Goal: Task Accomplishment & Management: Manage account settings

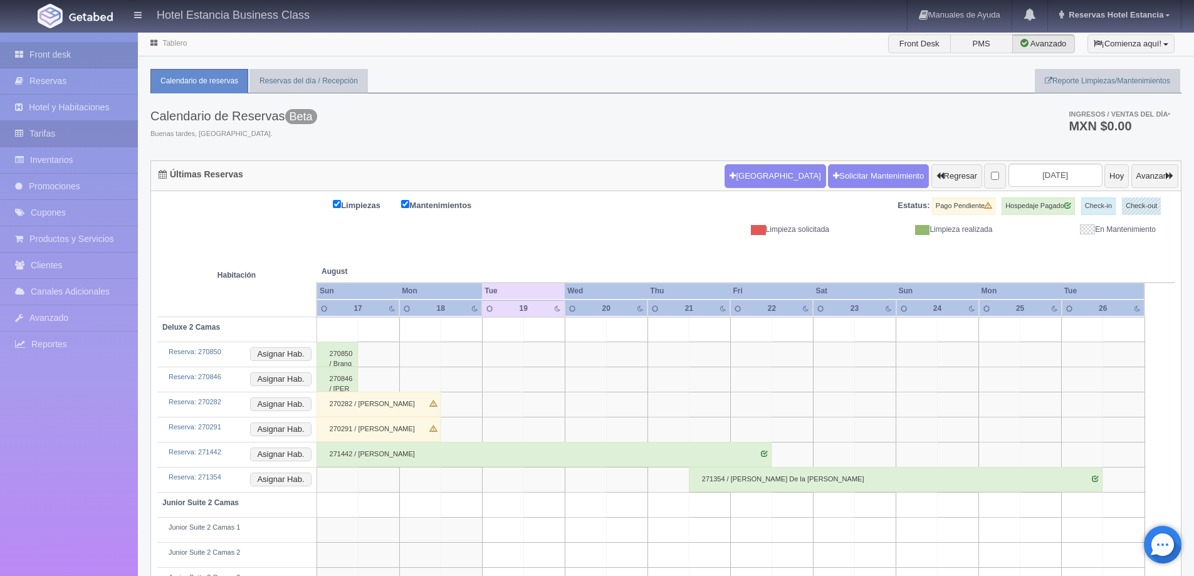
click at [58, 135] on link "Tarifas" at bounding box center [69, 134] width 138 height 26
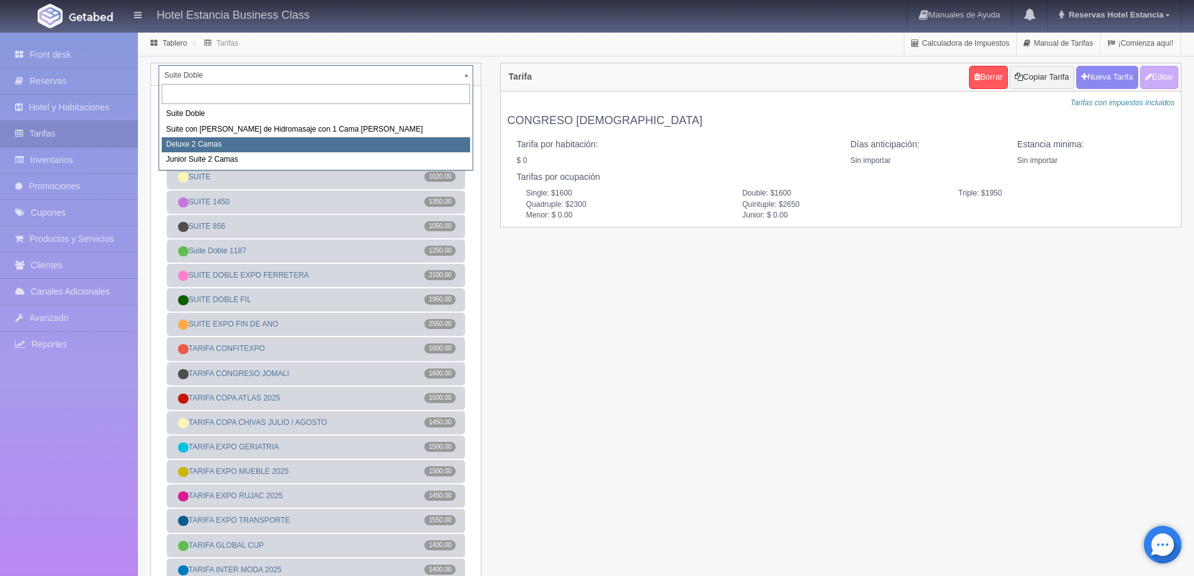
select select "2134"
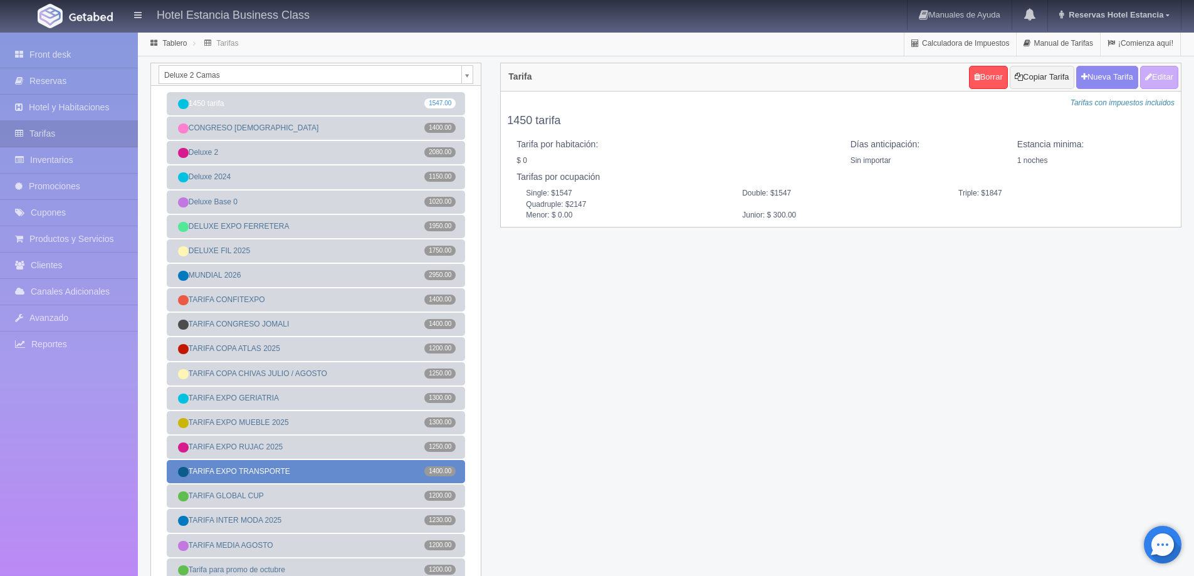
click at [291, 472] on link "TARIFA EXPO TRANSPORTE 1400.00" at bounding box center [316, 471] width 298 height 23
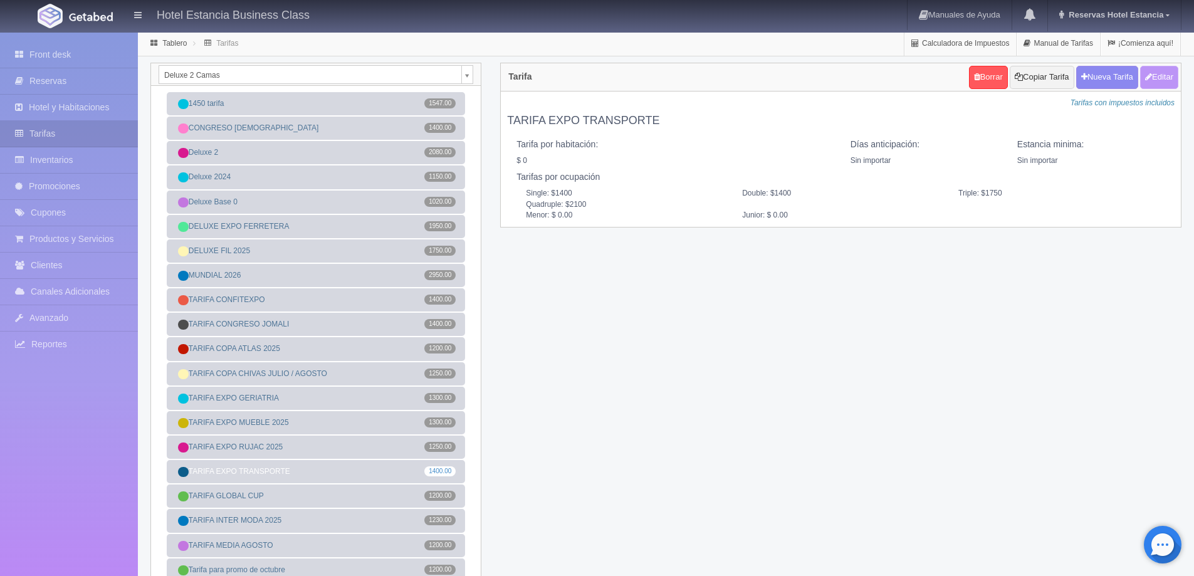
click at [1169, 83] on button "Editar" at bounding box center [1159, 77] width 38 height 23
type input "TARIFA EXPO TRANSPORTE"
select select "0"
type input "0"
checkbox input "false"
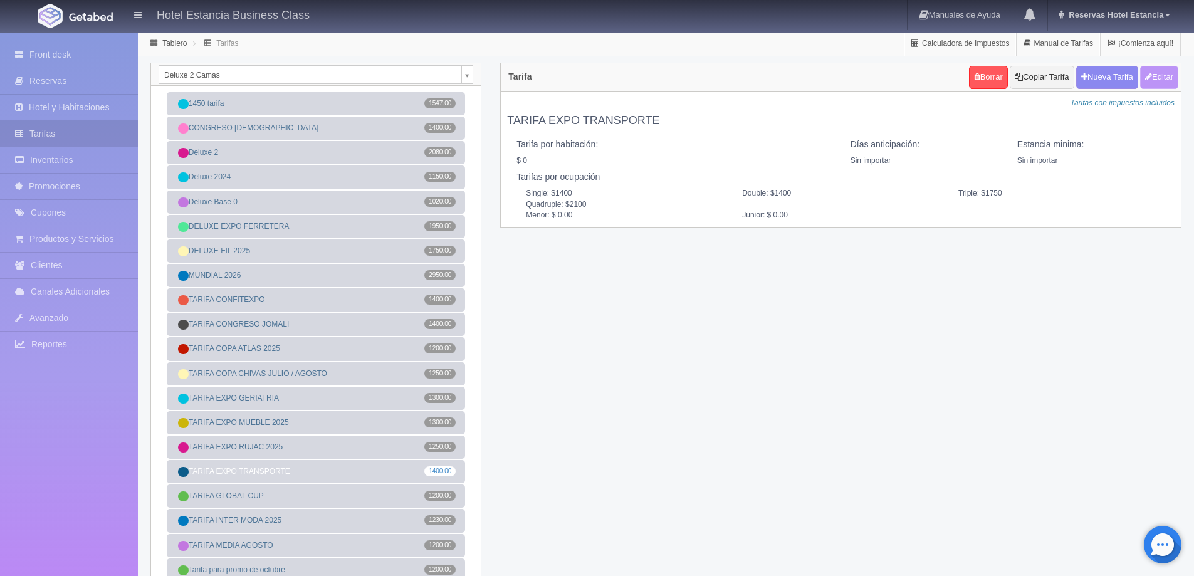
type input "1400"
type input "1750"
type input "2100"
type input "0.00"
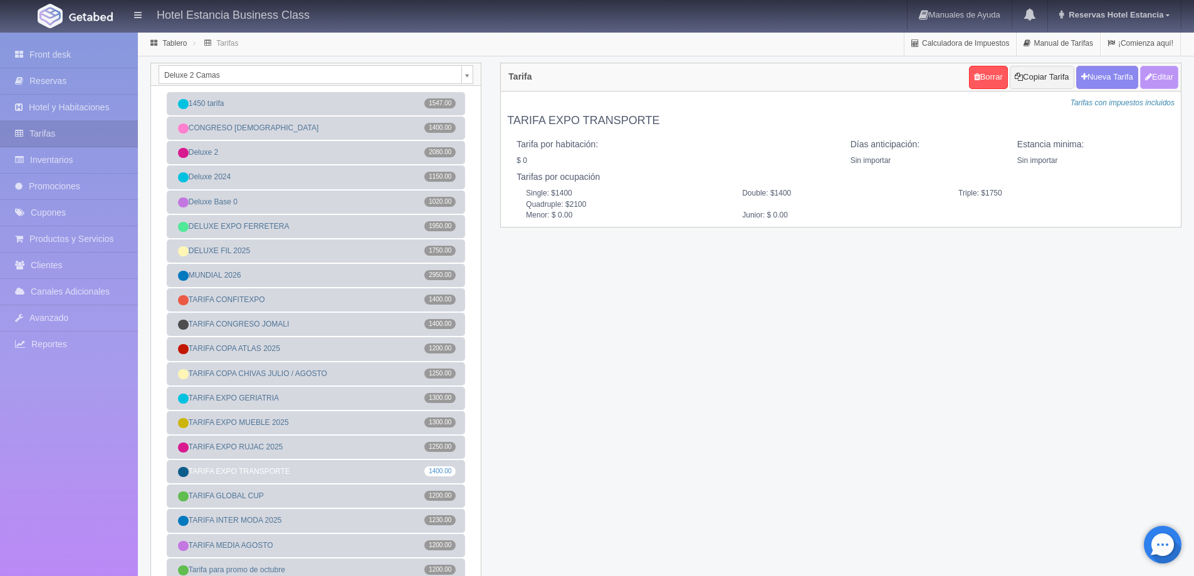
type input "0.00"
checkbox input "true"
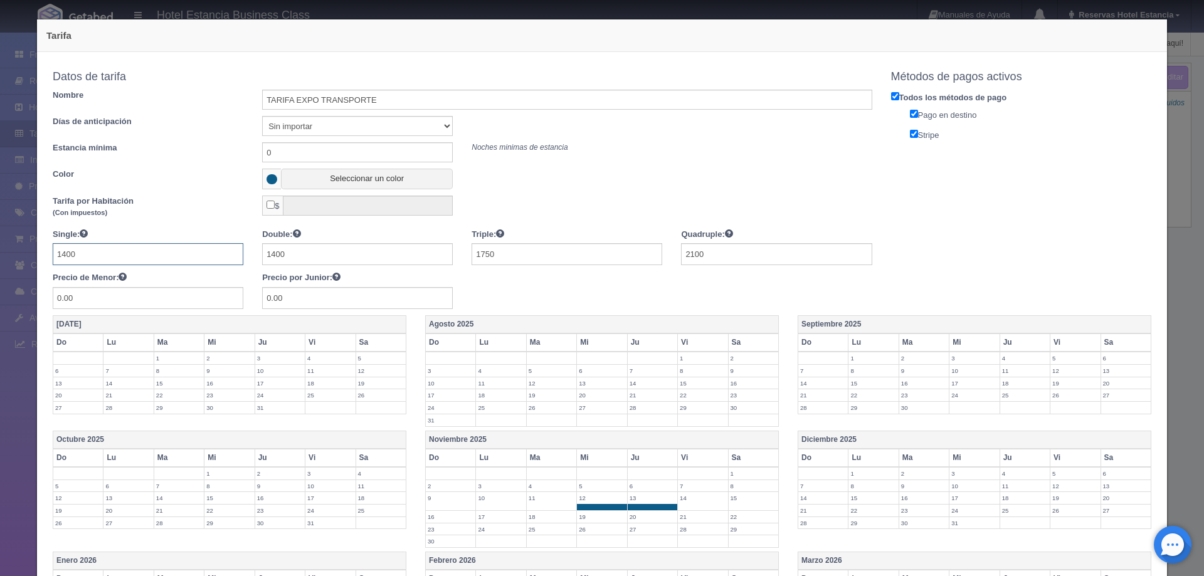
click at [100, 254] on input "1400" at bounding box center [148, 254] width 191 height 22
type input "1450"
type input "1850"
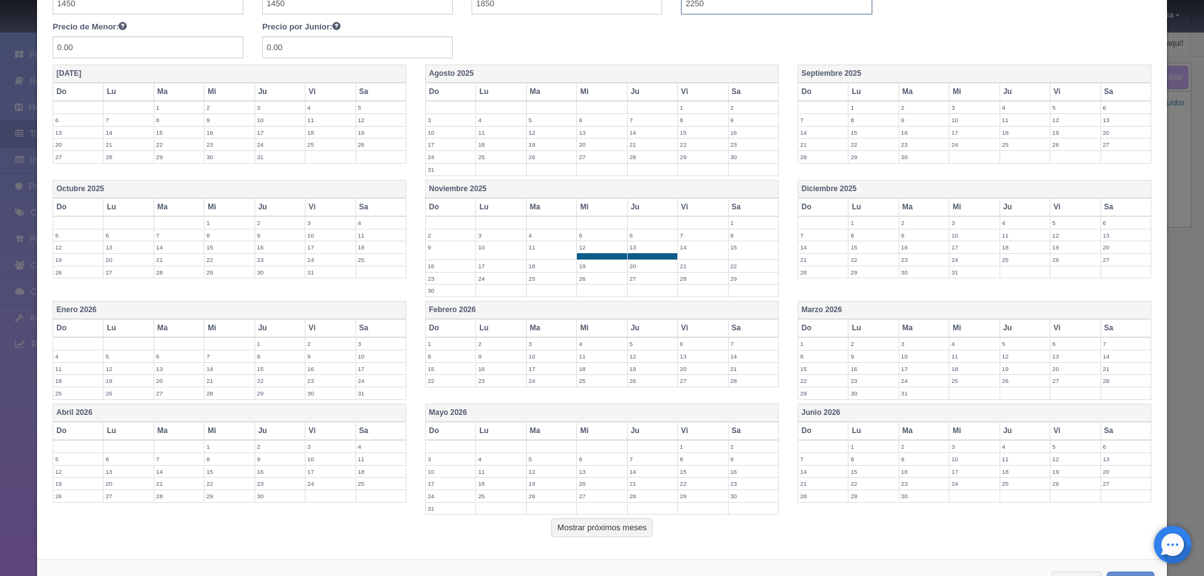
scroll to position [298, 0]
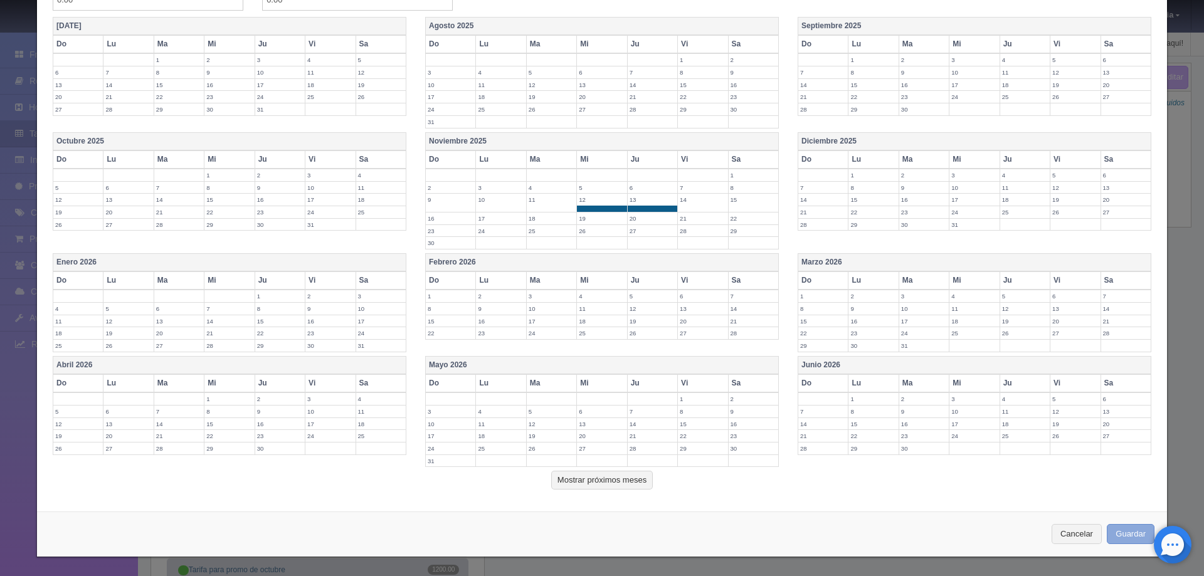
type input "2250"
click at [1130, 539] on button "Guardar" at bounding box center [1130, 534] width 48 height 21
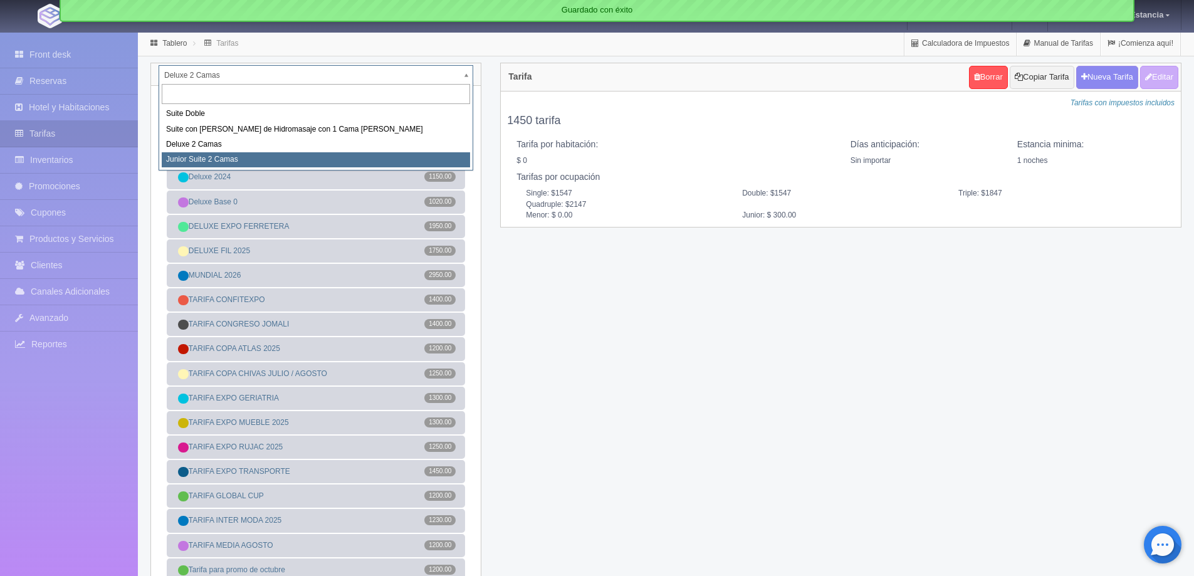
select select "2164"
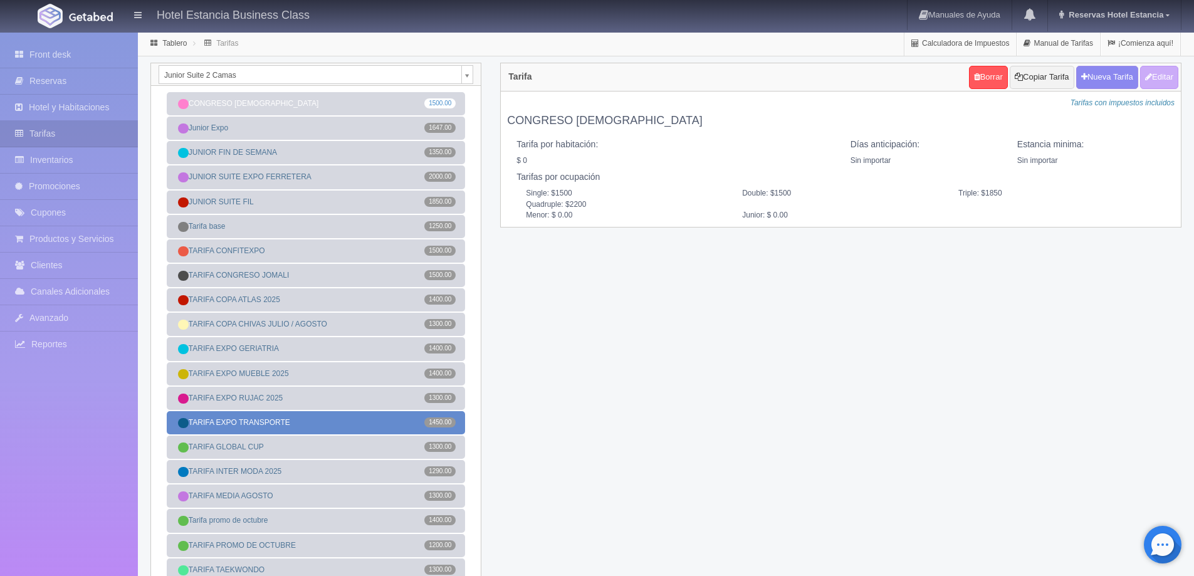
click at [305, 418] on link "TARIFA EXPO TRANSPORTE 1450.00" at bounding box center [316, 422] width 298 height 23
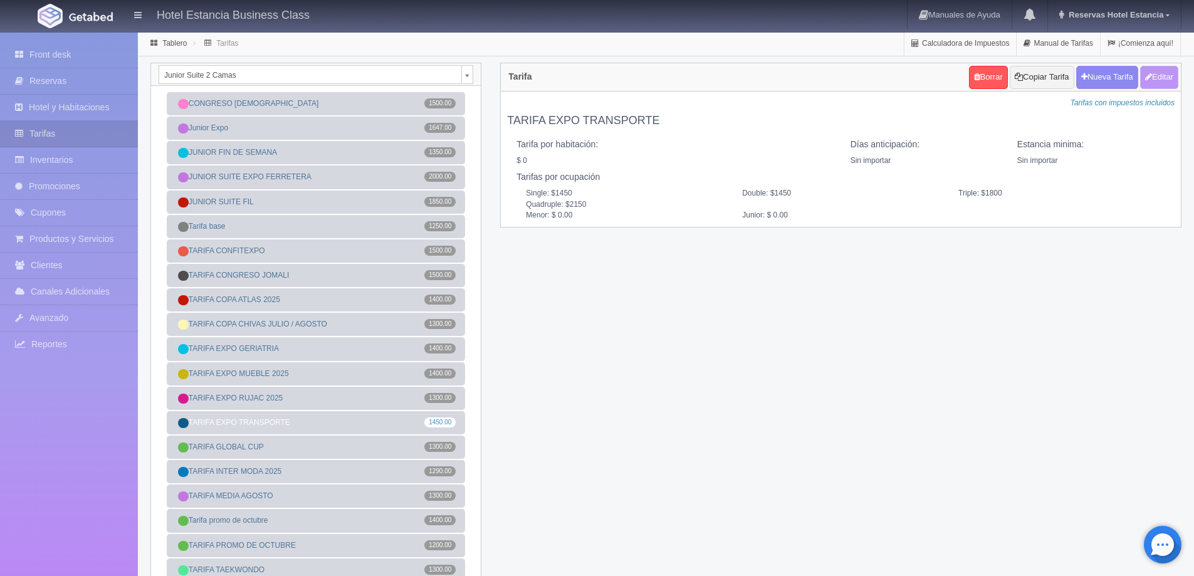
click at [1154, 79] on button "Editar" at bounding box center [1159, 77] width 38 height 23
type input "TARIFA EXPO TRANSPORTE"
select select "0"
type input "0"
checkbox input "false"
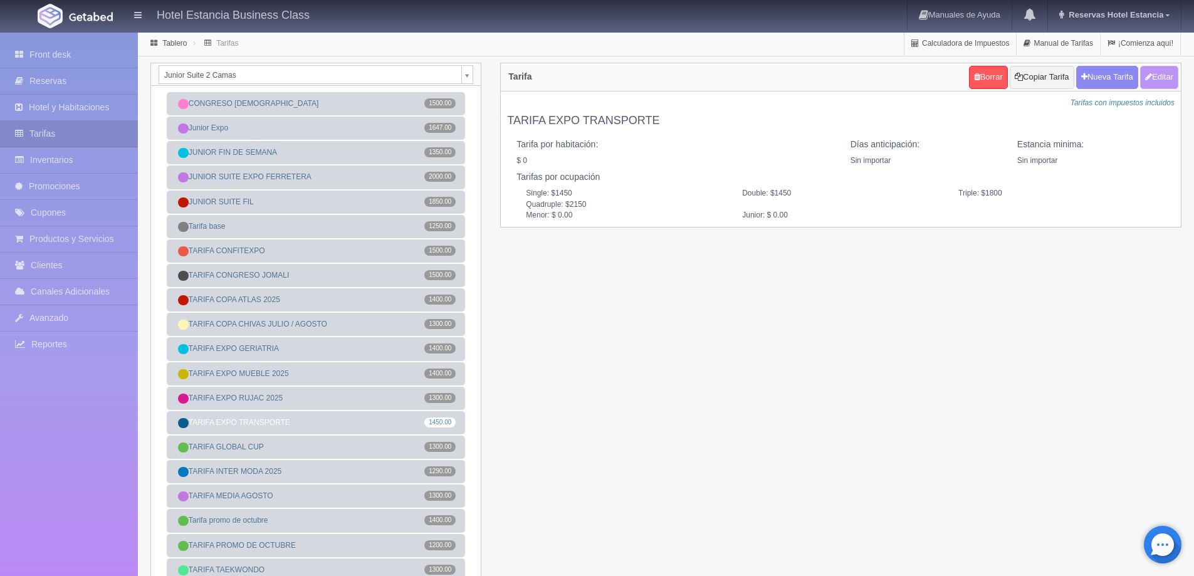
type input "1450"
type input "1800"
type input "2150"
type input "0.00"
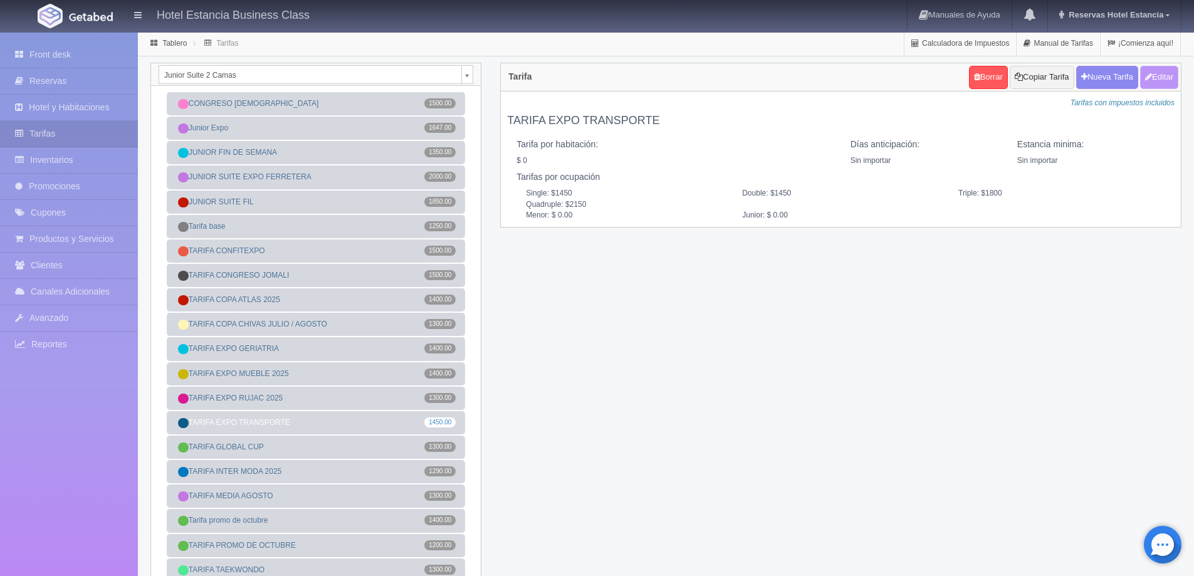
type input "0.00"
checkbox input "true"
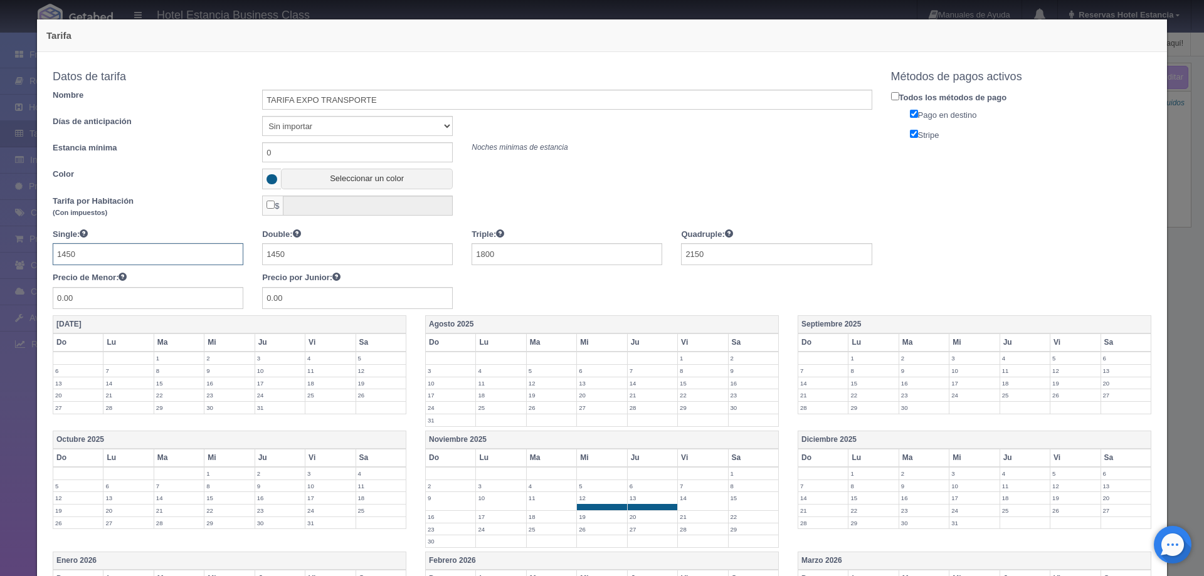
click at [102, 256] on input "1450" at bounding box center [148, 254] width 191 height 22
type input "1550"
type input "1950"
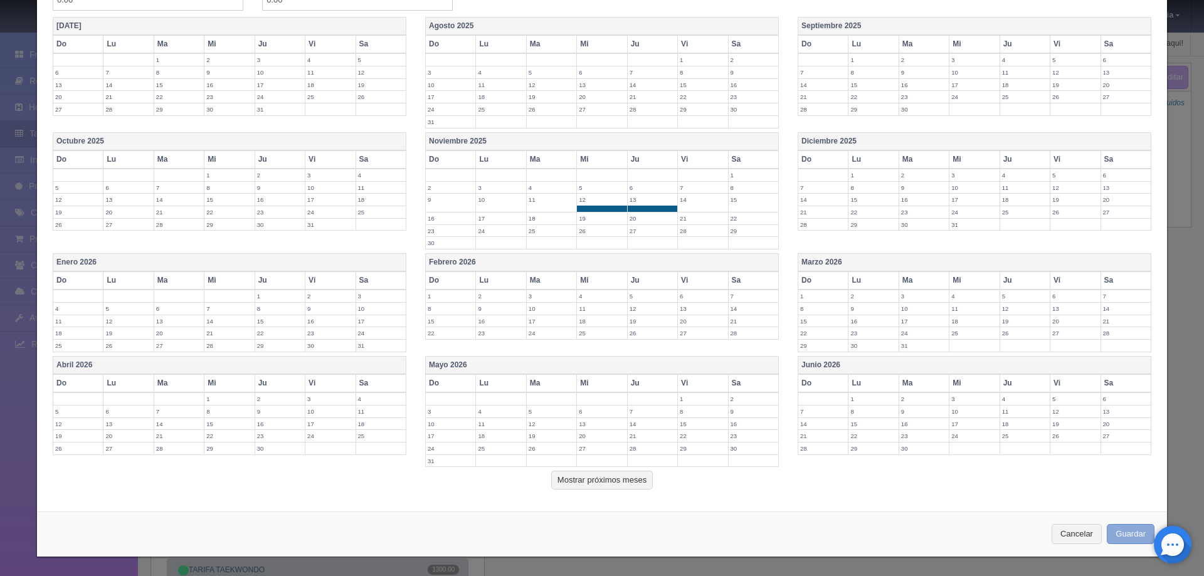
type input "2350"
click at [1108, 535] on button "Guardar" at bounding box center [1130, 534] width 48 height 21
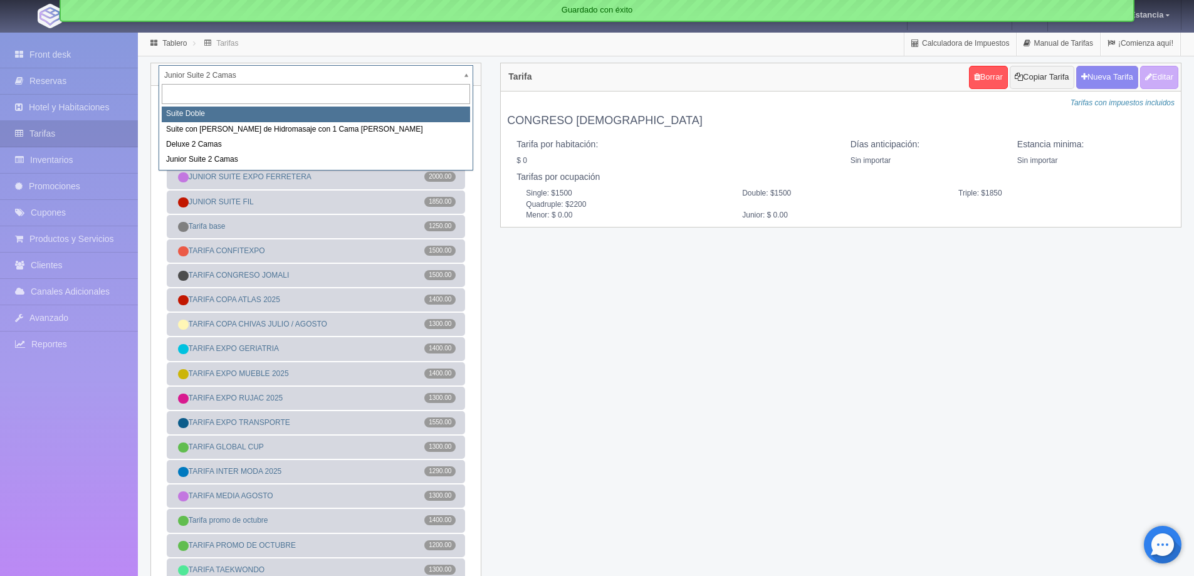
select select "546"
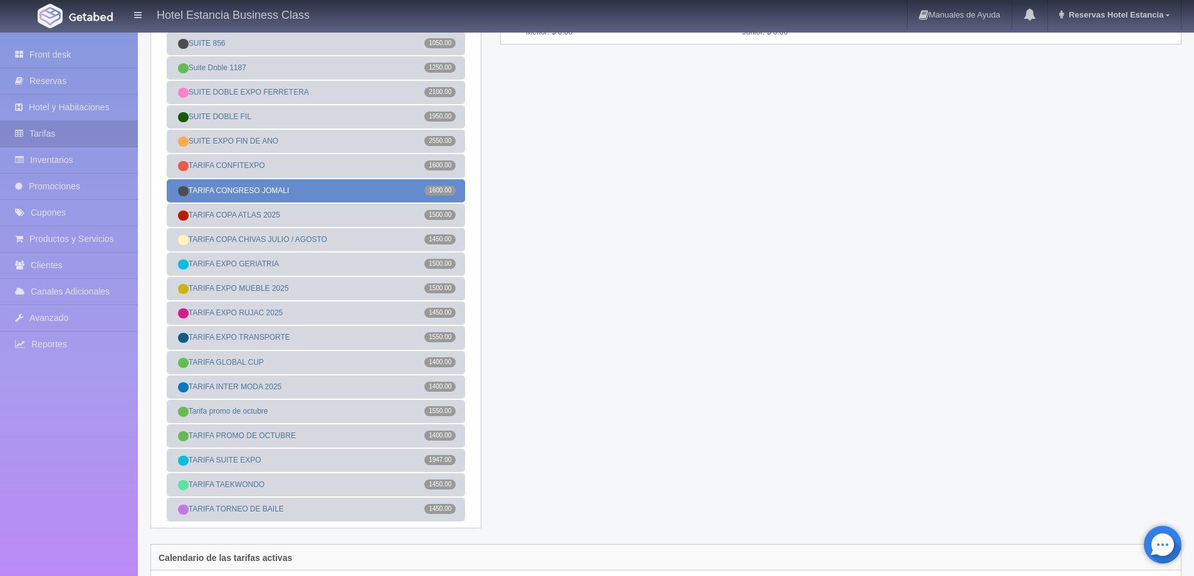
scroll to position [188, 0]
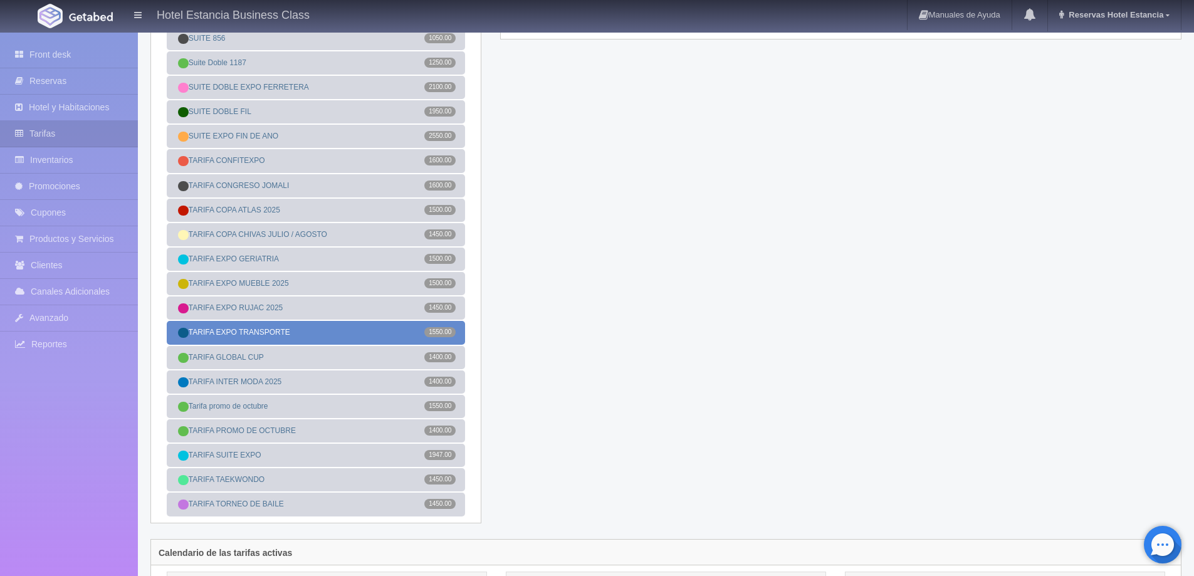
click at [370, 332] on link "TARIFA EXPO TRANSPORTE 1550.00" at bounding box center [316, 332] width 298 height 23
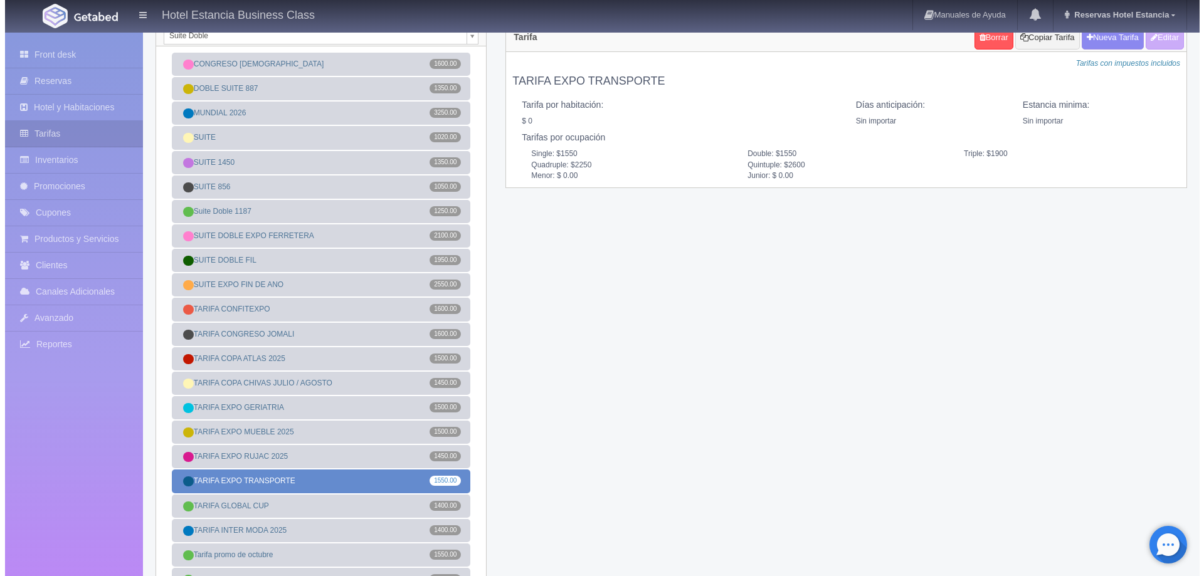
scroll to position [0, 0]
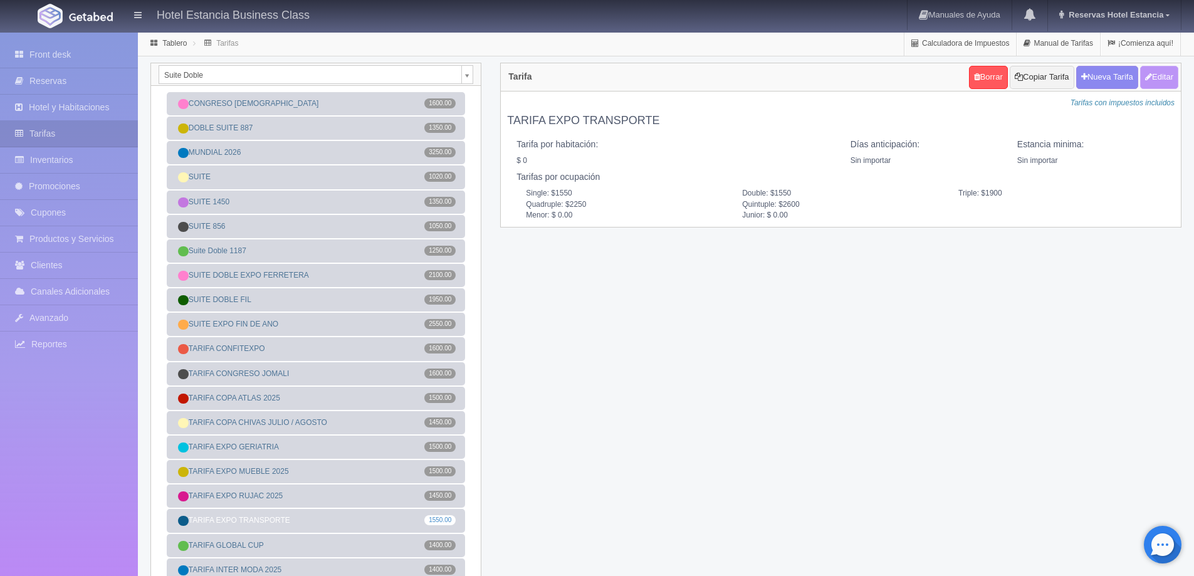
click at [1168, 81] on button "Editar" at bounding box center [1159, 77] width 38 height 23
type input "TARIFA EXPO TRANSPORTE"
select select "0"
type input "0"
checkbox input "false"
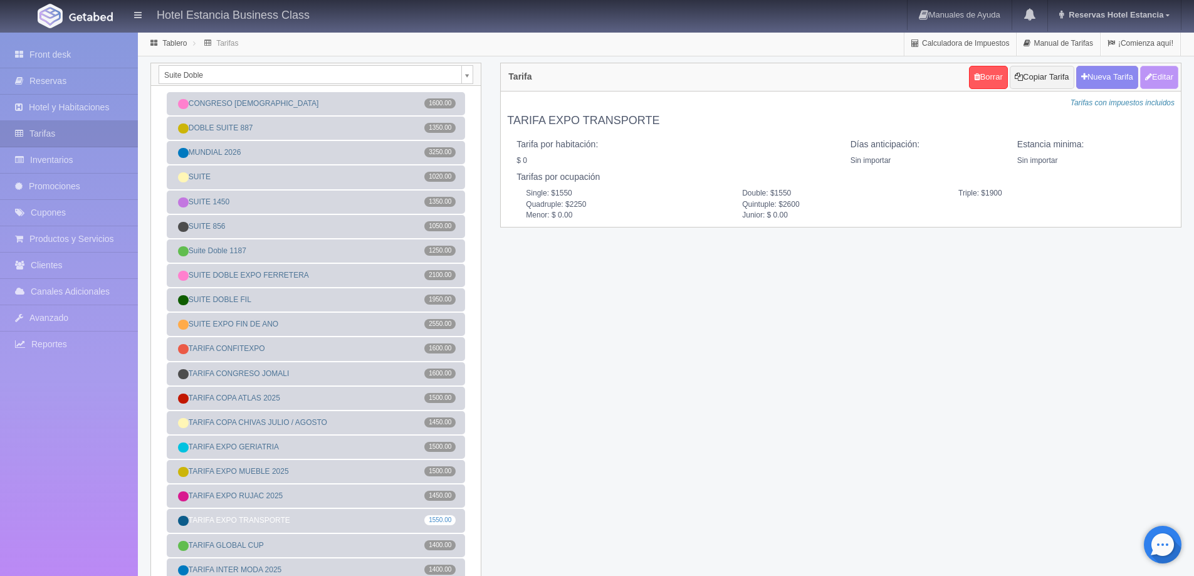
type input "1550"
type input "1900"
type input "2250"
type input "2600"
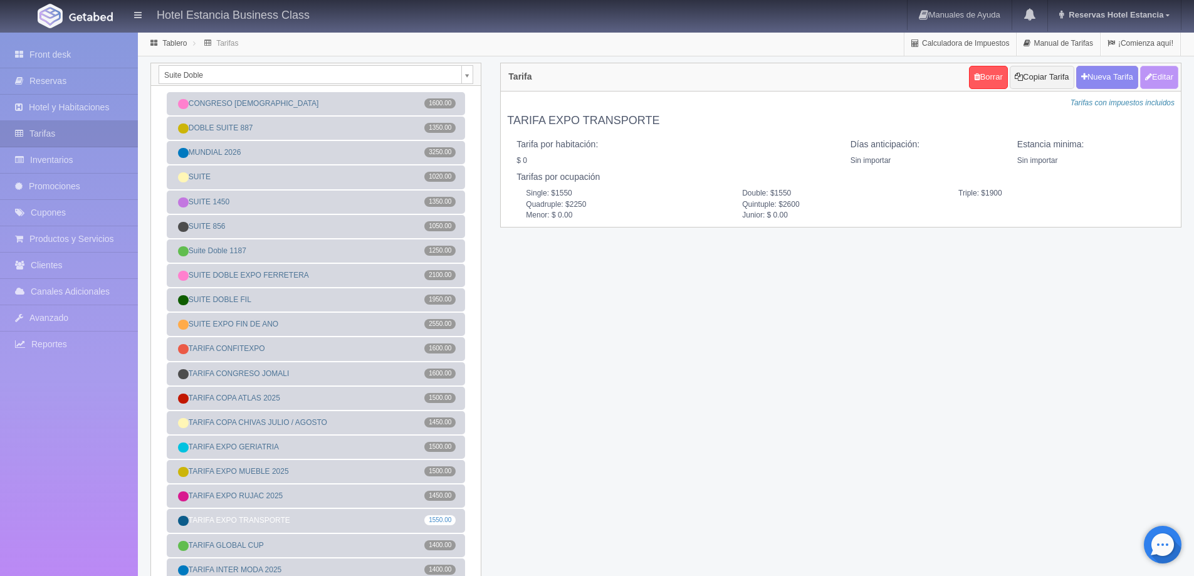
type input "0.00"
checkbox input "true"
click at [1148, 83] on button "Editar" at bounding box center [1159, 77] width 38 height 23
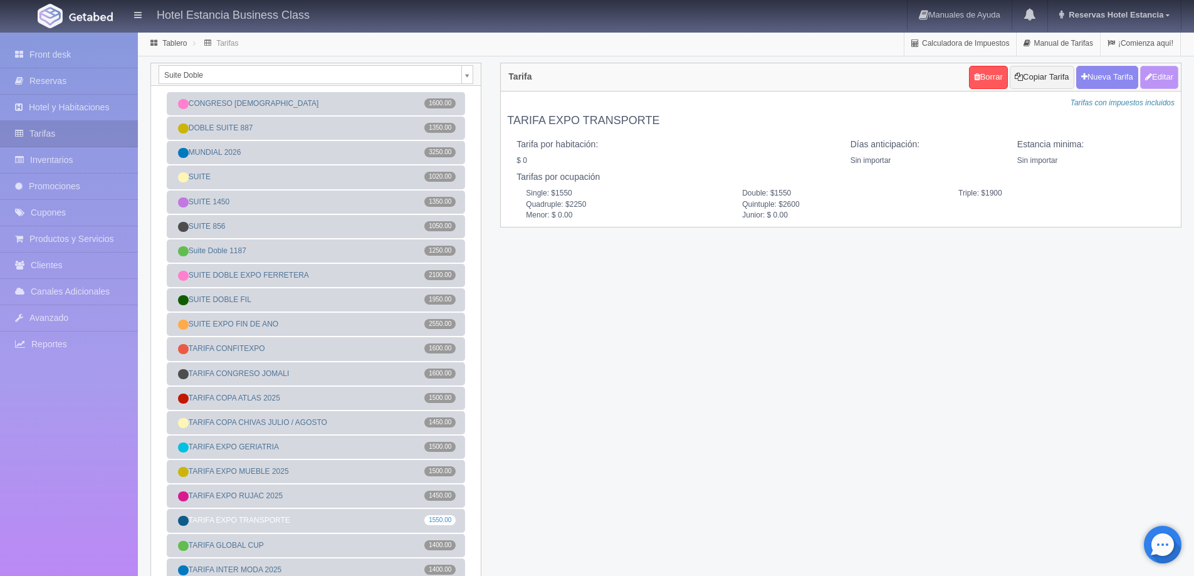
type input "TARIFA EXPO TRANSPORTE"
select select "0"
type input "0"
checkbox input "false"
type input "1550"
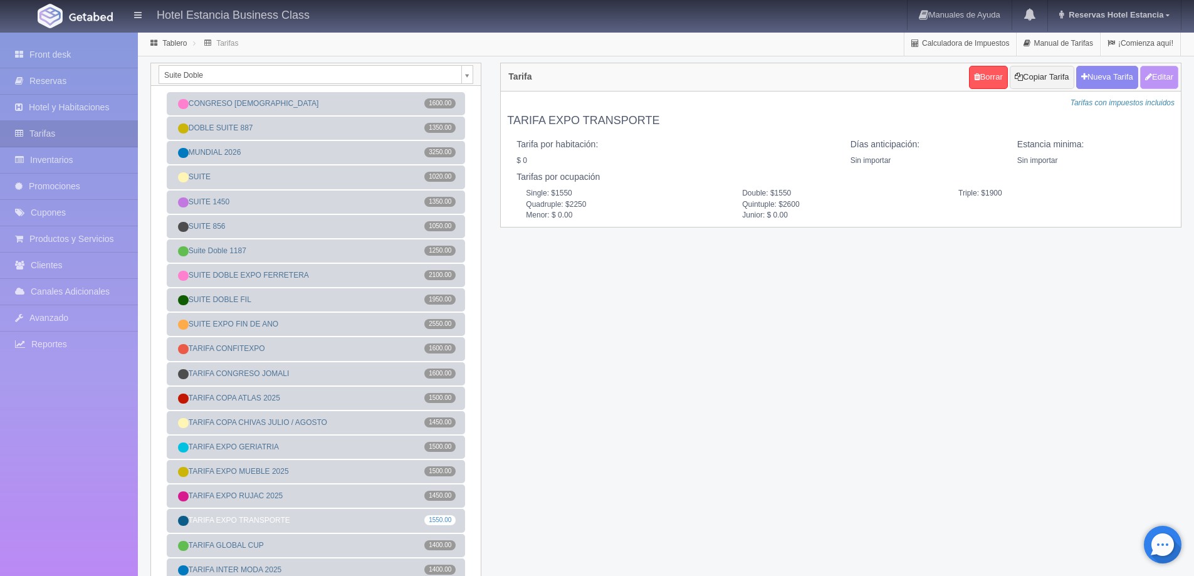
type input "1550"
type input "1900"
type input "2250"
type input "2600"
type input "0.00"
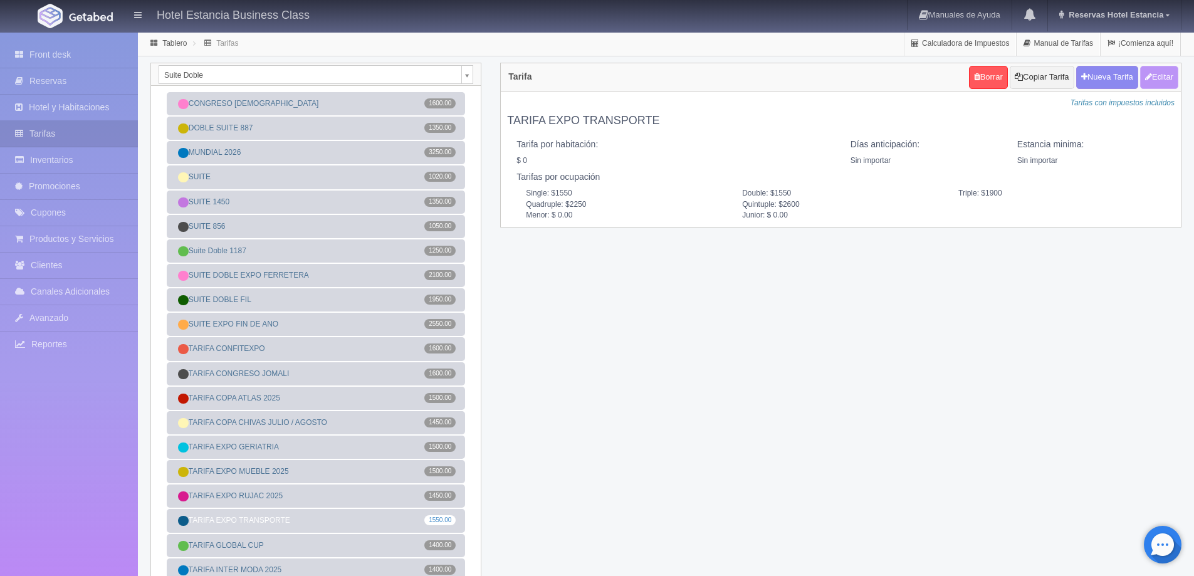
type input "0.00"
checkbox input "true"
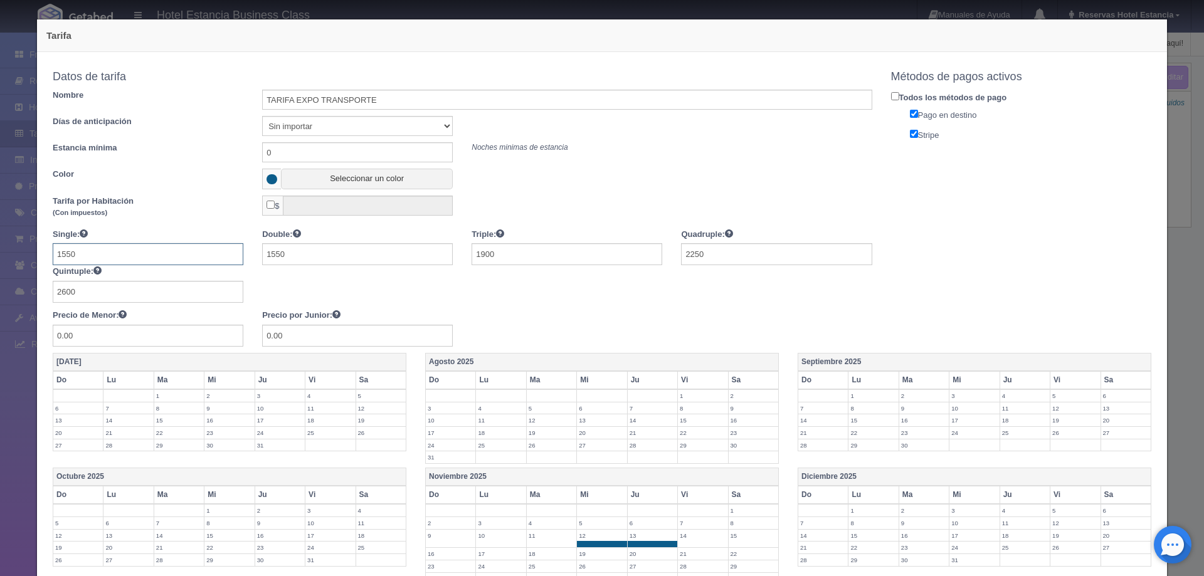
click at [80, 253] on input "1550" at bounding box center [148, 254] width 191 height 22
type input "1650"
type input "2050"
type input "2450"
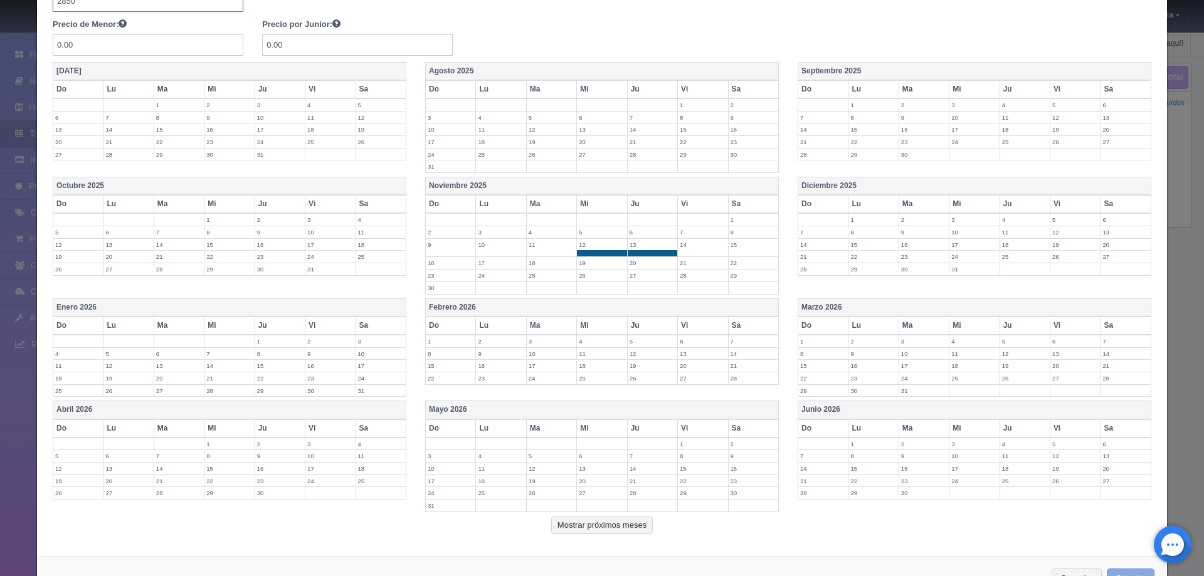
scroll to position [336, 0]
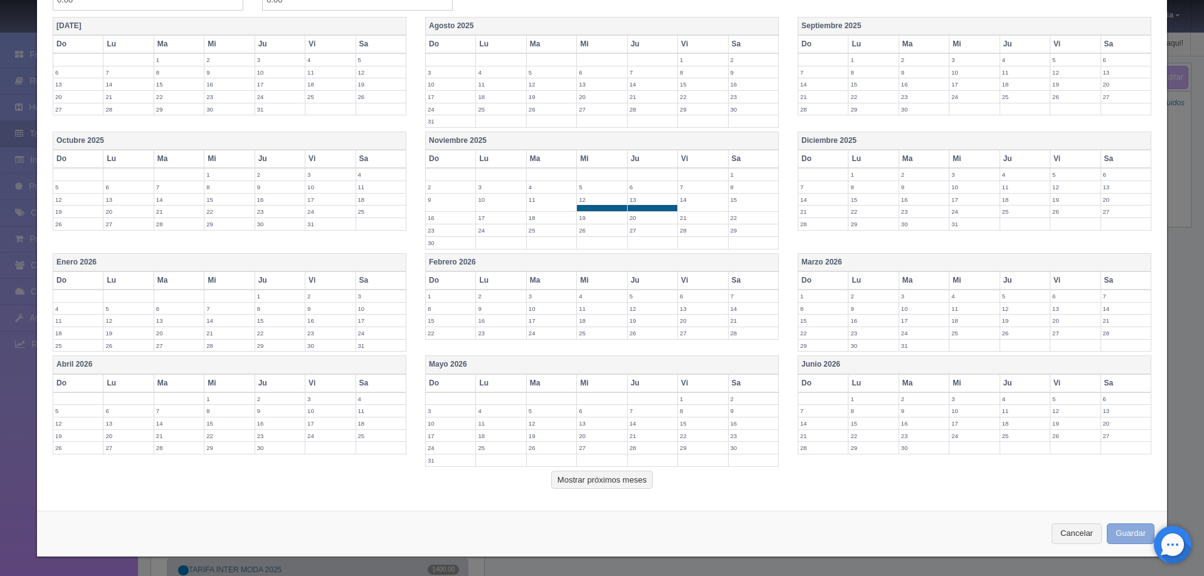
type input "2850"
click at [1110, 528] on button "Guardar" at bounding box center [1130, 533] width 48 height 21
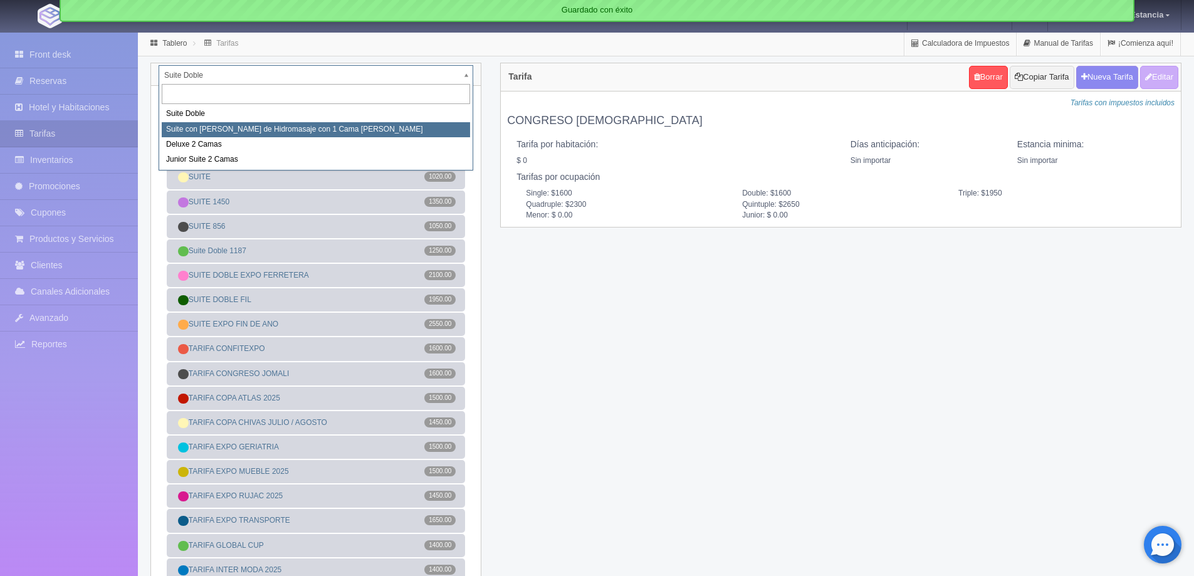
select select "2033"
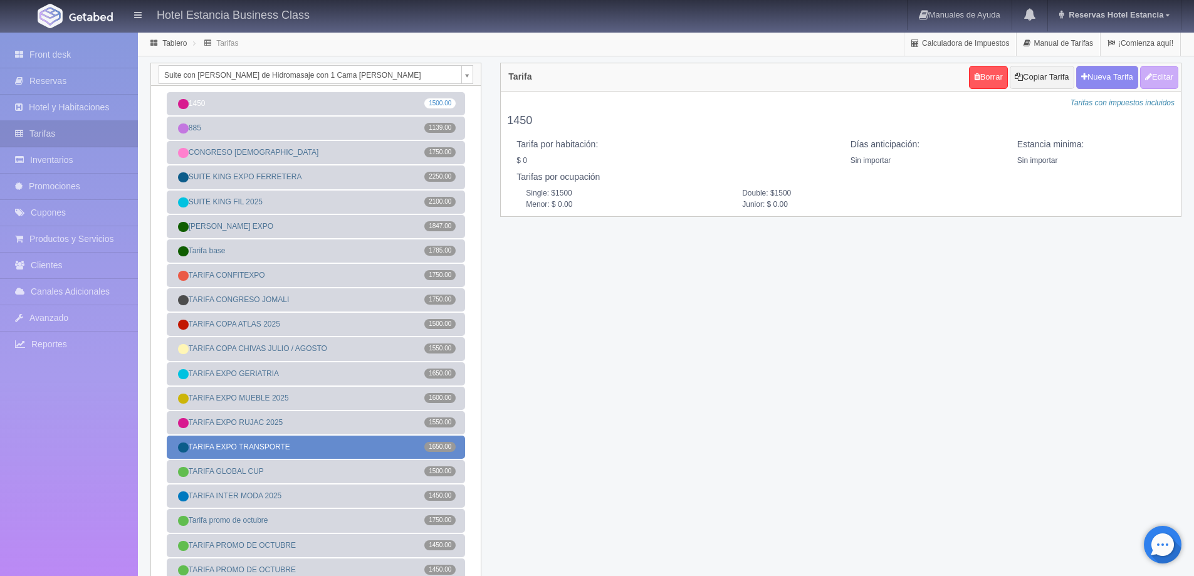
click at [302, 455] on link "TARIFA EXPO TRANSPORTE 1650.00" at bounding box center [316, 447] width 298 height 23
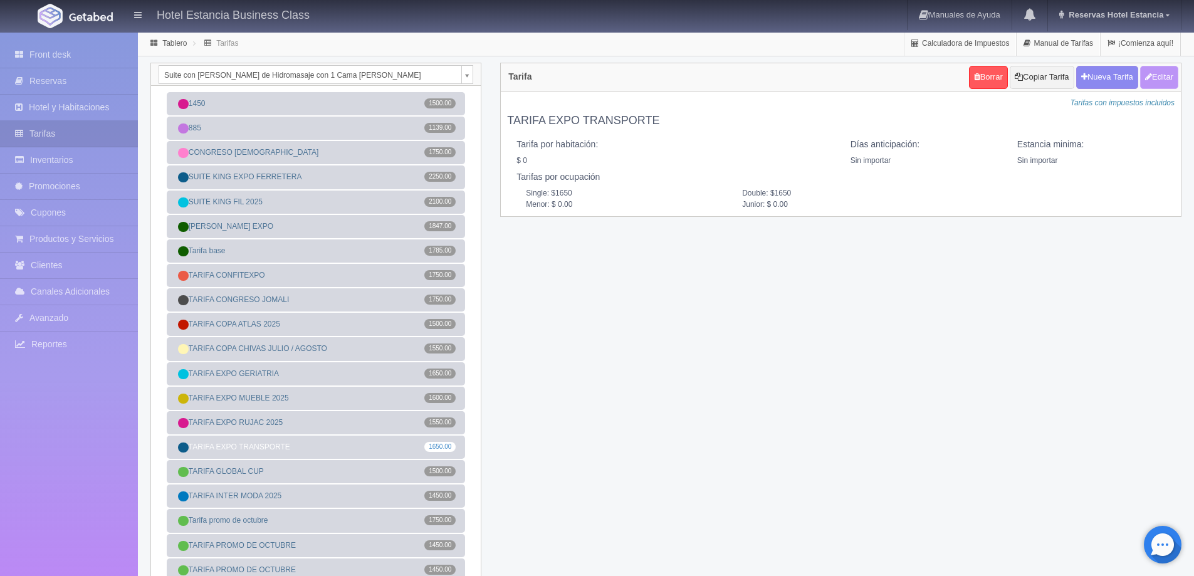
click at [1167, 80] on button "Editar" at bounding box center [1159, 77] width 38 height 23
type input "TARIFA EXPO TRANSPORTE"
select select "0"
type input "0"
checkbox input "false"
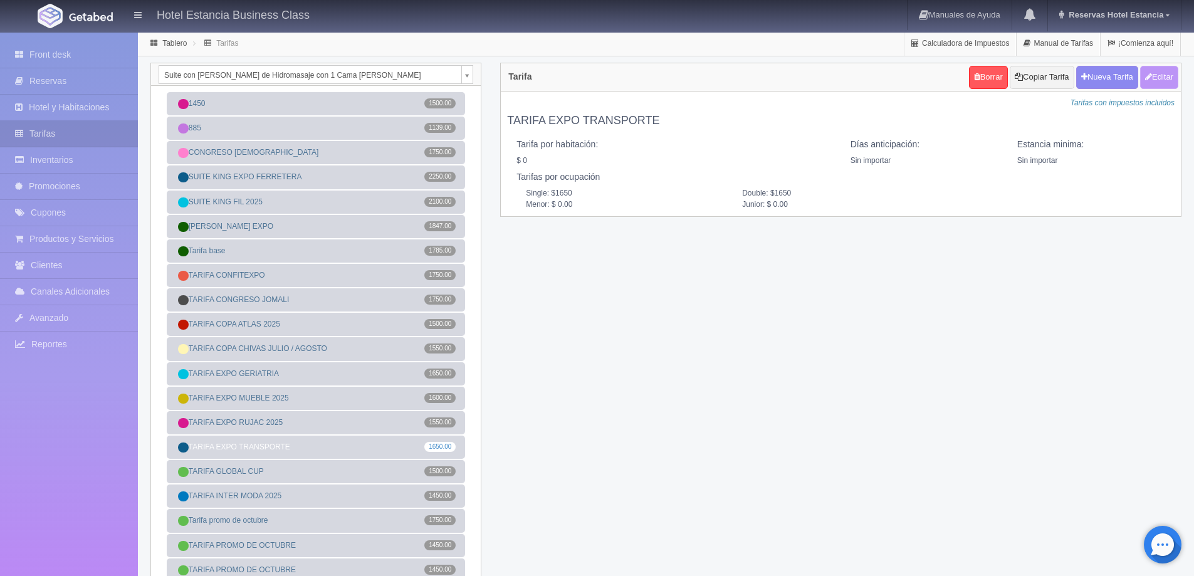
type input "1650"
type input "0.00"
checkbox input "true"
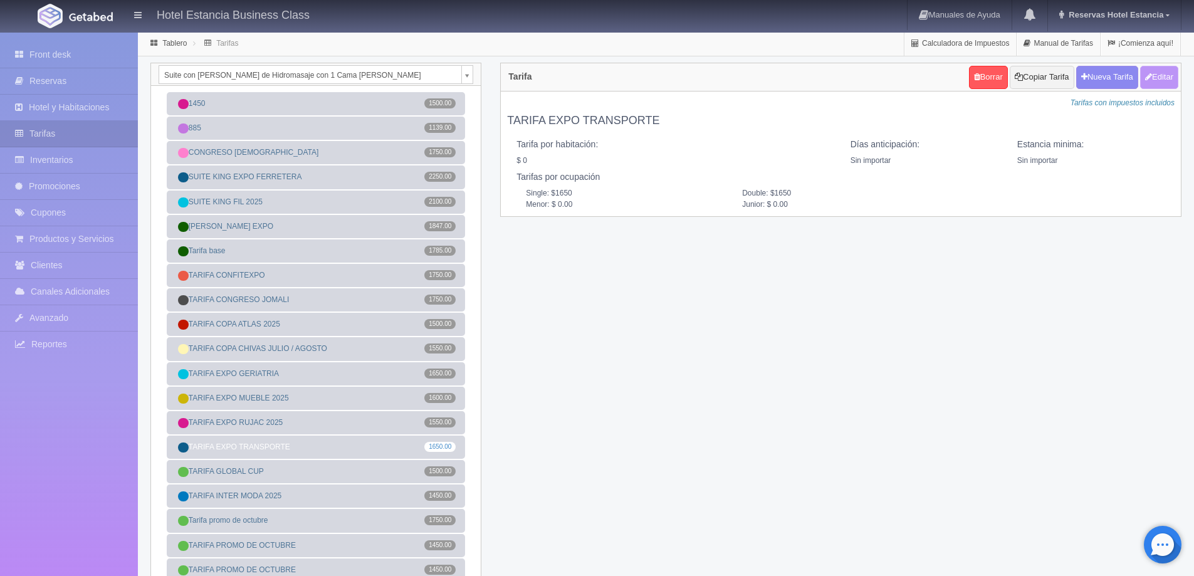
checkbox input "true"
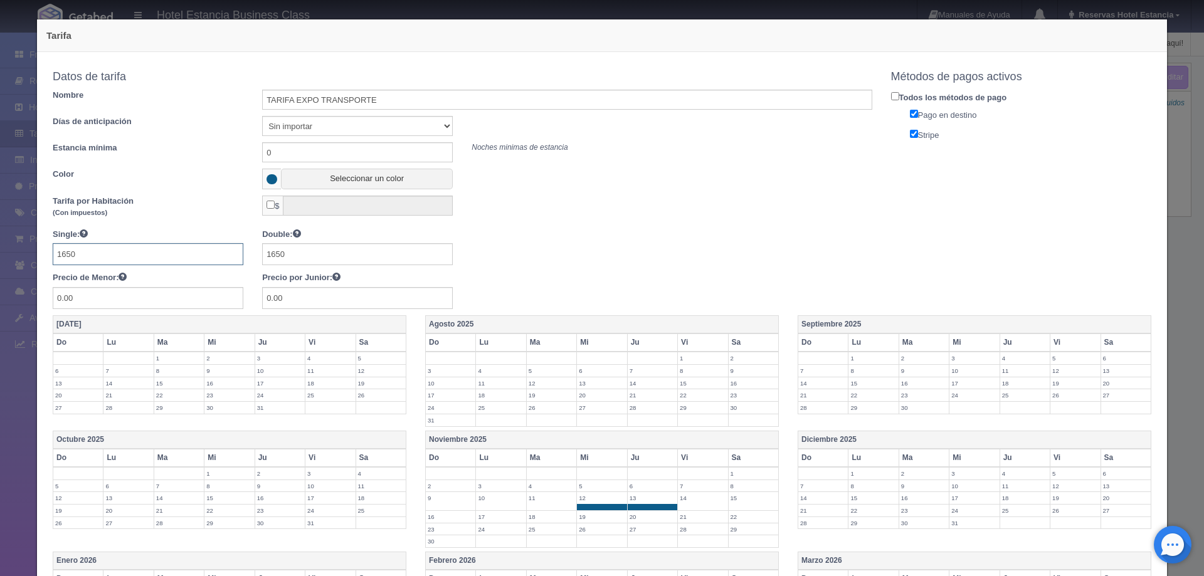
click at [120, 253] on input "1650" at bounding box center [148, 254] width 191 height 22
type input "1750"
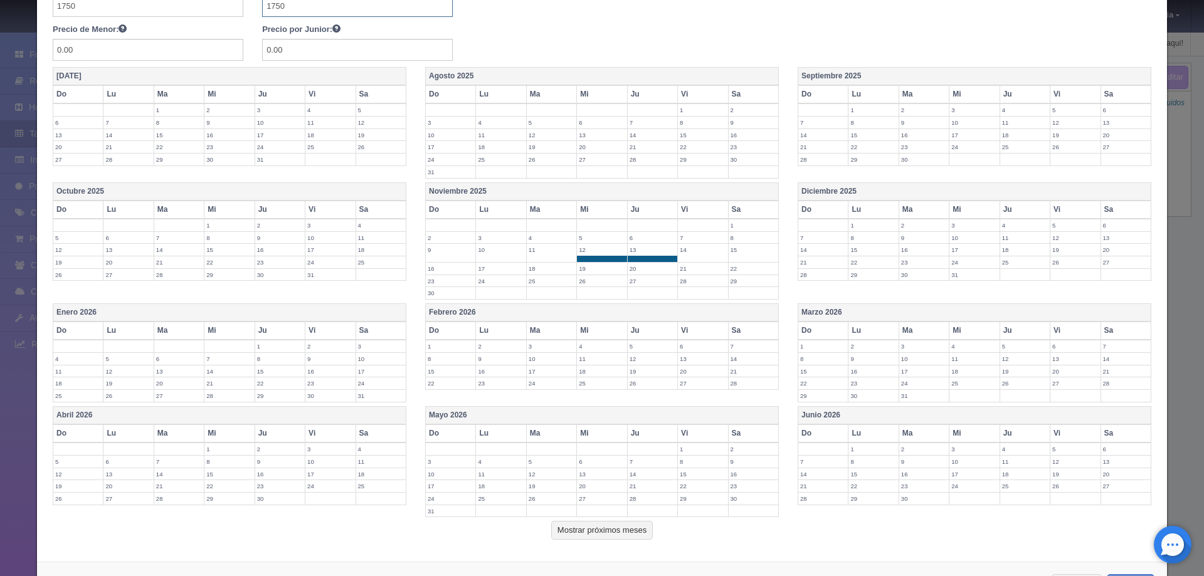
scroll to position [298, 0]
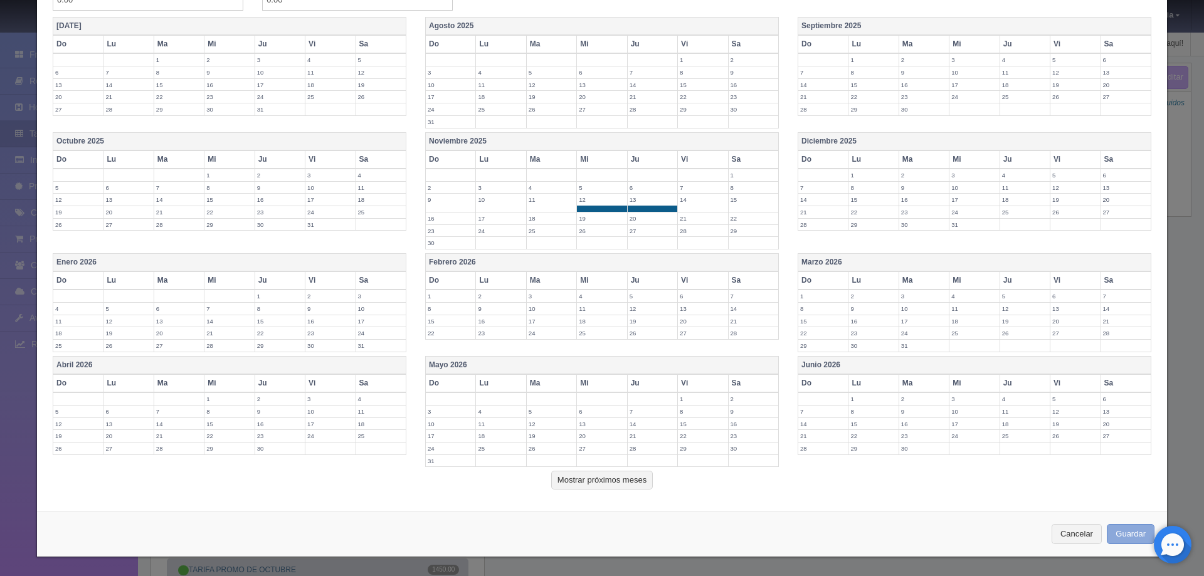
type input "1750"
click at [1130, 531] on button "Guardar" at bounding box center [1130, 534] width 48 height 21
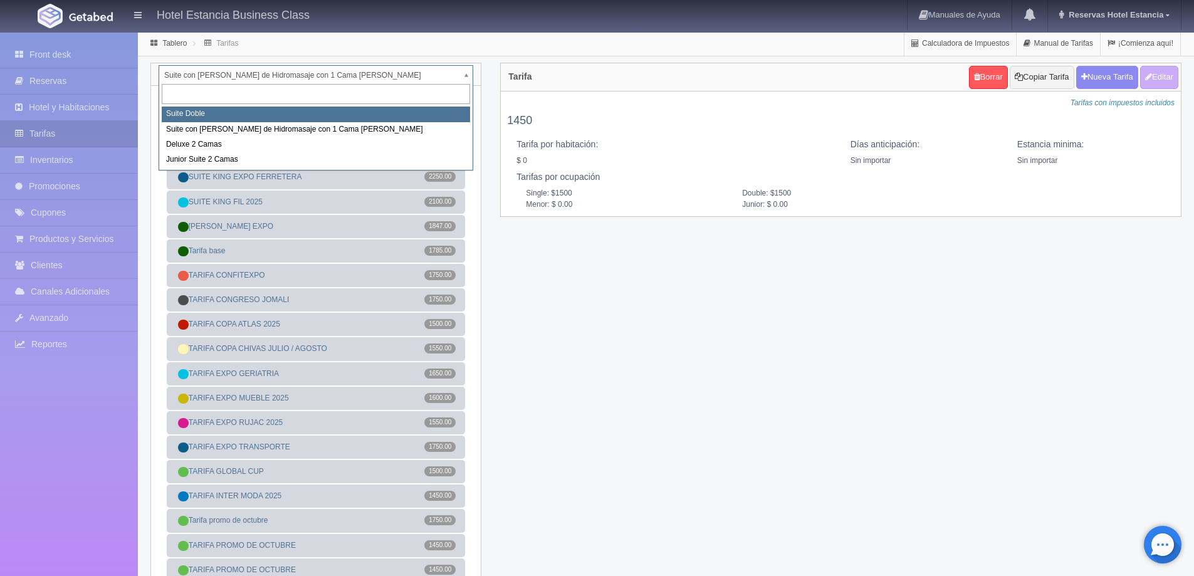
select select "546"
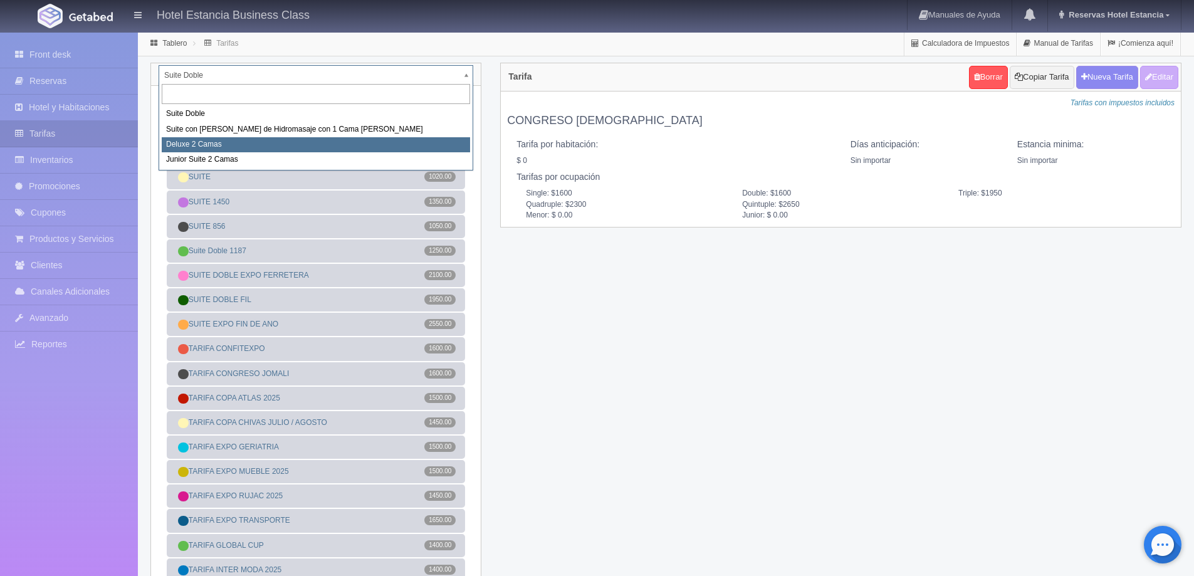
select select "2134"
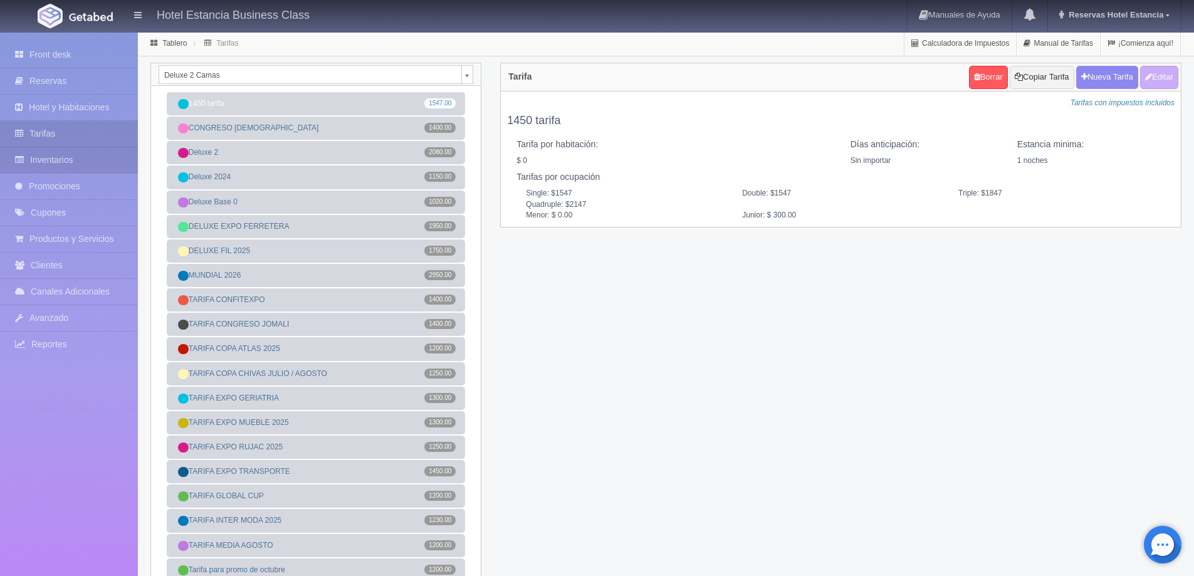
click at [52, 157] on link "Inventarios" at bounding box center [69, 160] width 138 height 26
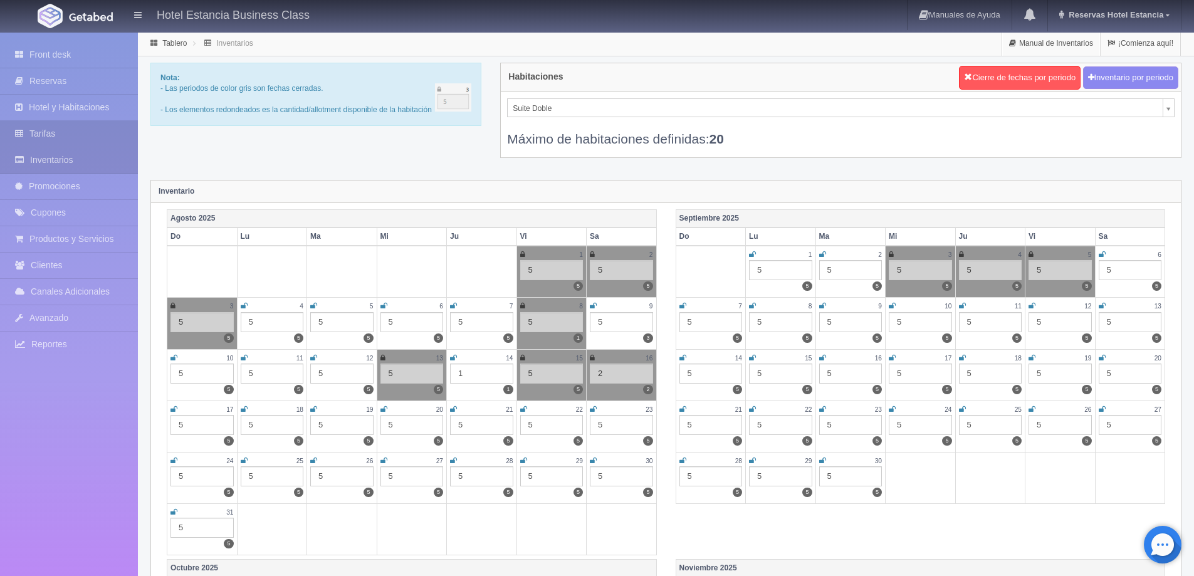
click at [53, 135] on link "Tarifas" at bounding box center [69, 134] width 138 height 26
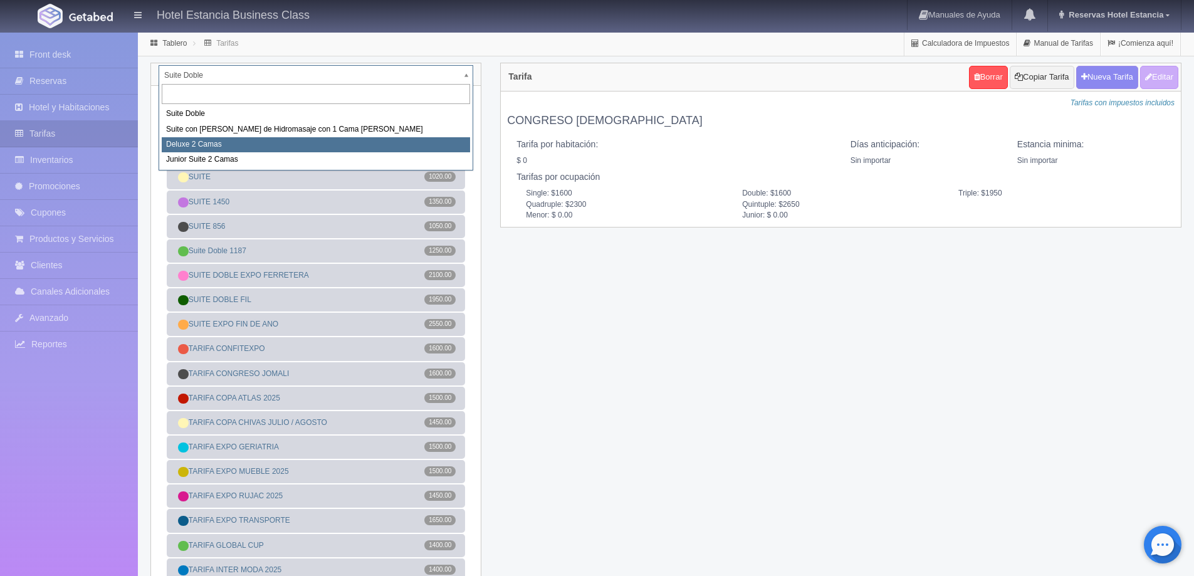
select select "2134"
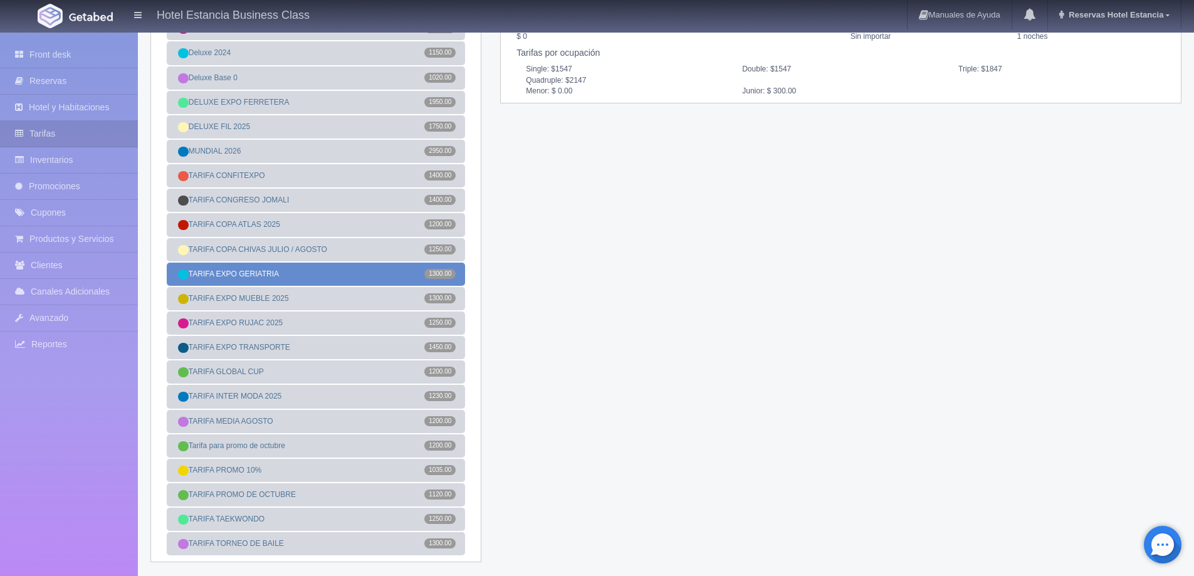
scroll to position [125, 0]
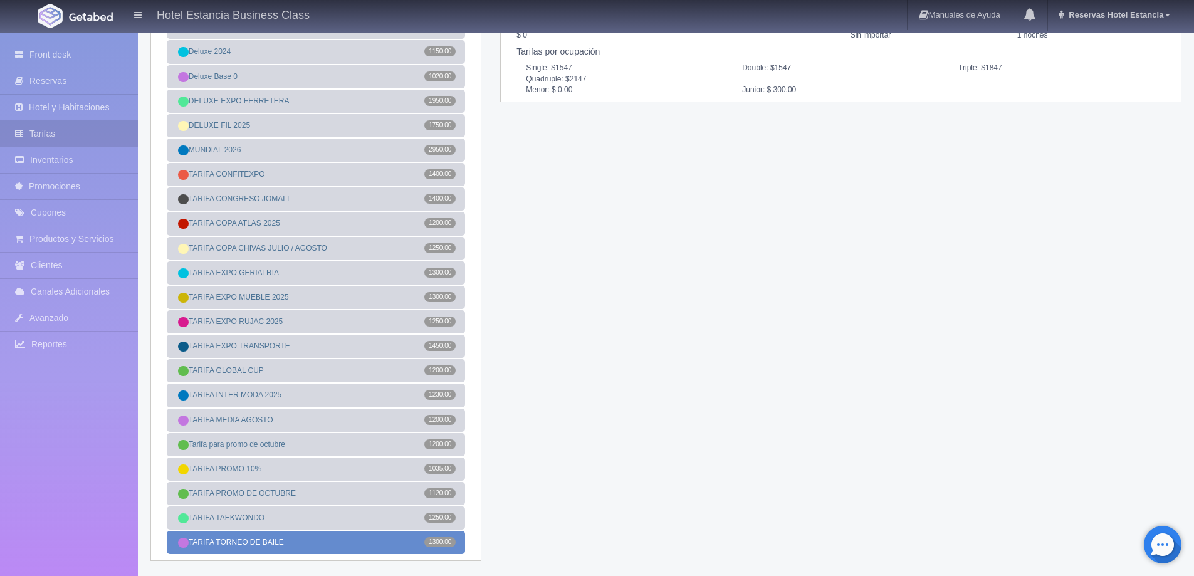
click at [258, 546] on link "TARIFA TORNEO [PERSON_NAME] 1300.00" at bounding box center [316, 542] width 298 height 23
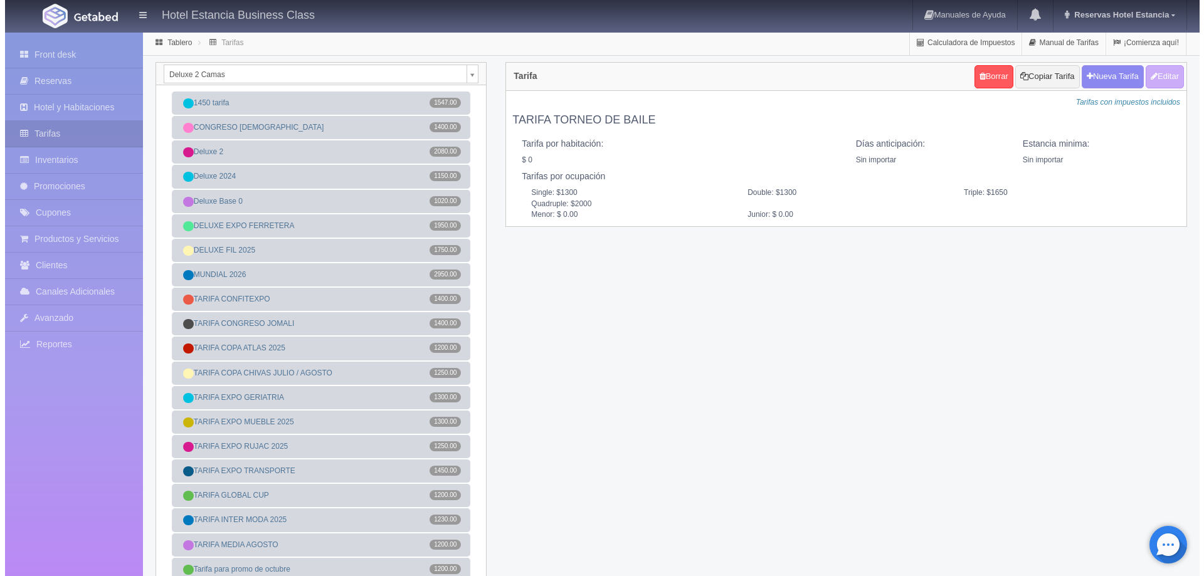
scroll to position [0, 0]
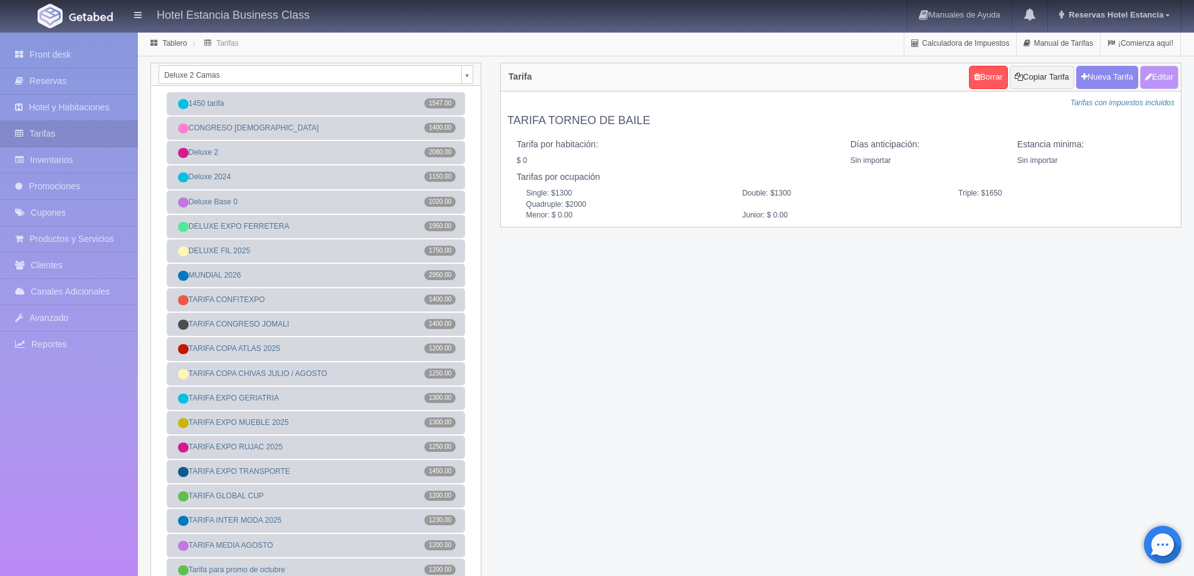
click at [1161, 75] on button "Editar" at bounding box center [1159, 77] width 38 height 23
type input "TARIFA TORNEO DE BAILE"
select select "0"
type input "0"
checkbox input "false"
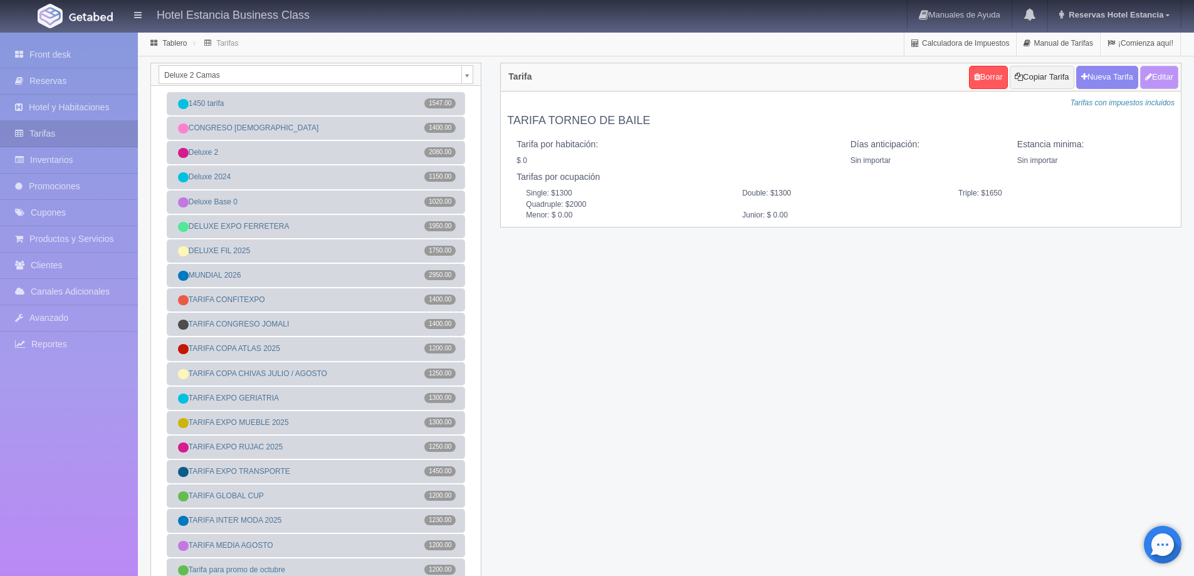
type input "1300"
type input "1650"
type input "2000"
type input "0.00"
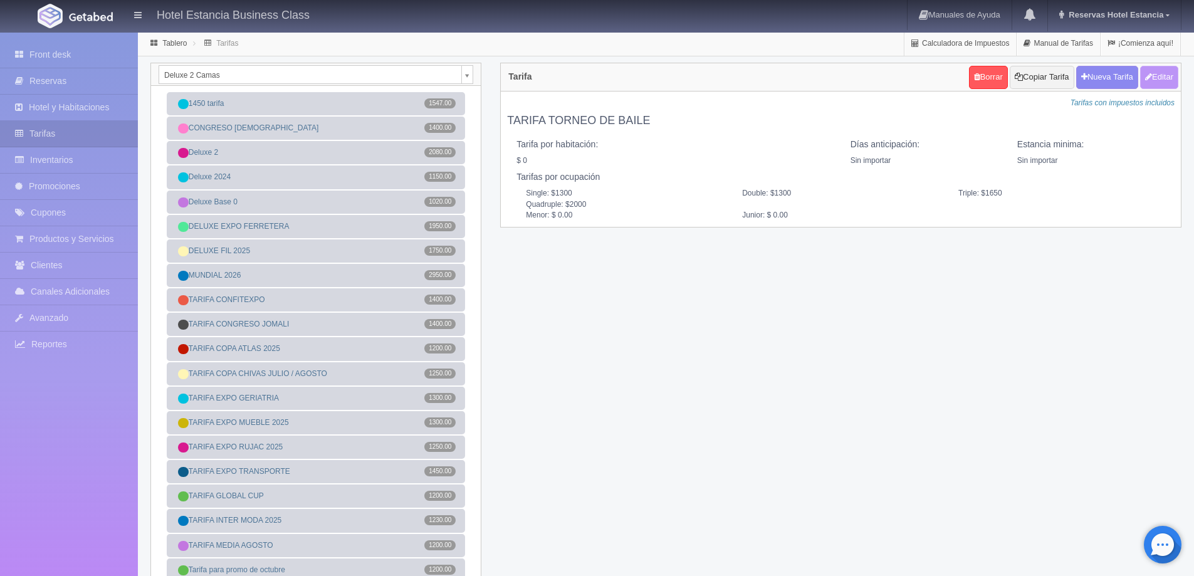
type input "0.00"
checkbox input "true"
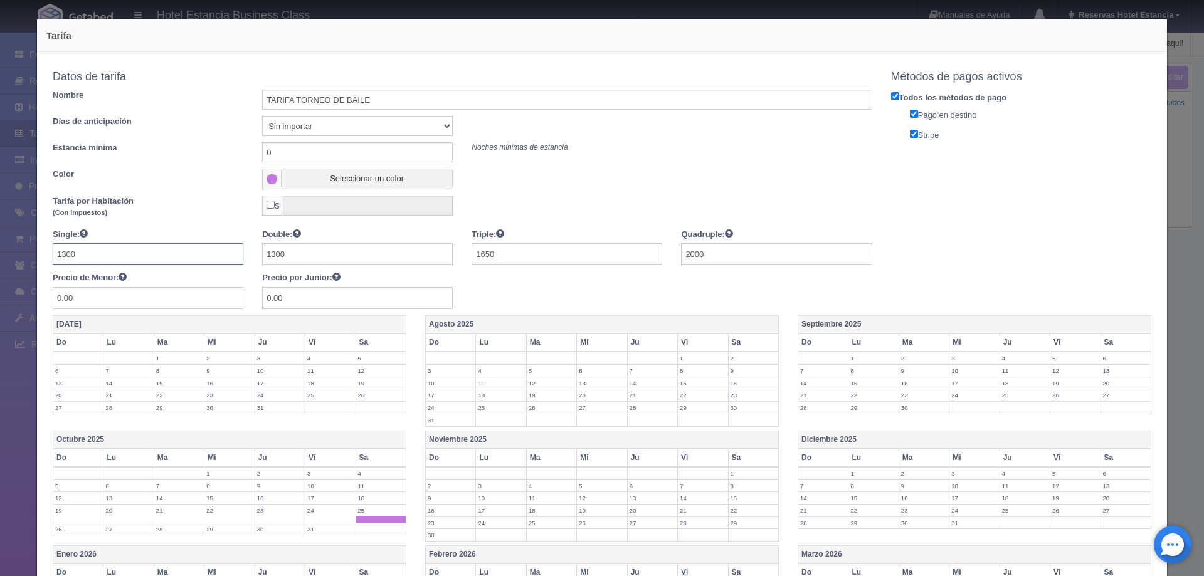
click at [157, 258] on input "1300" at bounding box center [148, 254] width 191 height 22
type input "1250"
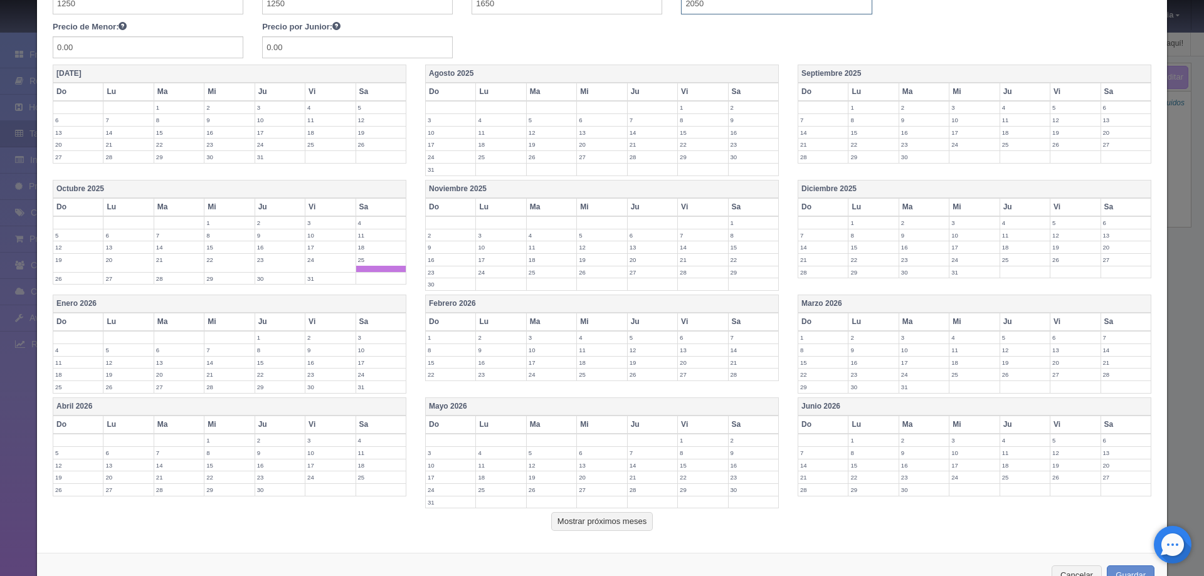
scroll to position [292, 0]
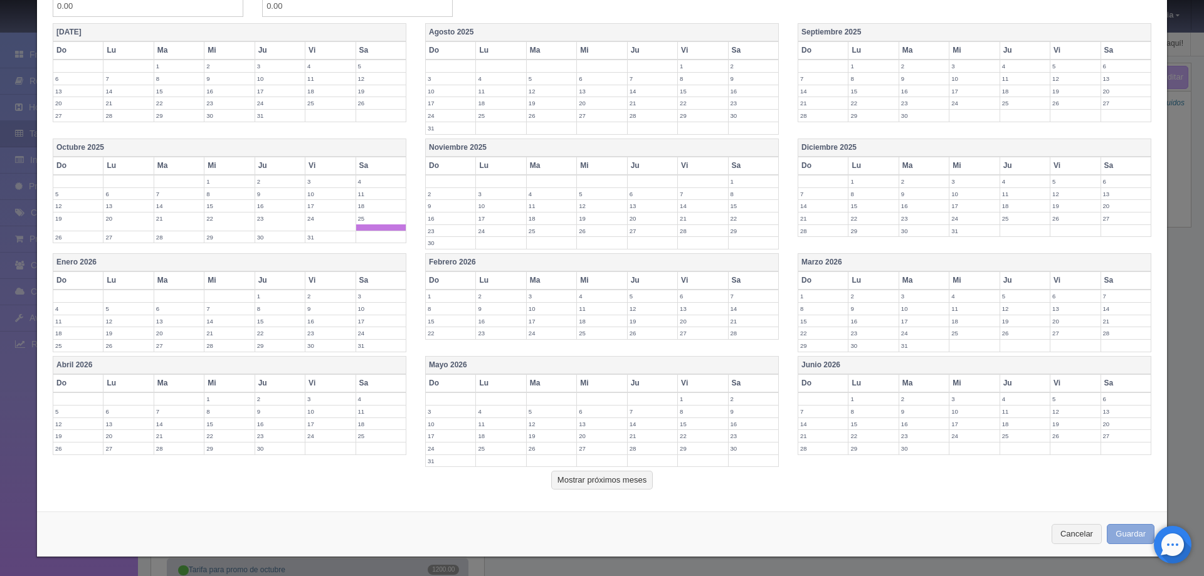
type input "2050"
click at [1123, 527] on button "Guardar" at bounding box center [1130, 534] width 48 height 21
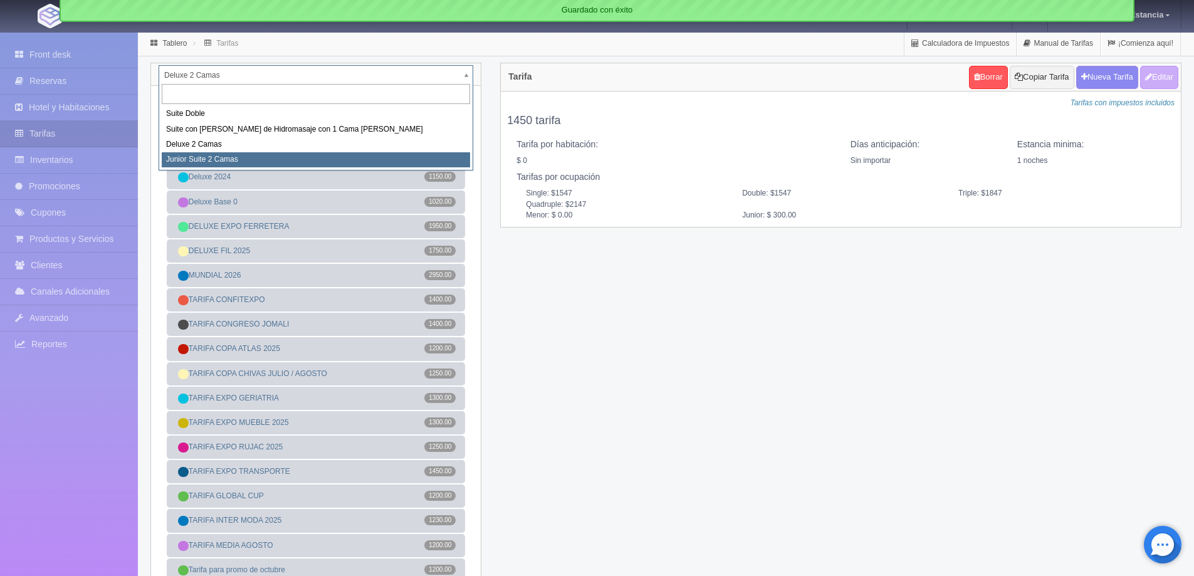
select select "2164"
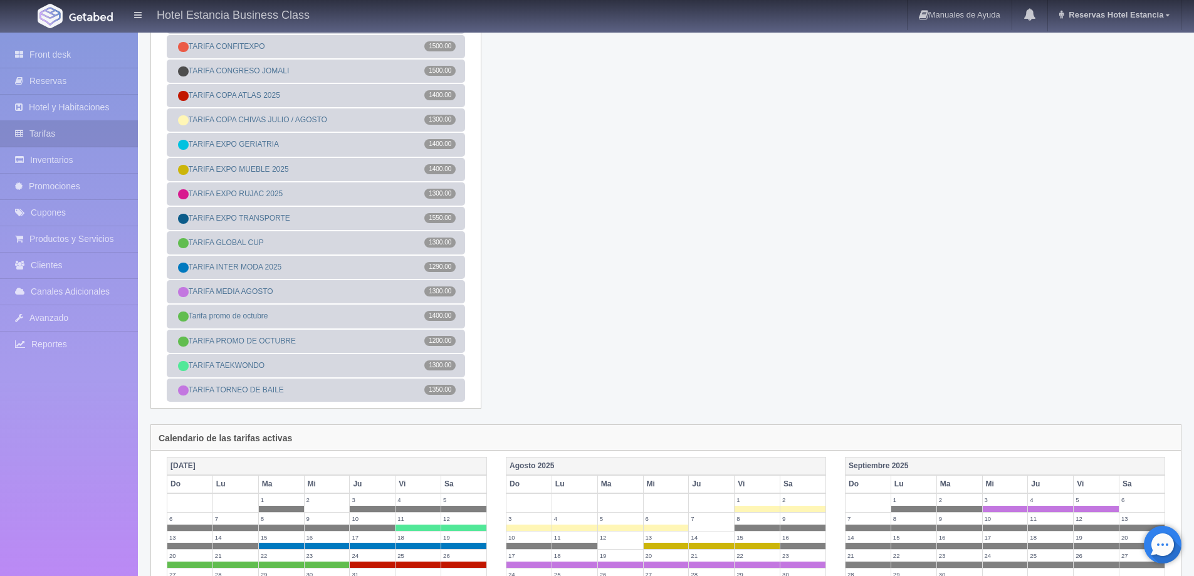
scroll to position [313, 0]
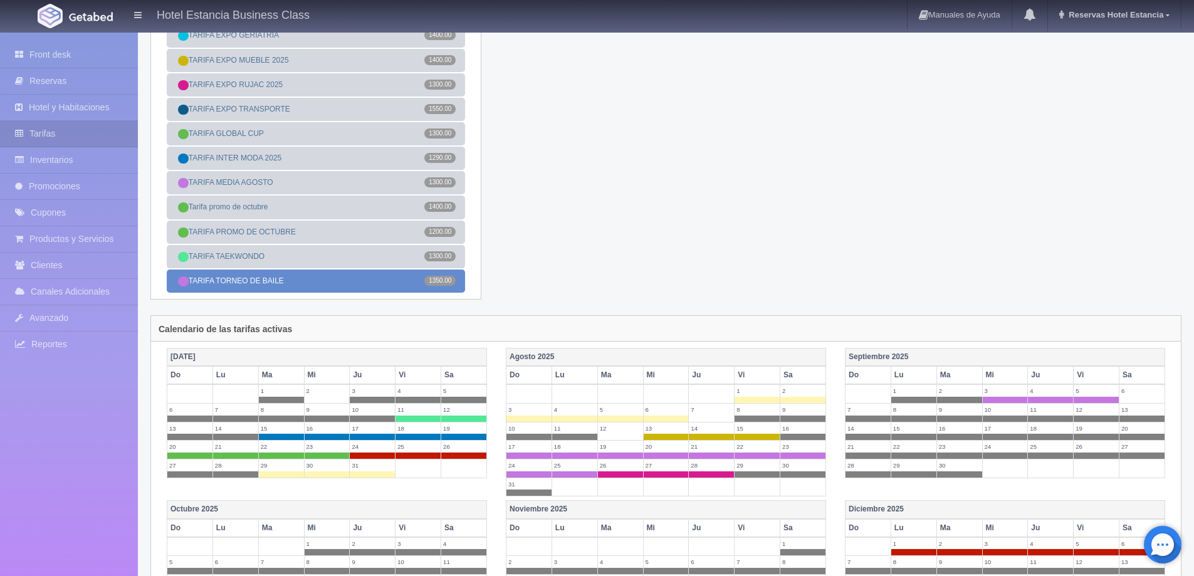
click at [308, 281] on link "TARIFA TORNEO [PERSON_NAME] 1350.00" at bounding box center [316, 281] width 298 height 23
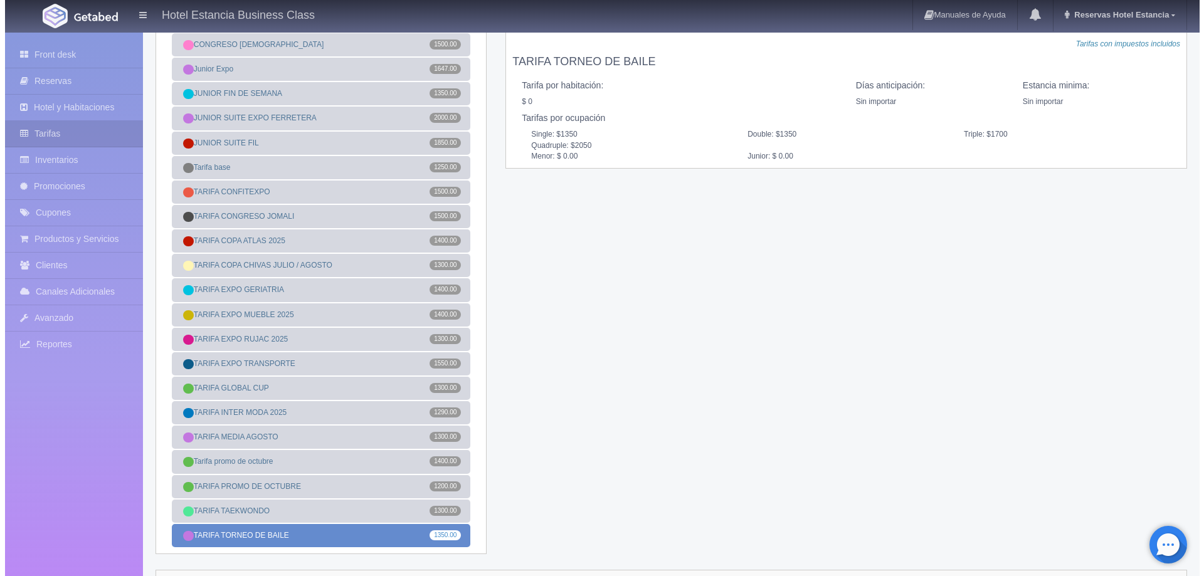
scroll to position [0, 0]
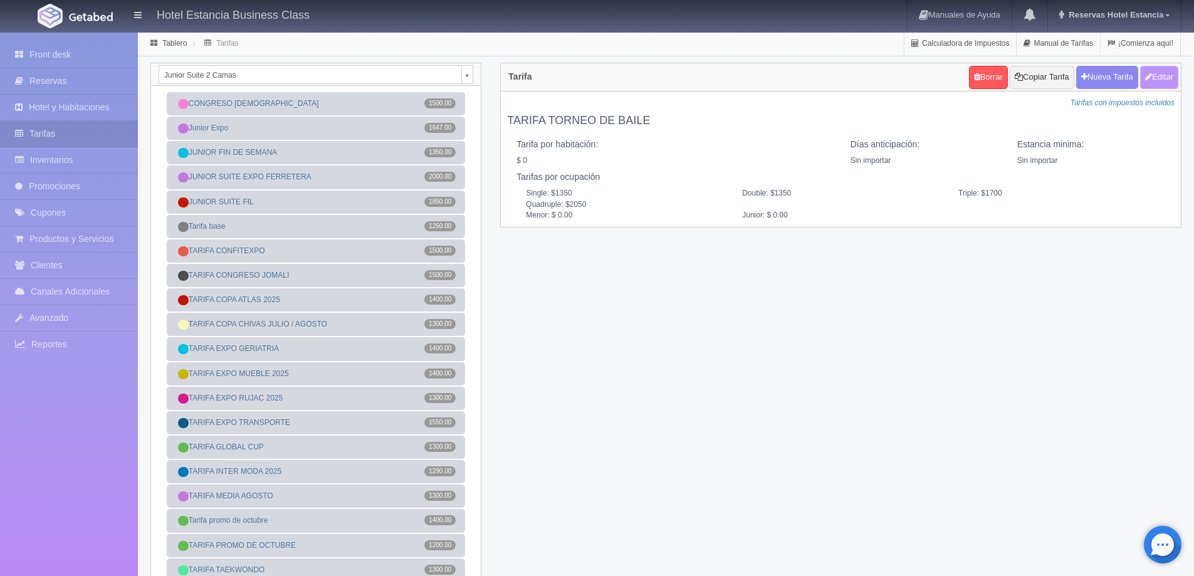
click at [1152, 81] on button "Editar" at bounding box center [1159, 77] width 38 height 23
type input "TARIFA TORNEO DE BAILE"
select select "0"
type input "0"
checkbox input "false"
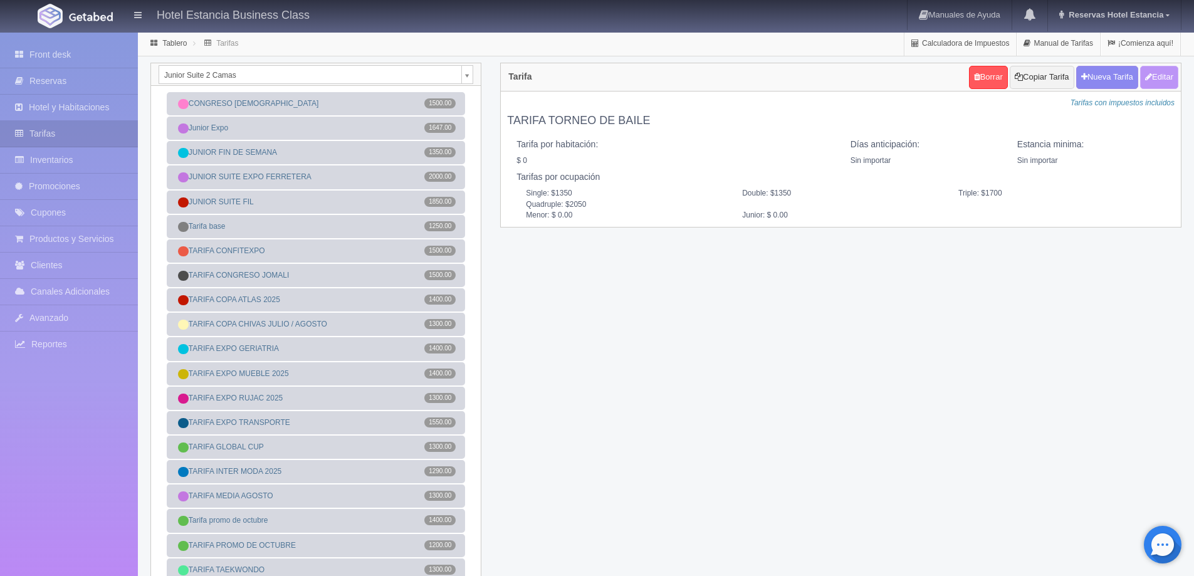
type input "1350"
type input "1700"
type input "2050"
type input "0.00"
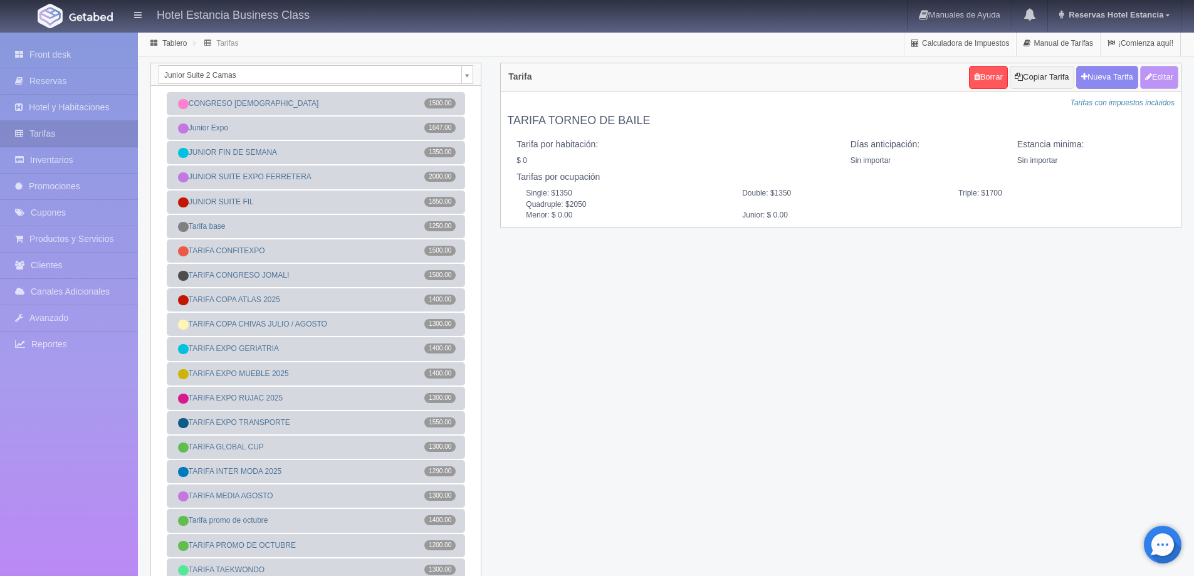
type input "0.00"
checkbox input "true"
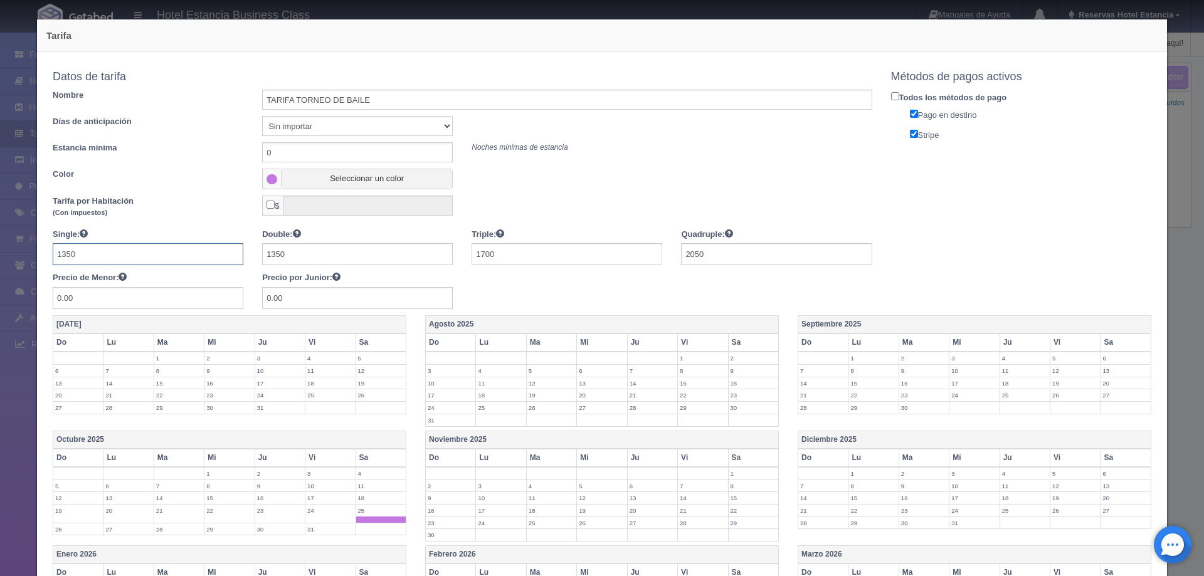
click at [166, 255] on input "1350" at bounding box center [148, 254] width 191 height 22
type input "1300"
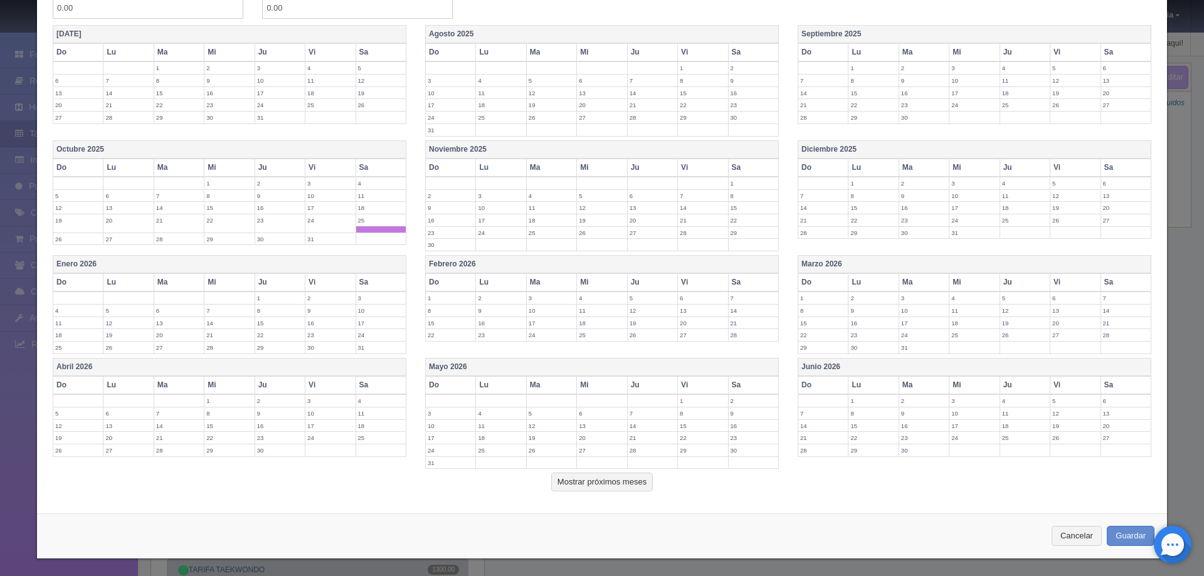
scroll to position [292, 0]
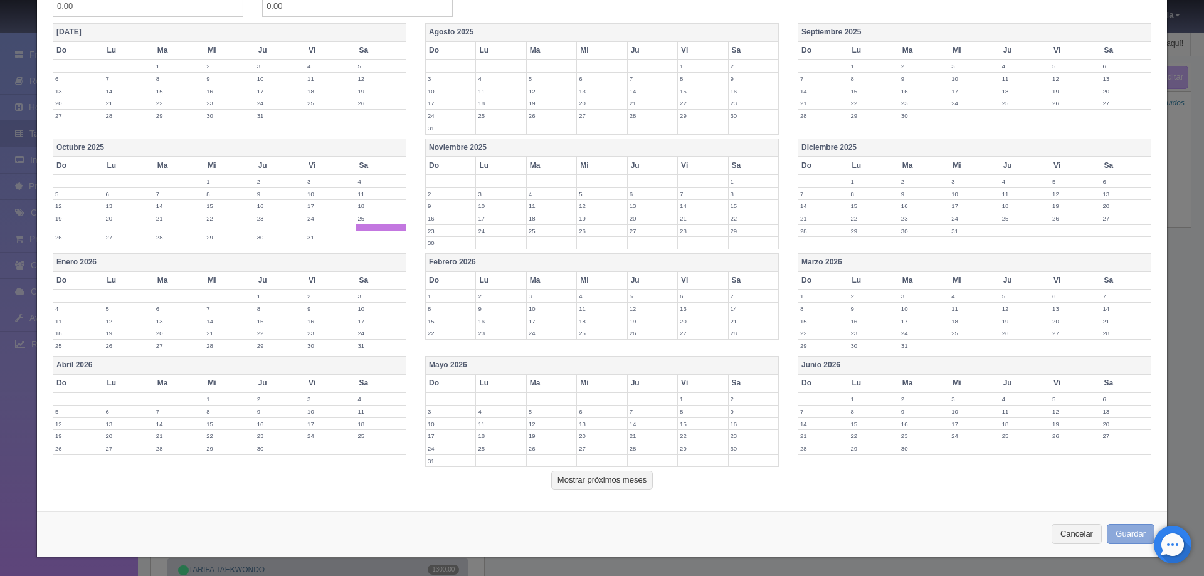
type input "2100"
click at [1115, 536] on button "Guardar" at bounding box center [1130, 534] width 48 height 21
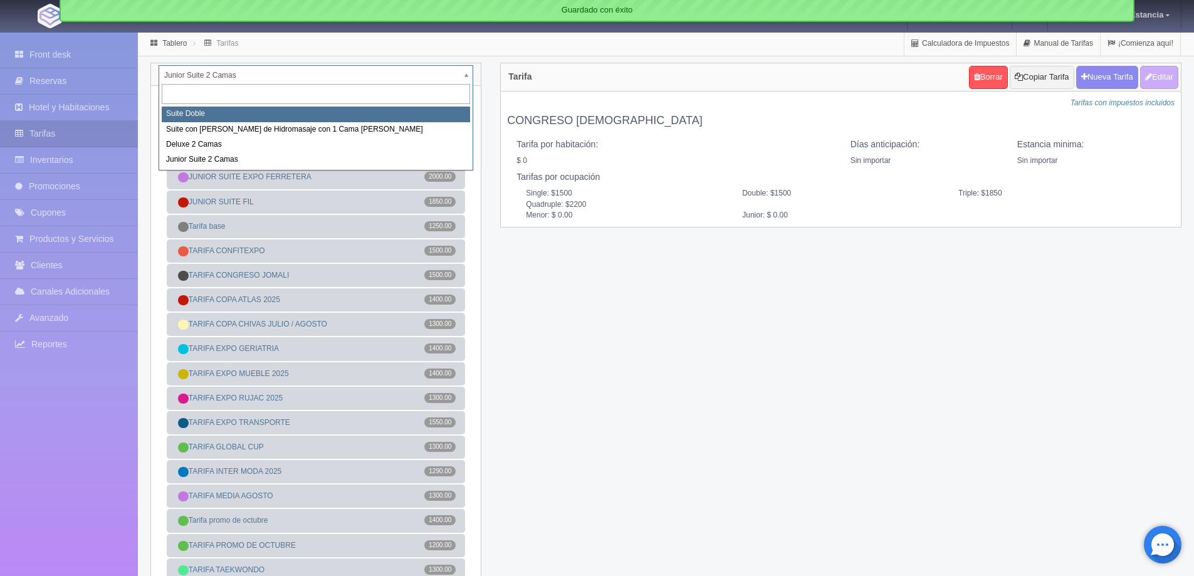
select select "546"
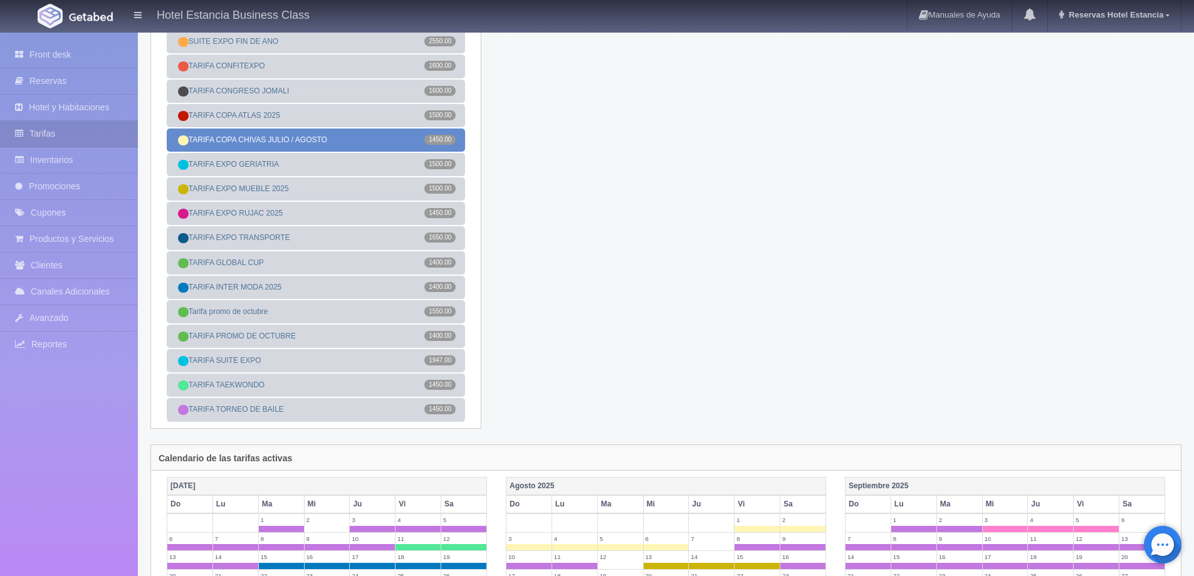
scroll to position [439, 0]
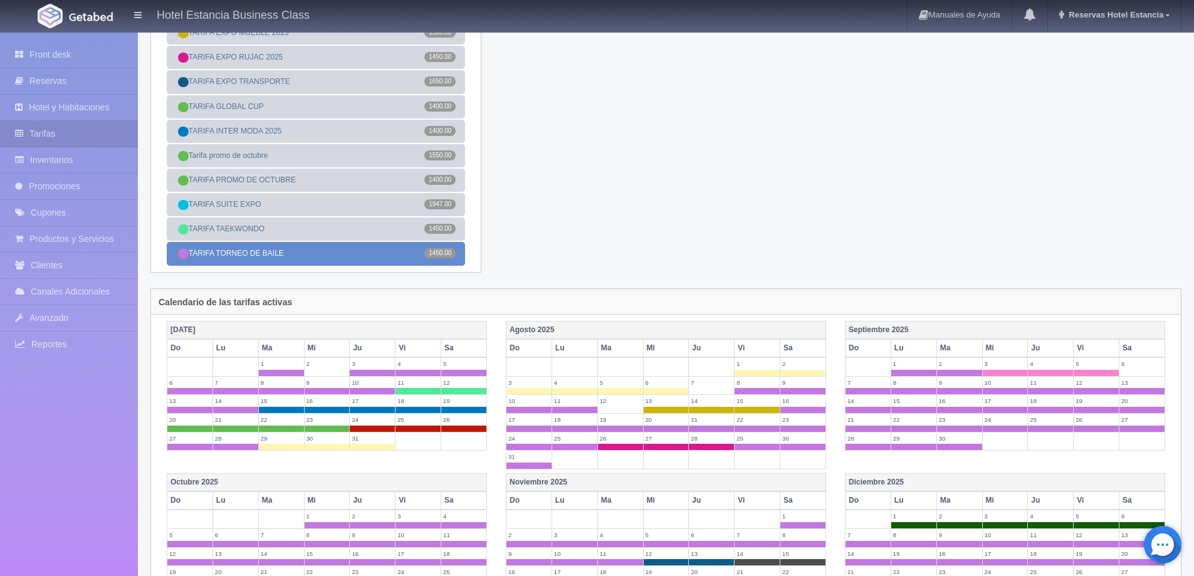
click at [281, 254] on link "TARIFA TORNEO DE BAILE 1450.00" at bounding box center [316, 253] width 298 height 23
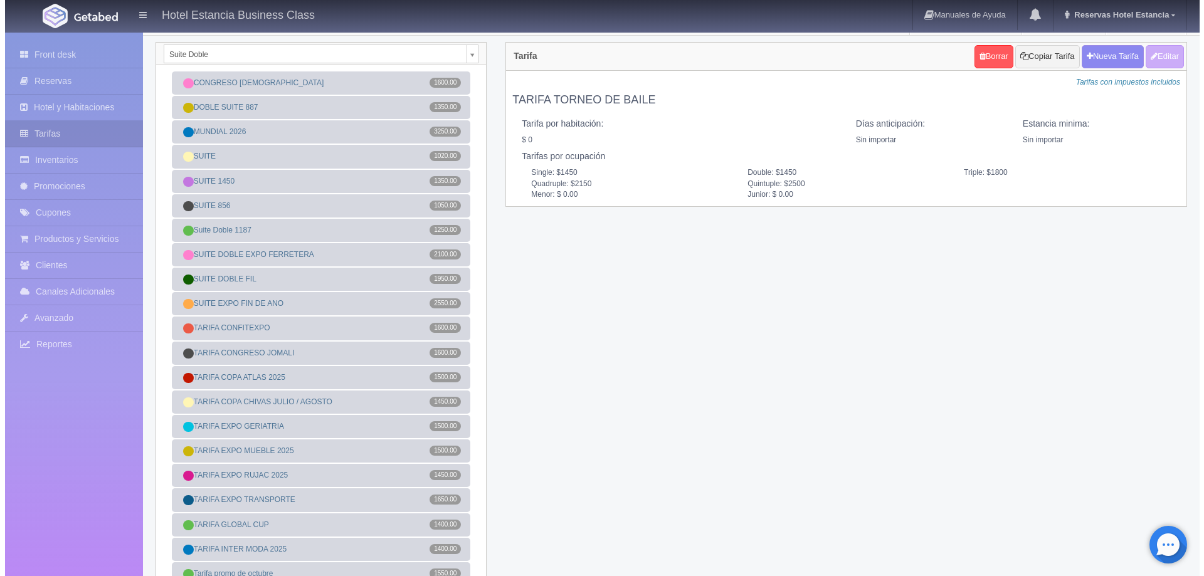
scroll to position [0, 0]
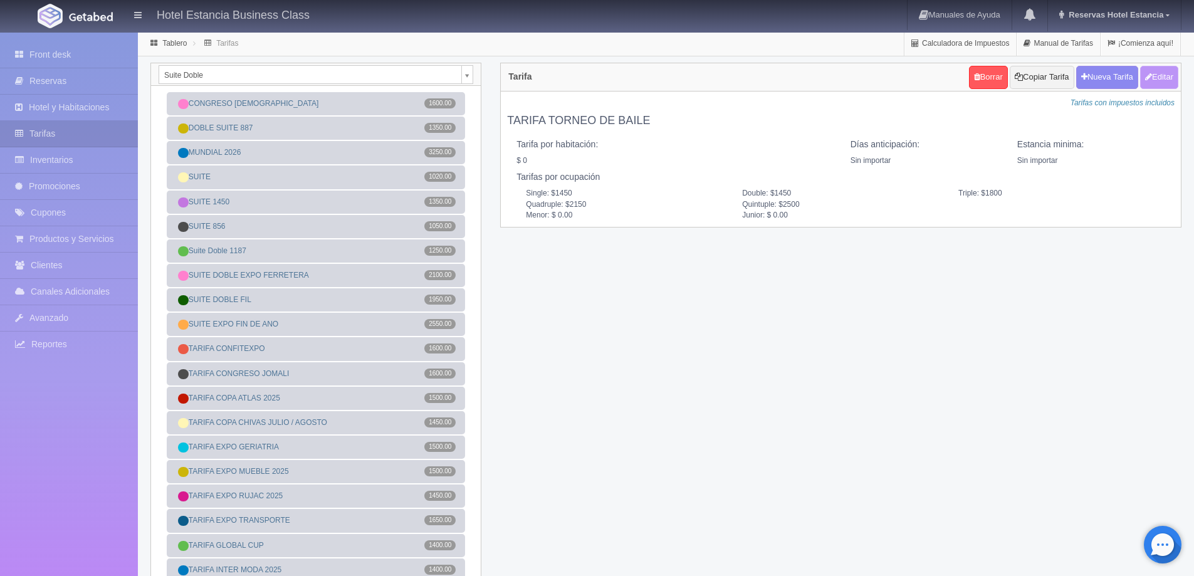
click at [1154, 81] on button "Editar" at bounding box center [1159, 77] width 38 height 23
type input "TARIFA TORNEO DE BAILE"
select select "0"
type input "0"
checkbox input "false"
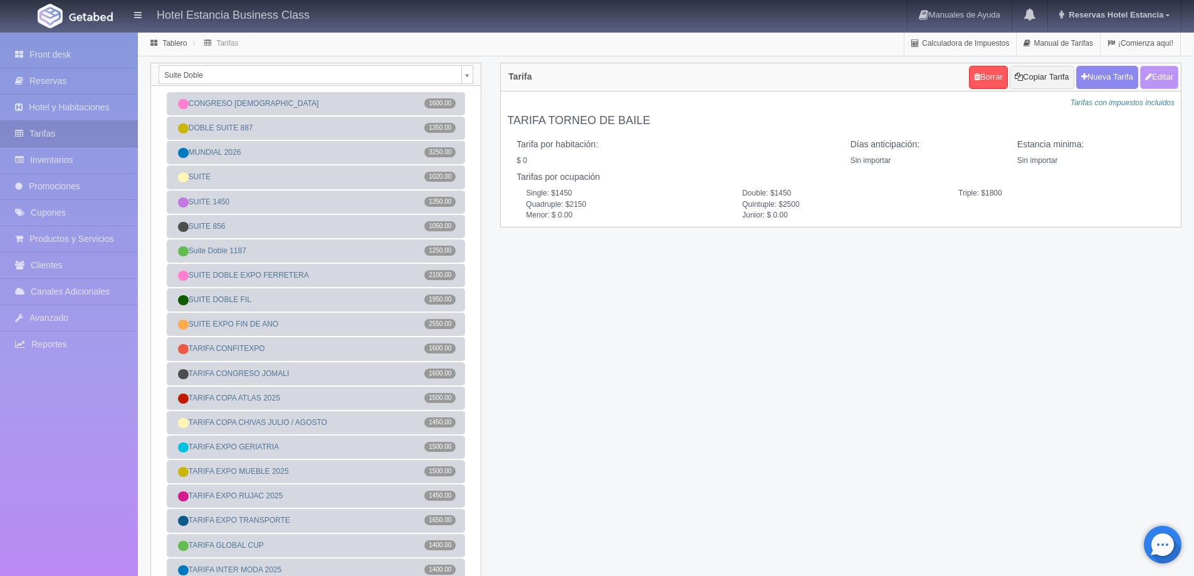
type input "1450"
type input "1800"
type input "2150"
type input "2500"
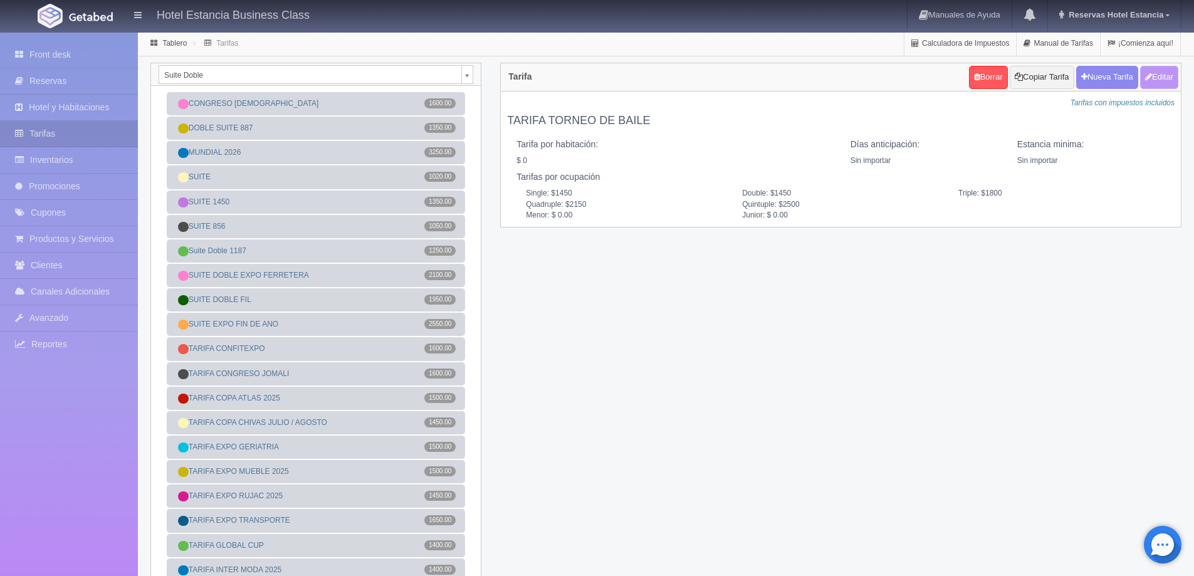
type input "0.00"
checkbox input "true"
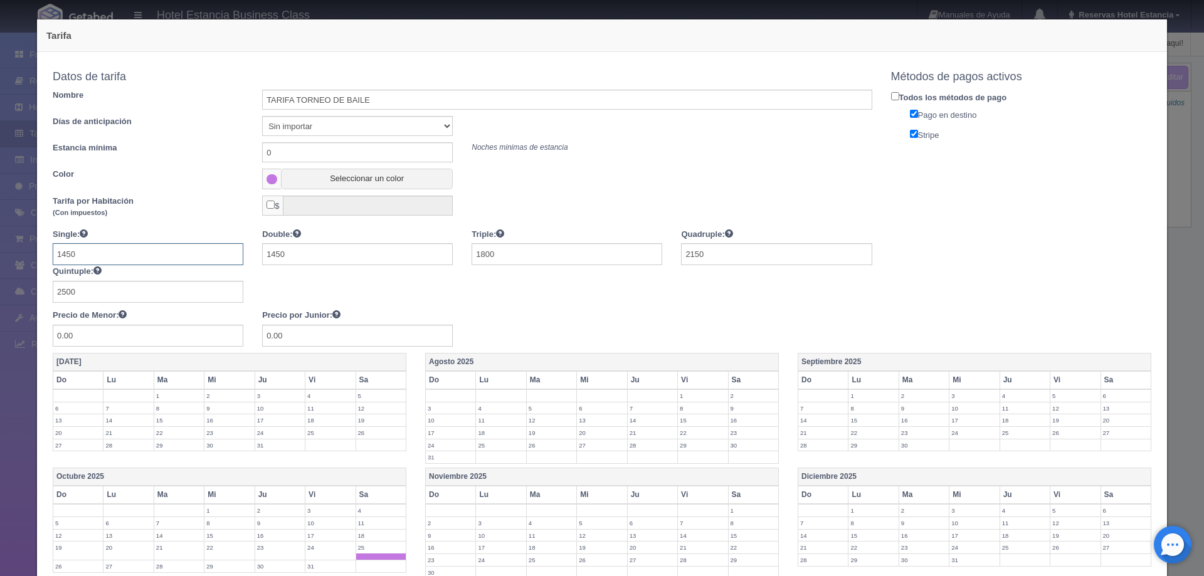
click at [158, 253] on input "1450" at bounding box center [148, 254] width 191 height 22
type input "1400"
type input "2200"
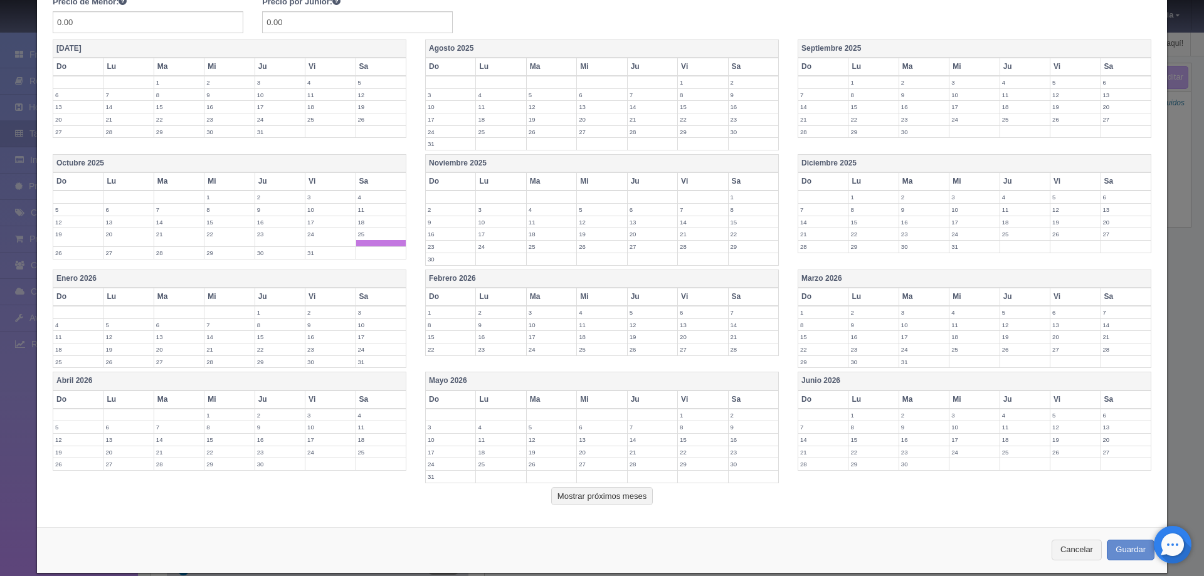
scroll to position [330, 0]
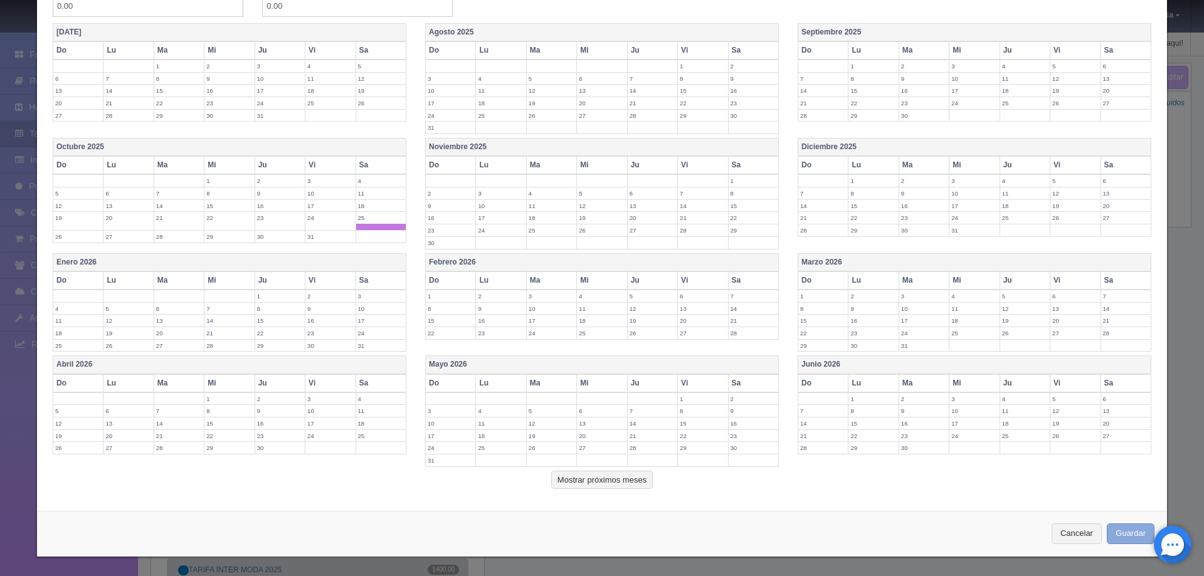
type input "2600"
click at [1131, 530] on button "Guardar" at bounding box center [1130, 533] width 48 height 21
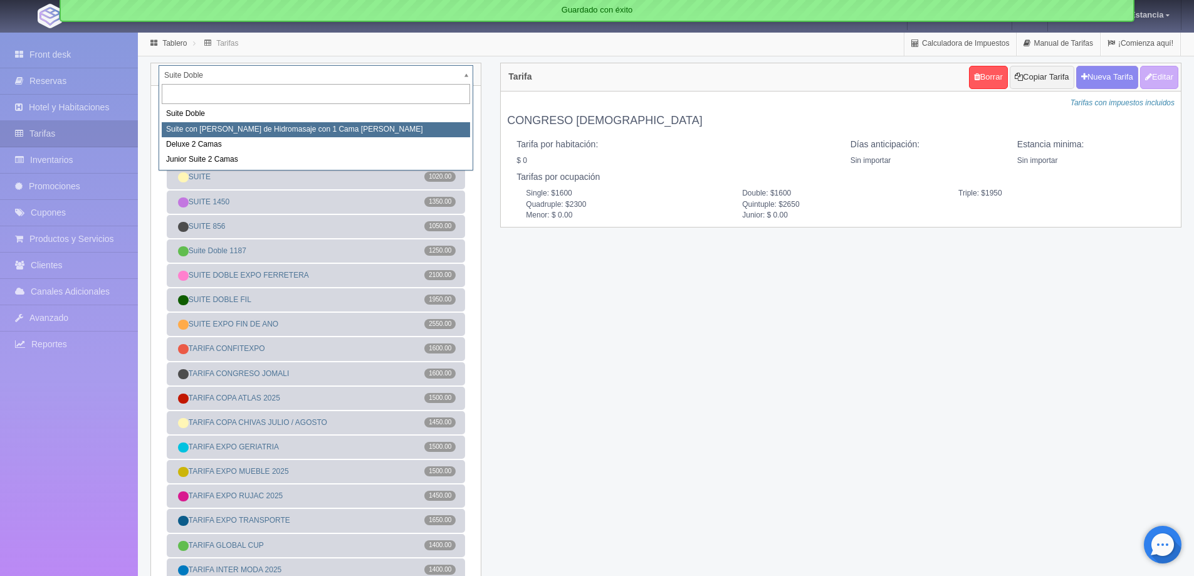
select select "2033"
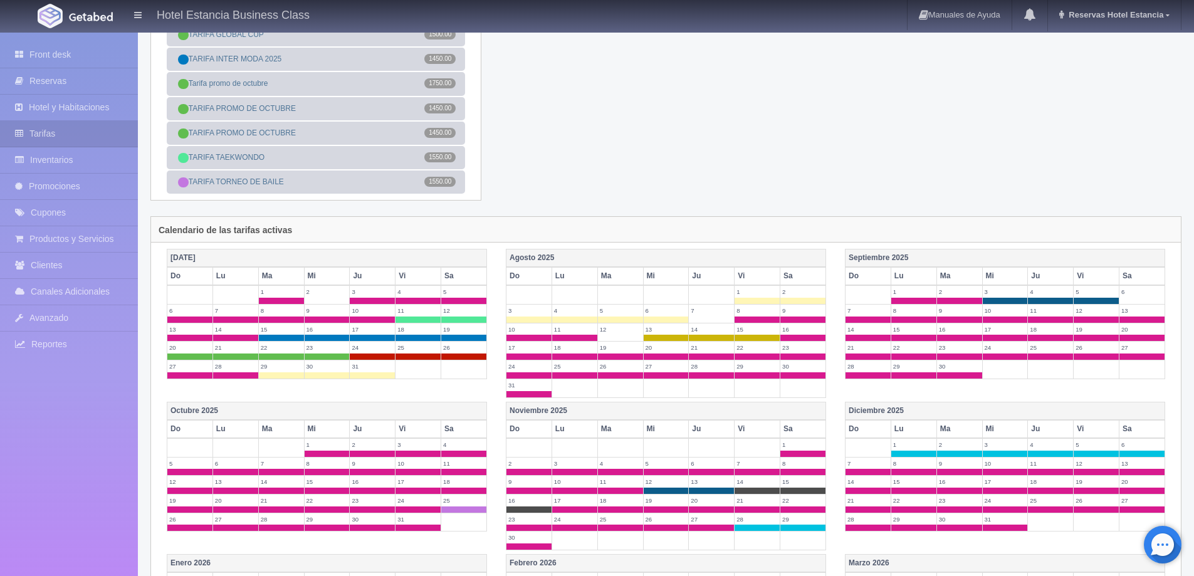
scroll to position [439, 0]
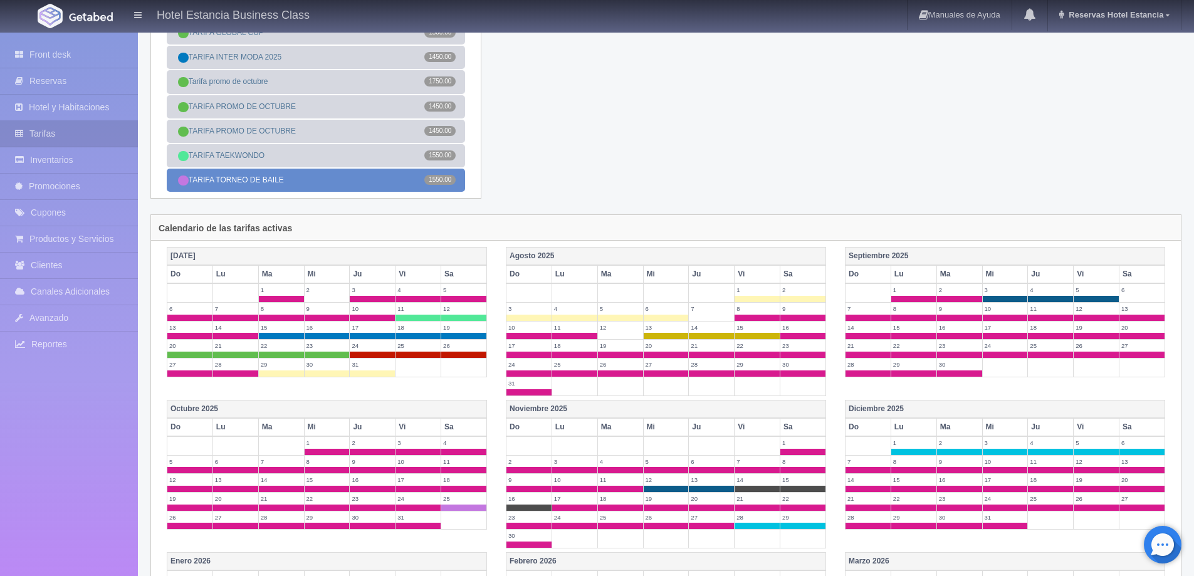
click at [434, 183] on span "1550.00" at bounding box center [439, 180] width 31 height 10
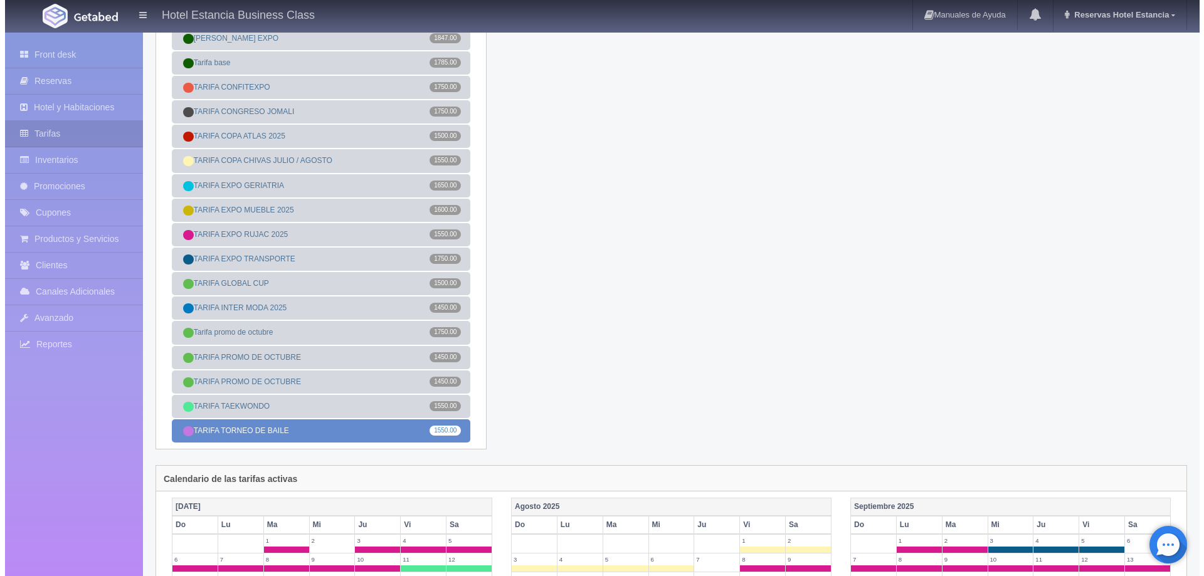
scroll to position [0, 0]
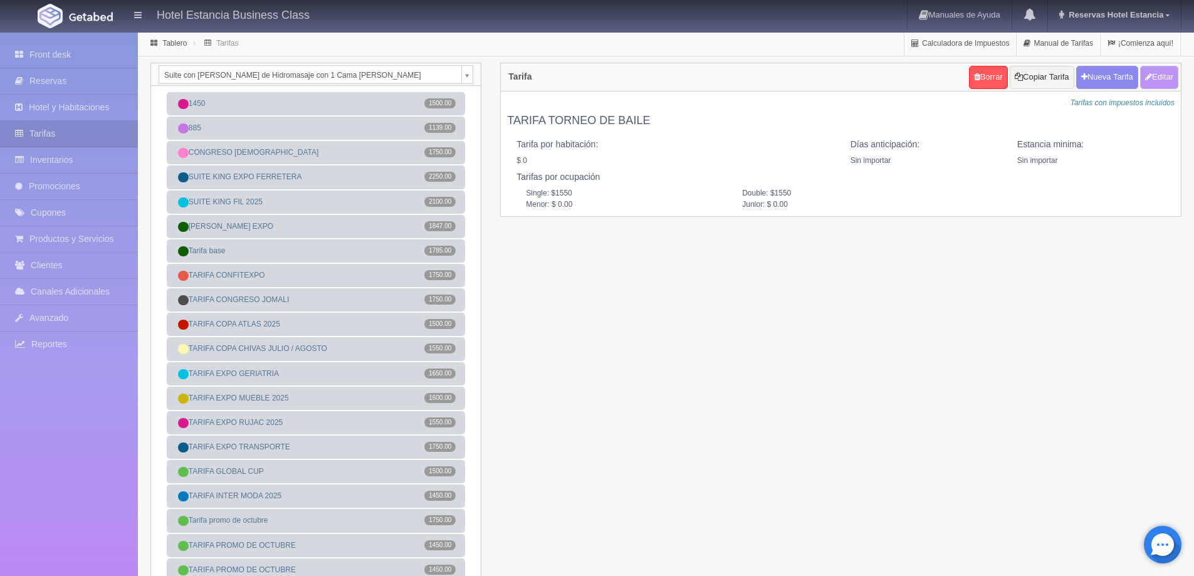
click at [1155, 80] on button "Editar" at bounding box center [1159, 77] width 38 height 23
type input "TARIFA TORNEO DE BAILE"
select select "0"
type input "0"
checkbox input "false"
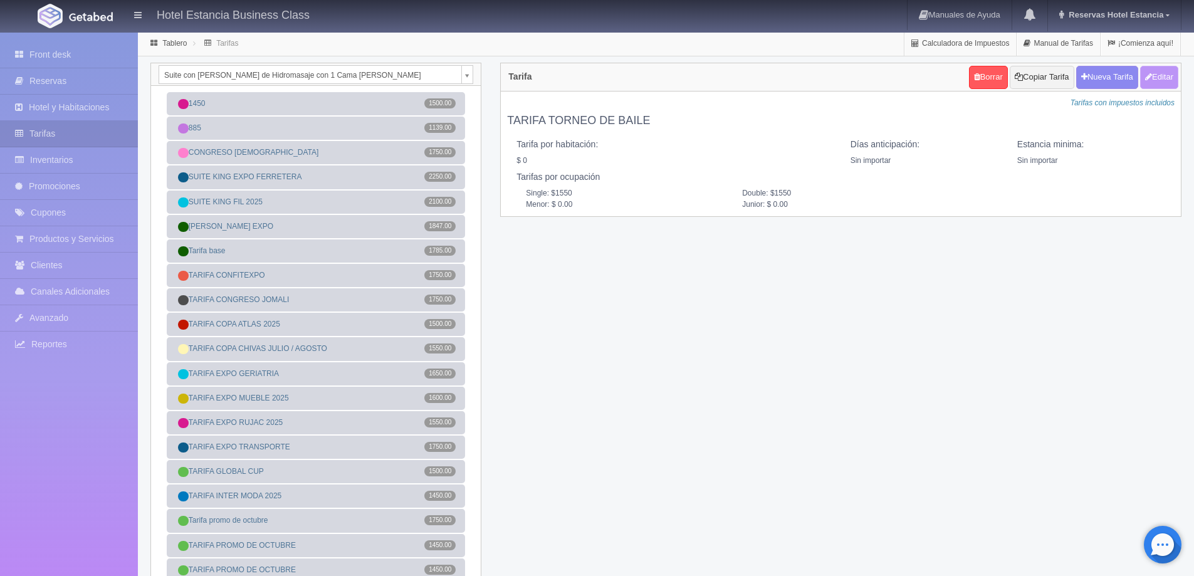
type input "1550"
type input "0.00"
checkbox input "true"
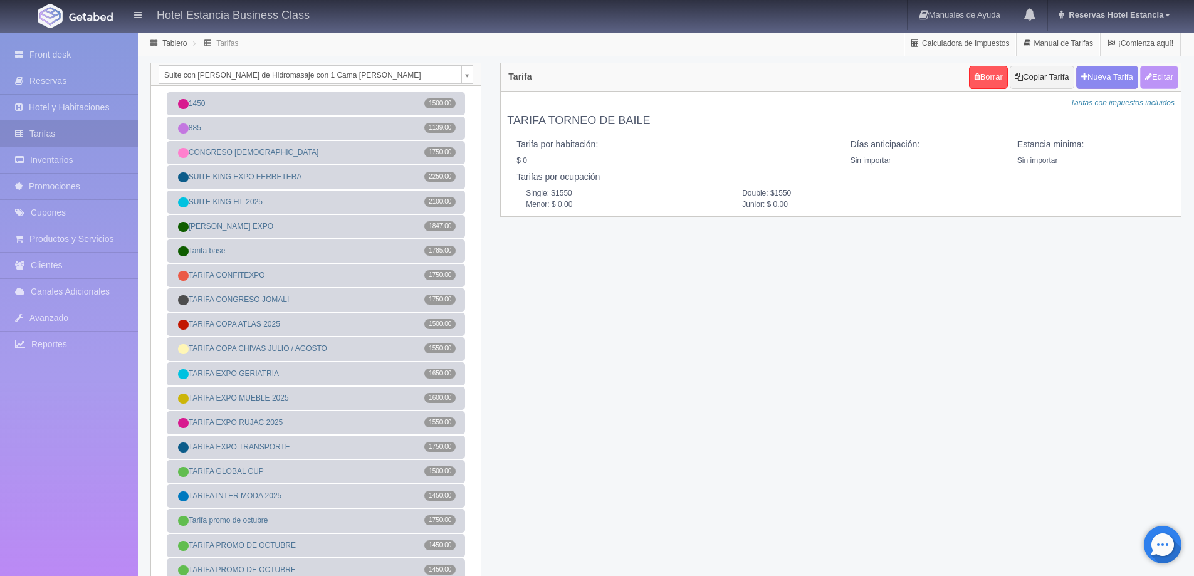
checkbox input "true"
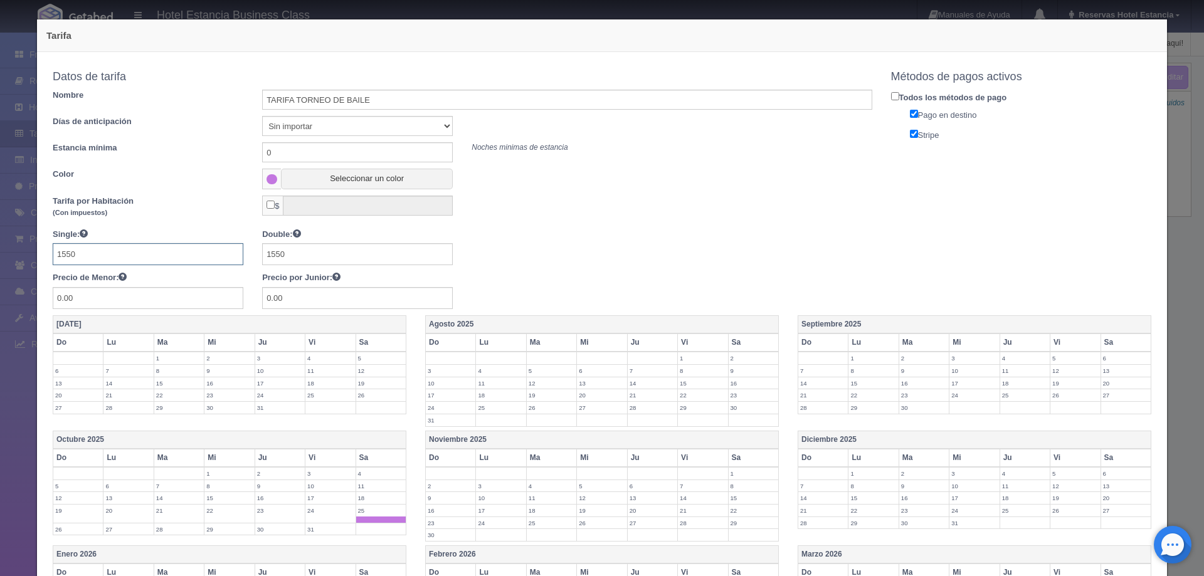
click at [125, 255] on input "1550" at bounding box center [148, 254] width 191 height 22
type input "1500"
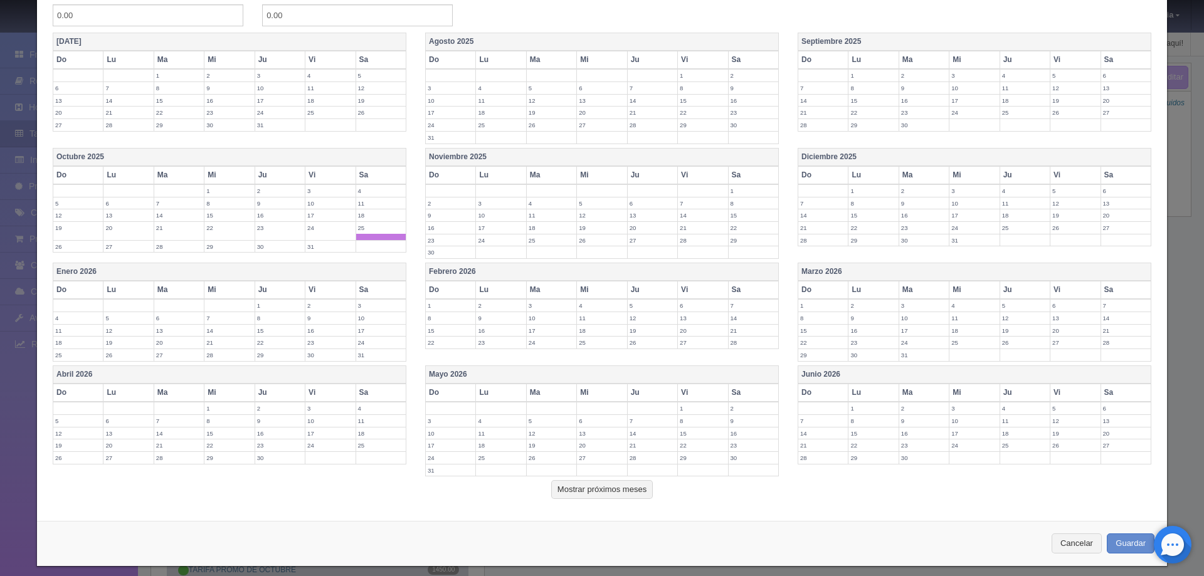
scroll to position [292, 0]
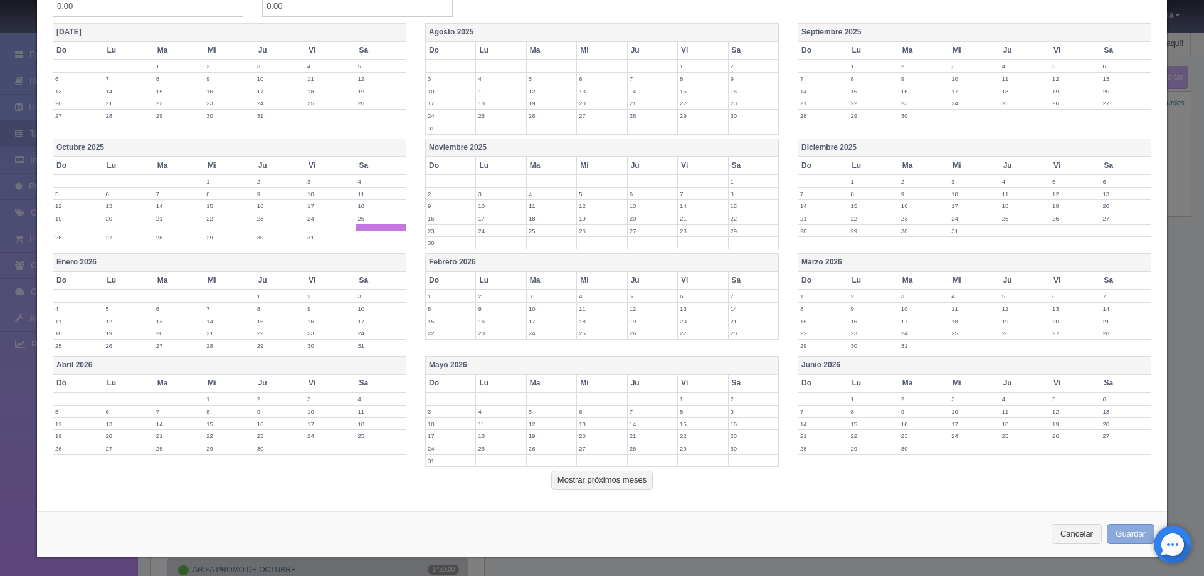
type input "1500"
click at [1116, 530] on button "Guardar" at bounding box center [1130, 534] width 48 height 21
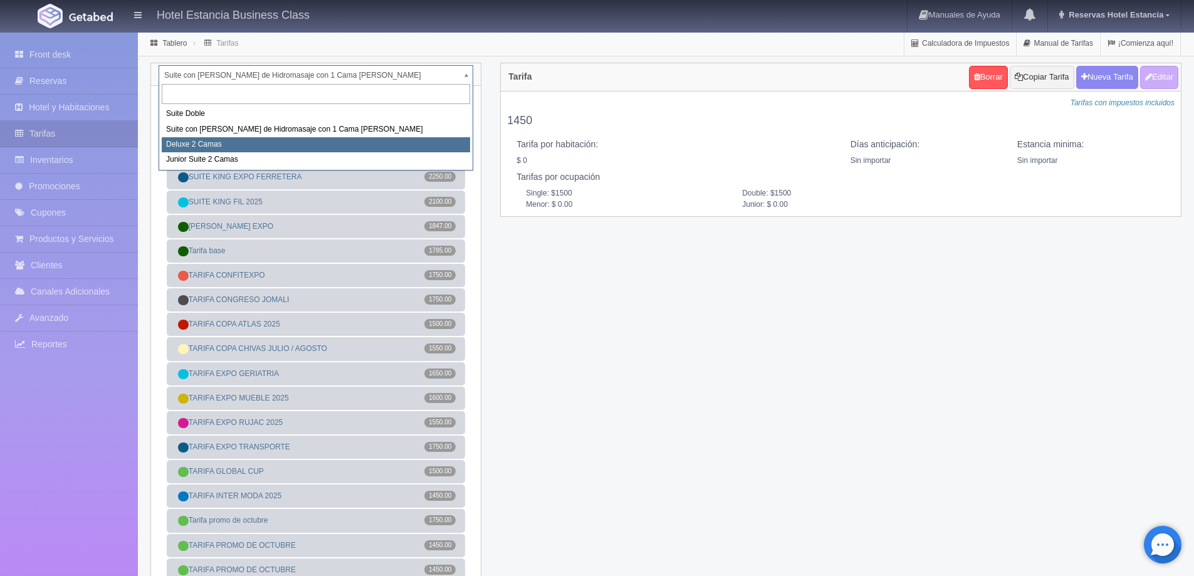
select select "2134"
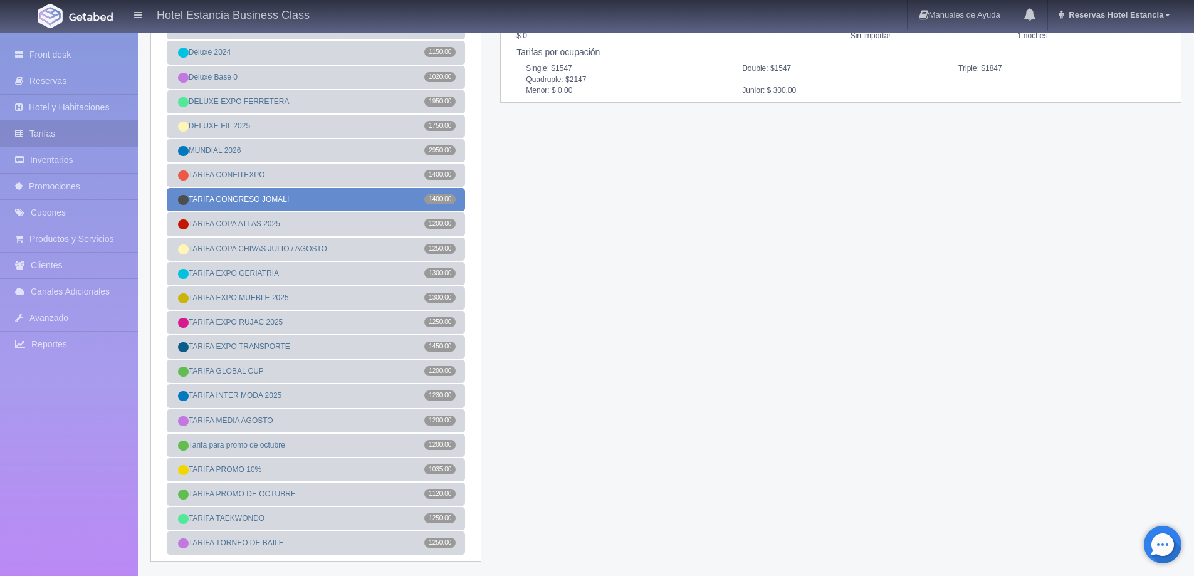
scroll to position [125, 0]
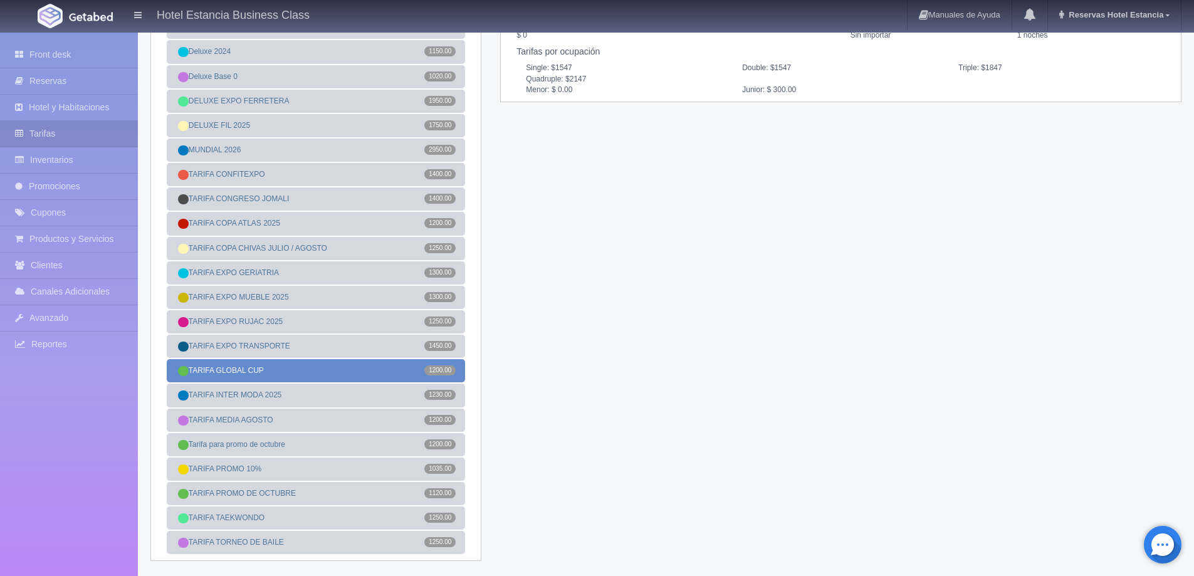
click at [427, 374] on span "1200.00" at bounding box center [439, 370] width 31 height 10
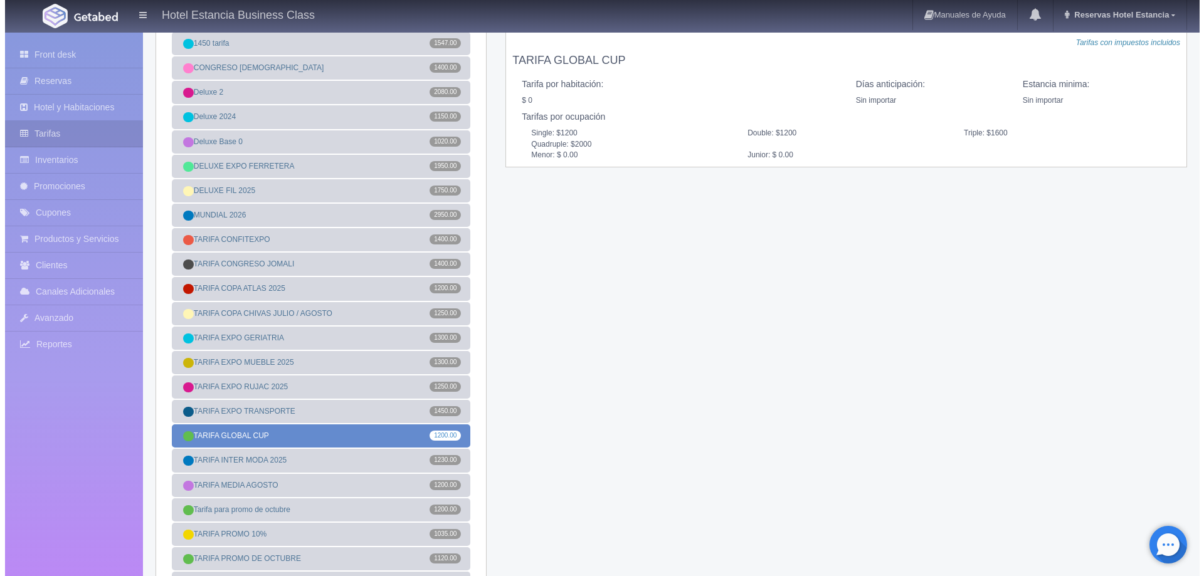
scroll to position [0, 0]
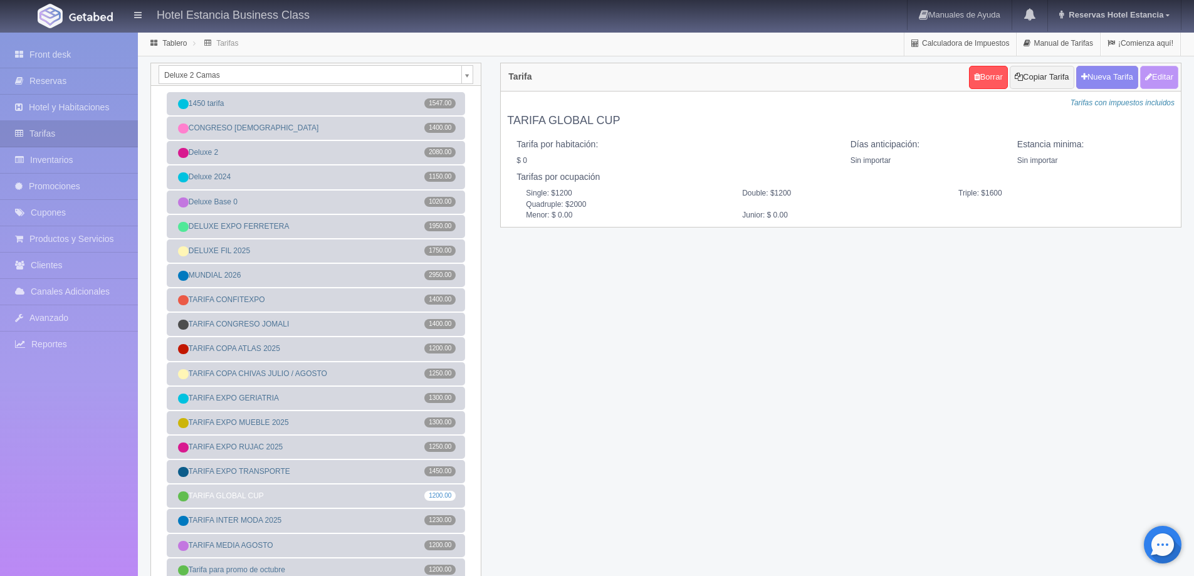
click at [1157, 78] on button "Editar" at bounding box center [1159, 77] width 38 height 23
type input "TARIFA GLOBAL CUP"
select select "0"
type input "0"
checkbox input "false"
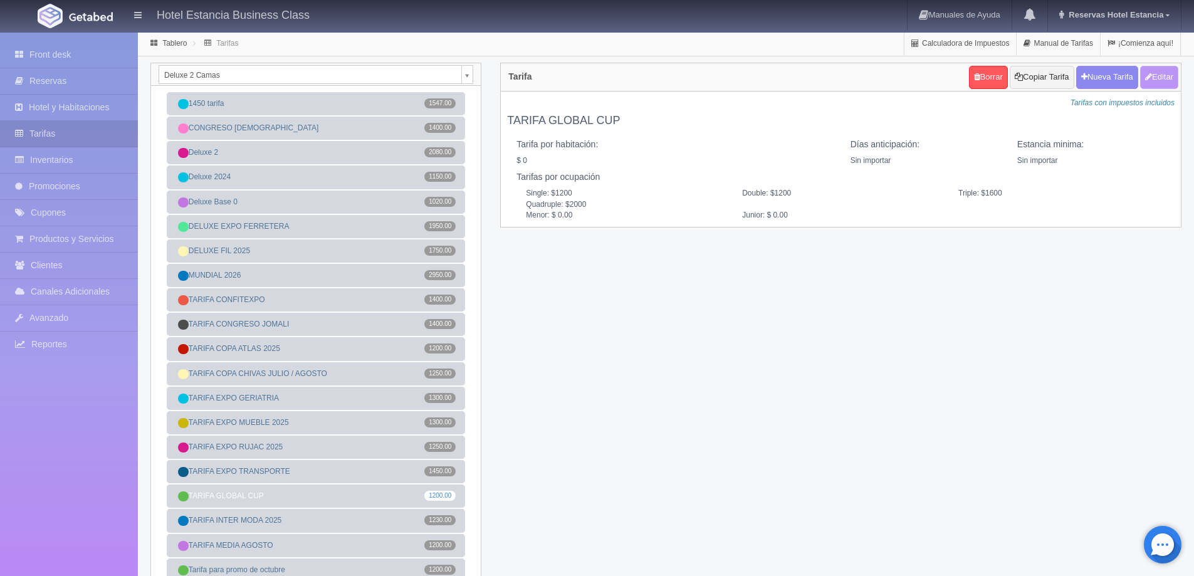
type input "1200"
type input "1600"
type input "2000"
type input "0.00"
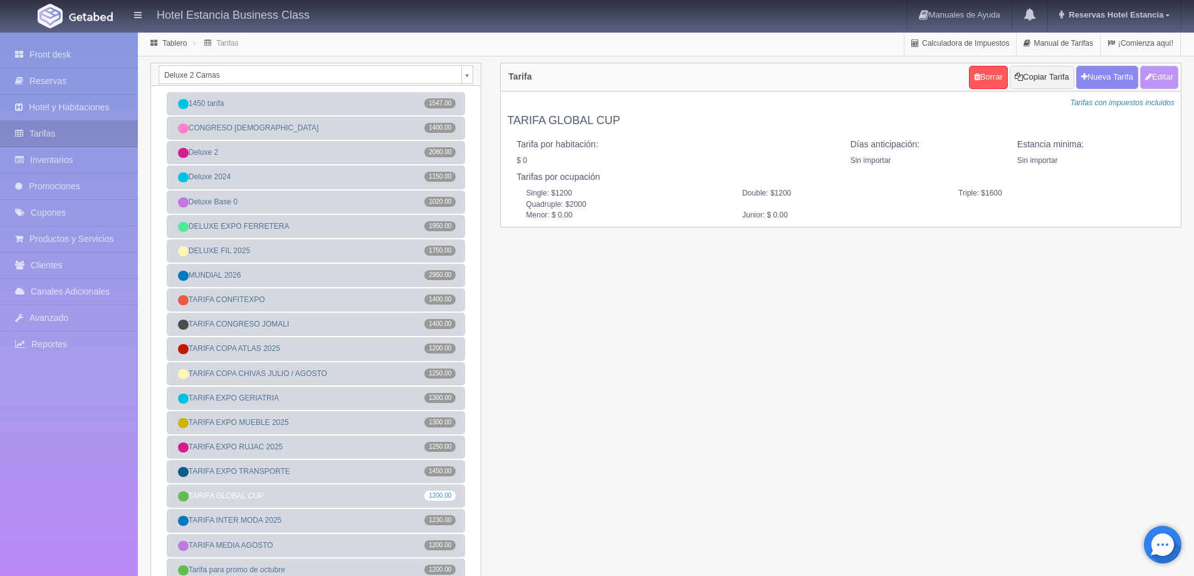
type input "0.00"
checkbox input "true"
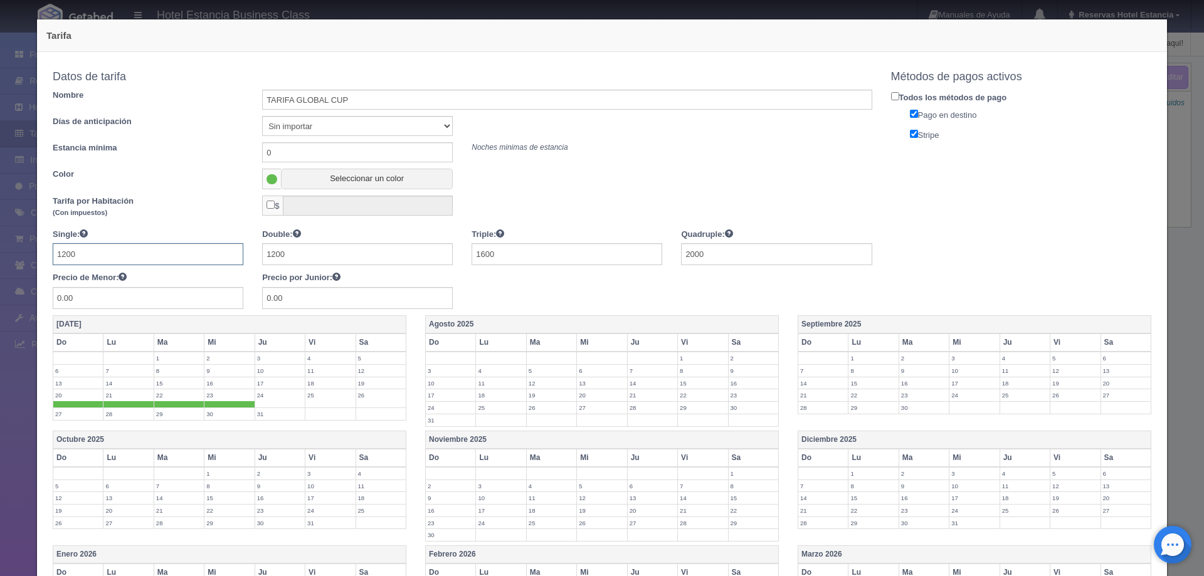
click at [157, 258] on input "1200" at bounding box center [148, 254] width 191 height 22
type input "1250"
type input "1650"
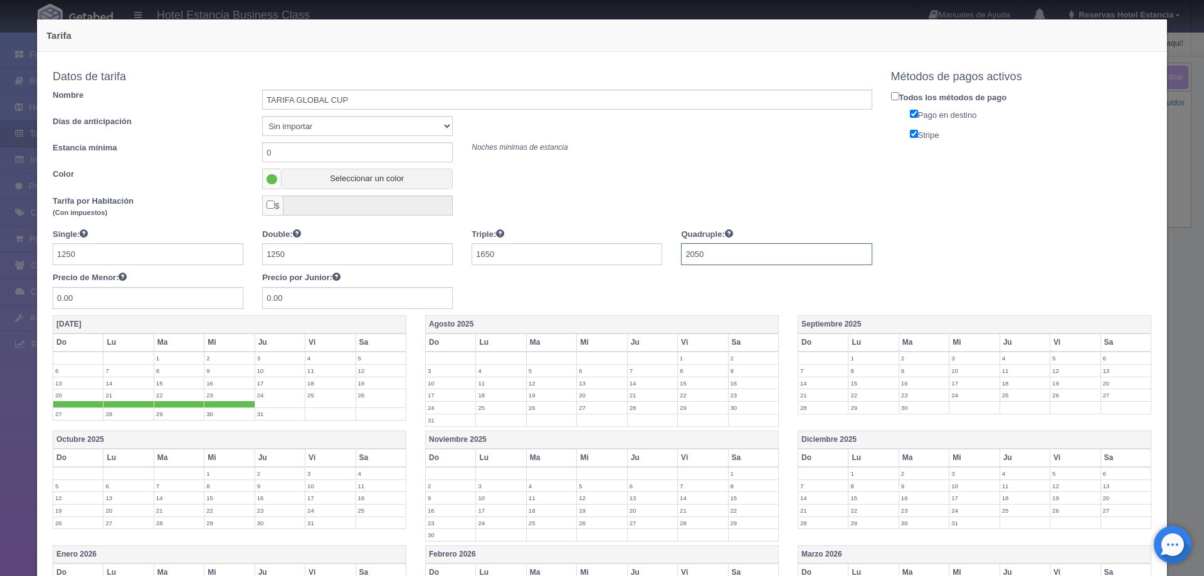
type input "2050"
click at [65, 399] on label "20" at bounding box center [78, 395] width 50 height 12
click at [110, 401] on span at bounding box center [128, 404] width 50 height 6
click at [167, 404] on span at bounding box center [179, 404] width 50 height 6
click at [214, 404] on span at bounding box center [229, 404] width 50 height 6
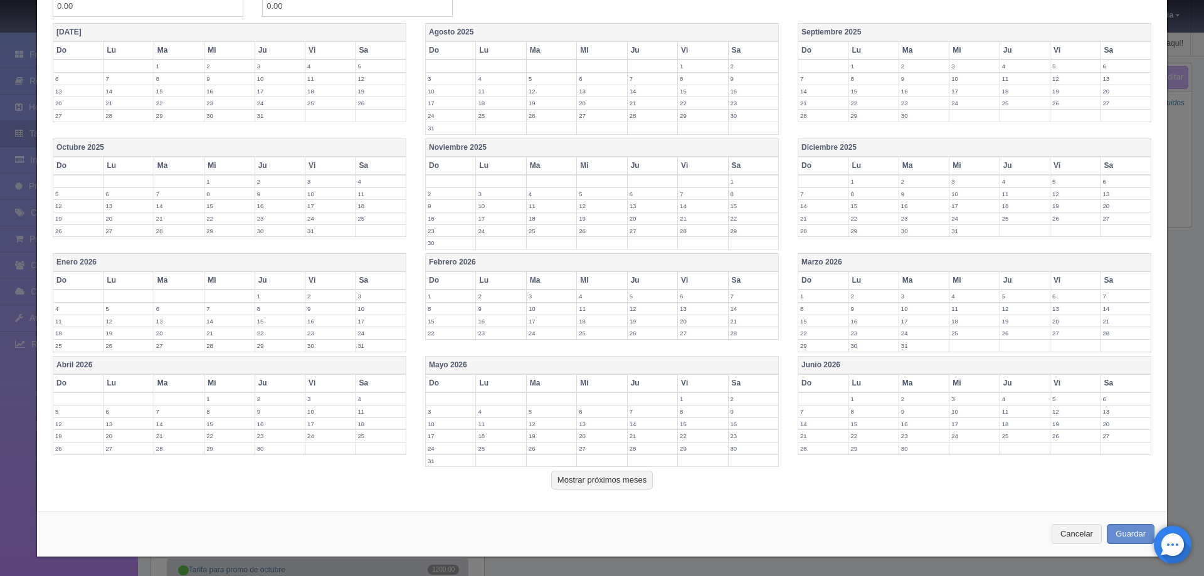
scroll to position [229, 0]
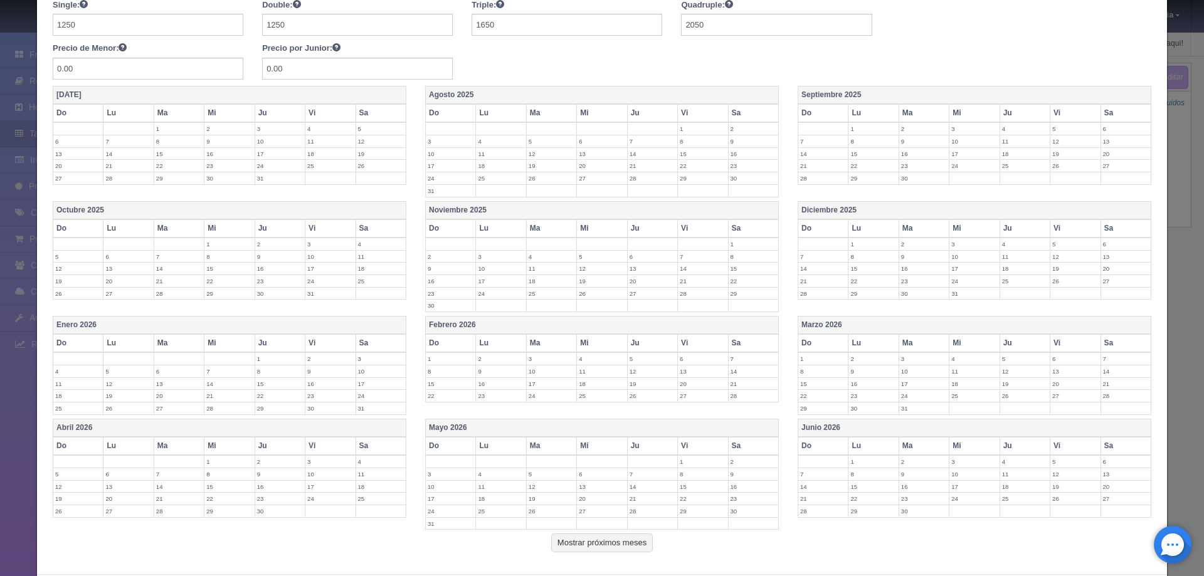
click at [681, 70] on div "Single: 1250 Double: 1250 Triple: 1650 Quadruple: 2050 Precio de Menor: 0.00 Pr…" at bounding box center [462, 39] width 838 height 81
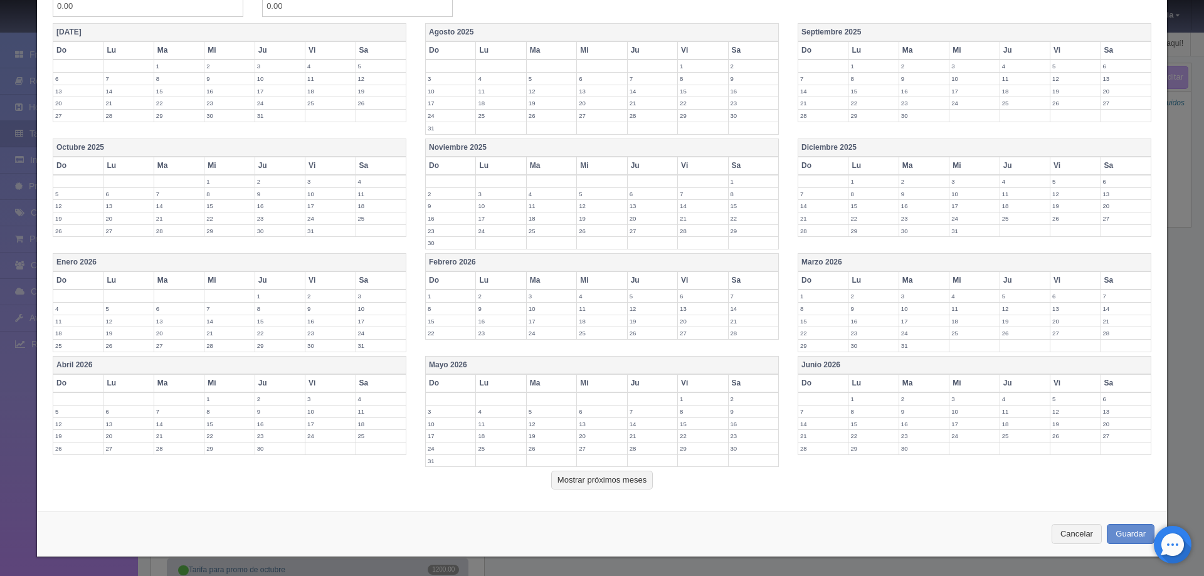
click at [962, 204] on label "17" at bounding box center [974, 206] width 50 height 12
click at [1021, 209] on label "18" at bounding box center [1025, 206] width 50 height 12
click at [1061, 213] on td "19" at bounding box center [1075, 209] width 50 height 19
click at [1105, 213] on td "20" at bounding box center [1125, 209] width 50 height 19
click at [826, 228] on label "21" at bounding box center [823, 225] width 50 height 12
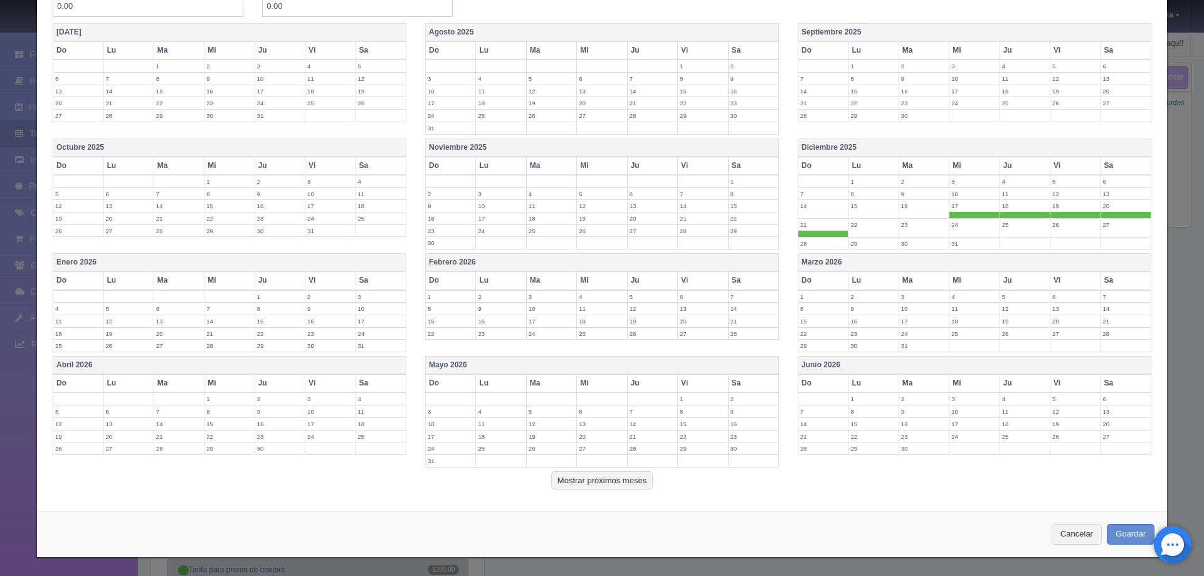
scroll to position [293, 0]
click at [1116, 530] on button "Guardar" at bounding box center [1130, 533] width 48 height 21
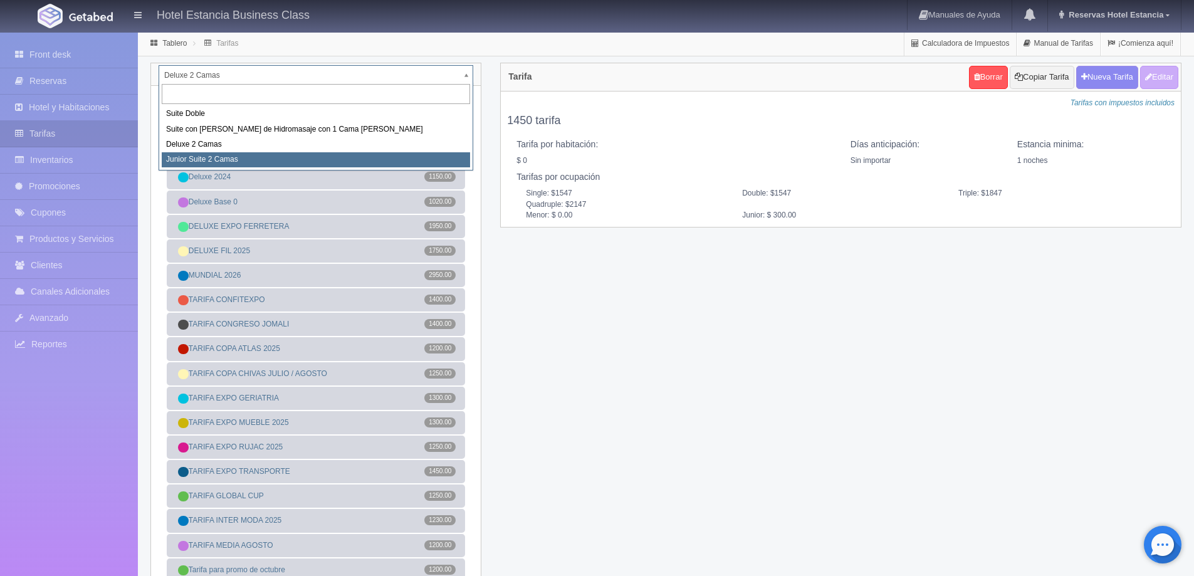
select select "2164"
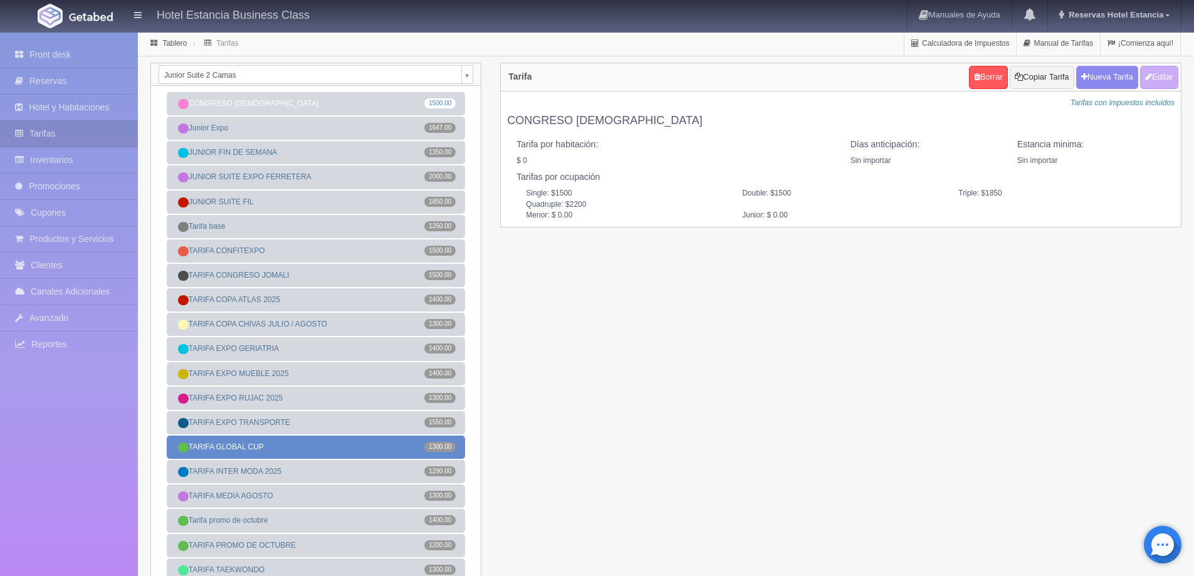
click at [286, 451] on link "TARIFA GLOBAL CUP 1300.00" at bounding box center [316, 447] width 298 height 23
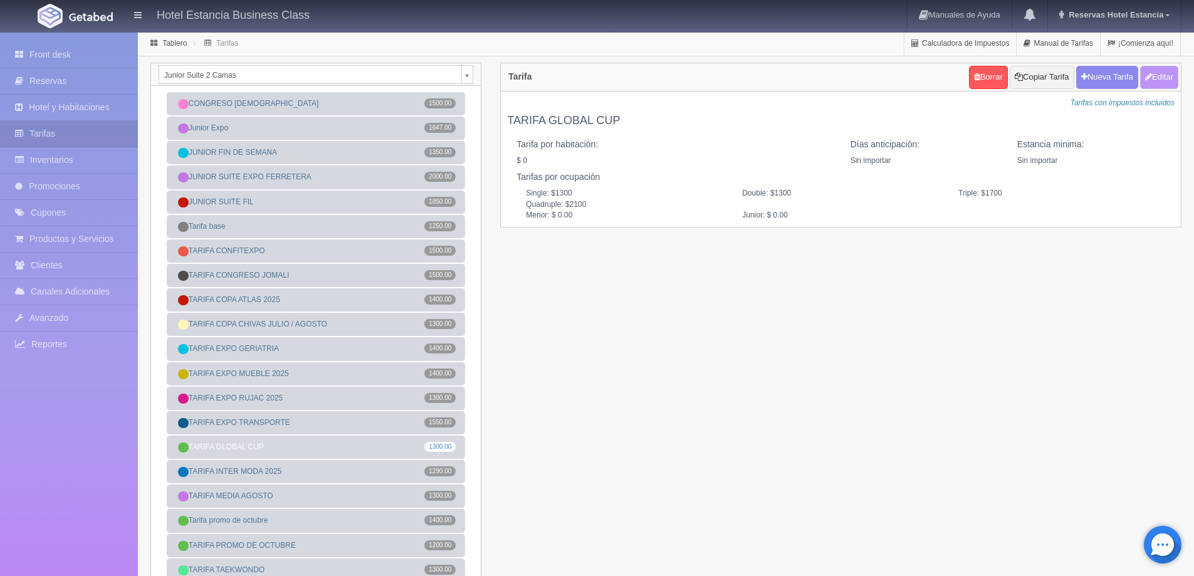
click at [1155, 86] on button "Editar" at bounding box center [1159, 77] width 38 height 23
type input "TARIFA GLOBAL CUP"
select select "0"
type input "0"
checkbox input "false"
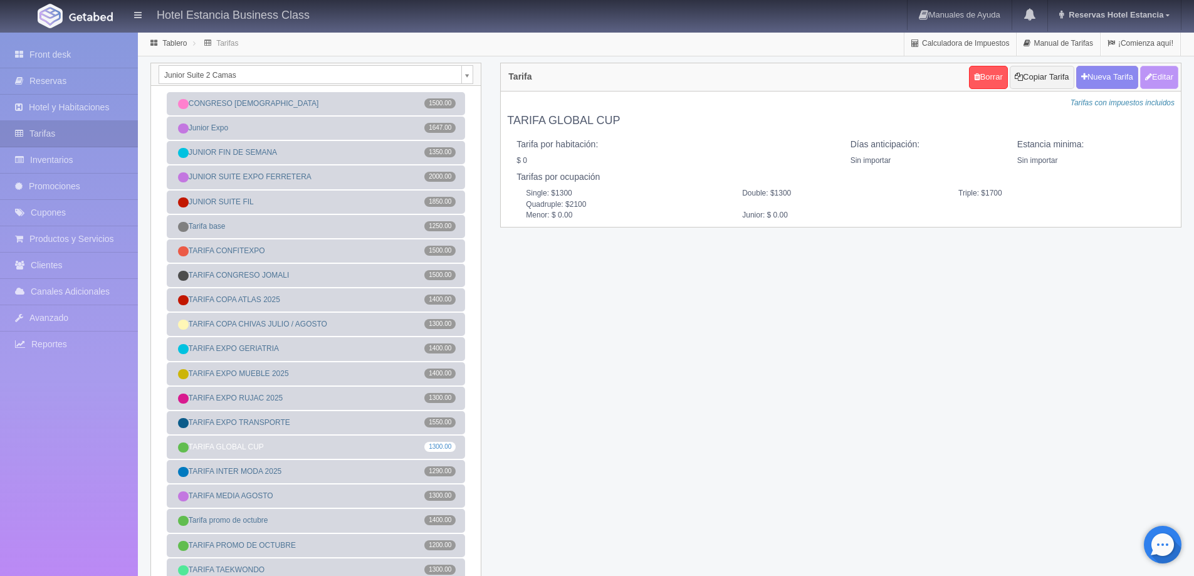
type input "1300"
type input "1700"
type input "2100"
type input "0.00"
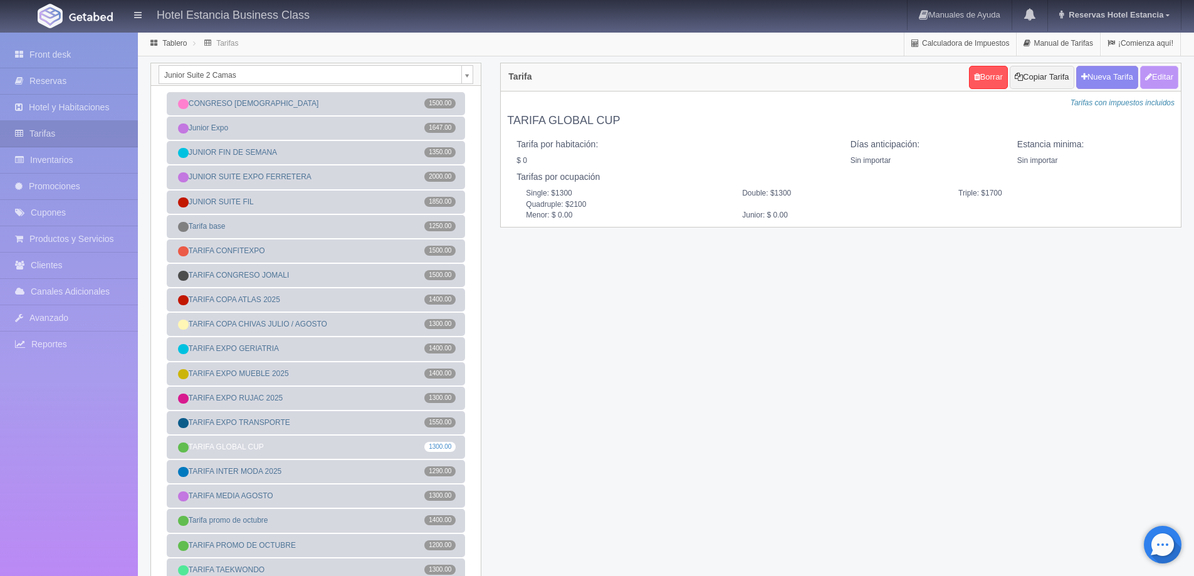
type input "0.00"
checkbox input "true"
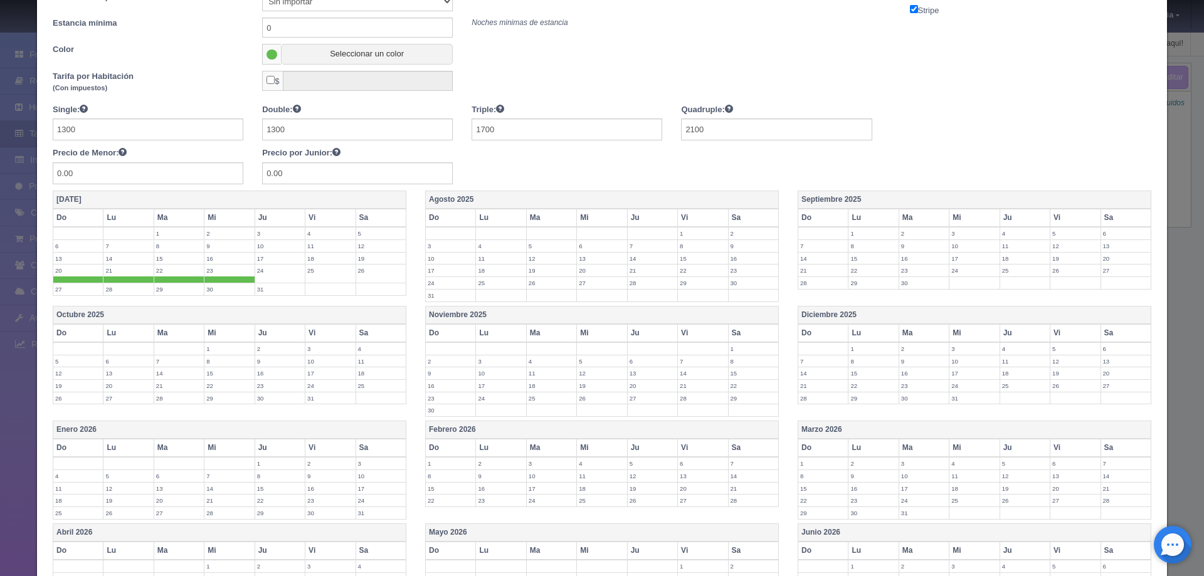
scroll to position [125, 0]
click at [133, 135] on input "1300" at bounding box center [148, 129] width 191 height 22
type input "1350"
type input "1750"
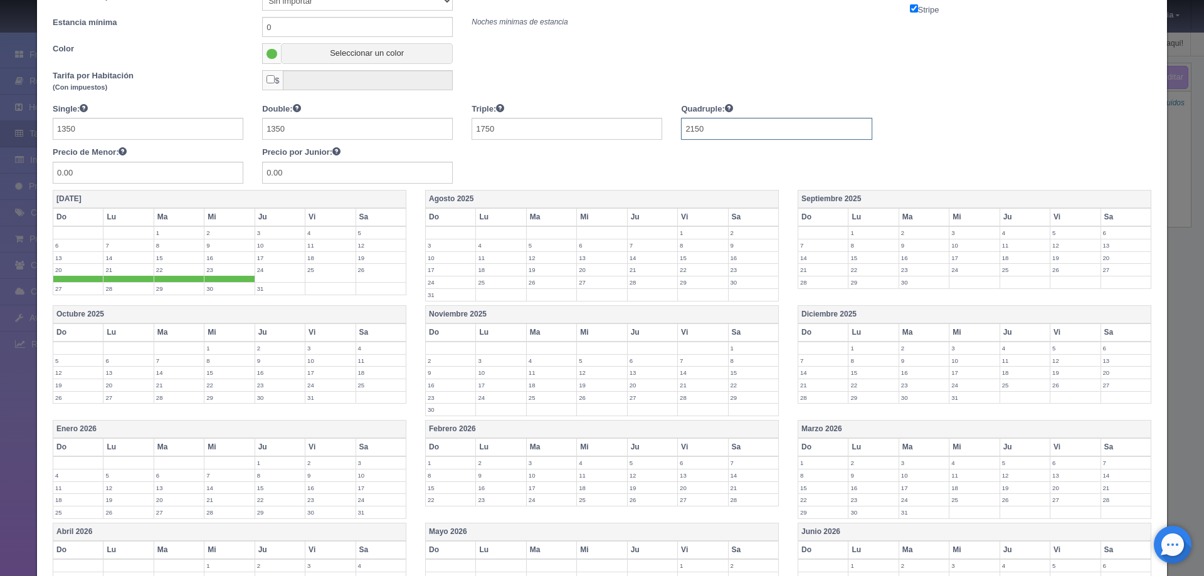
type input "2150"
click at [88, 276] on span at bounding box center [78, 279] width 50 height 6
click at [127, 274] on label "21" at bounding box center [128, 270] width 50 height 12
click at [161, 273] on label "22" at bounding box center [179, 270] width 50 height 12
click at [216, 271] on label "23" at bounding box center [229, 270] width 50 height 12
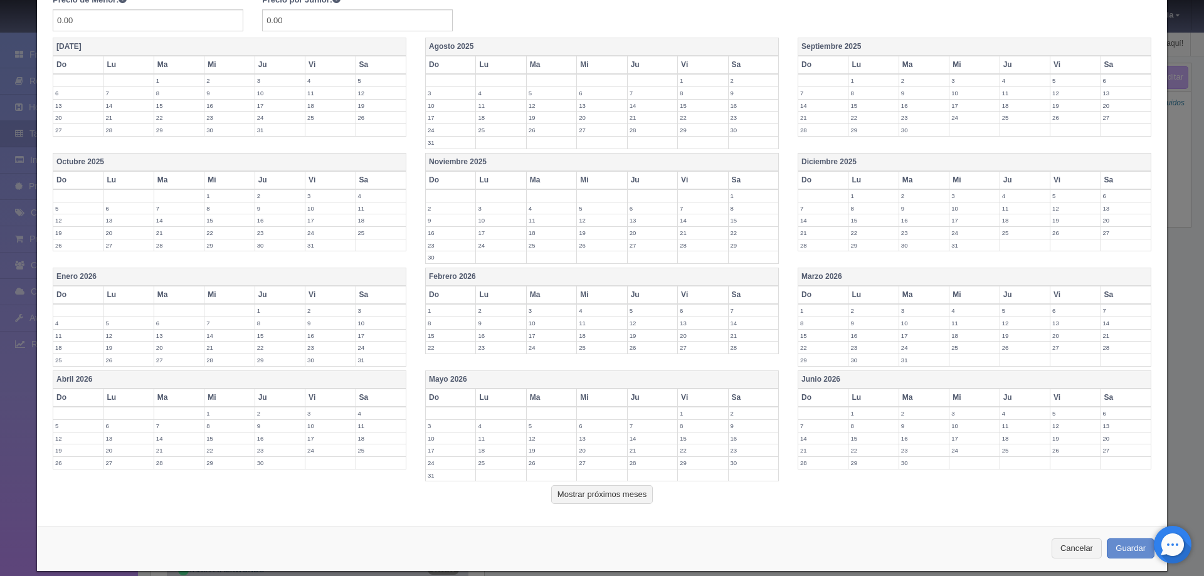
scroll to position [292, 0]
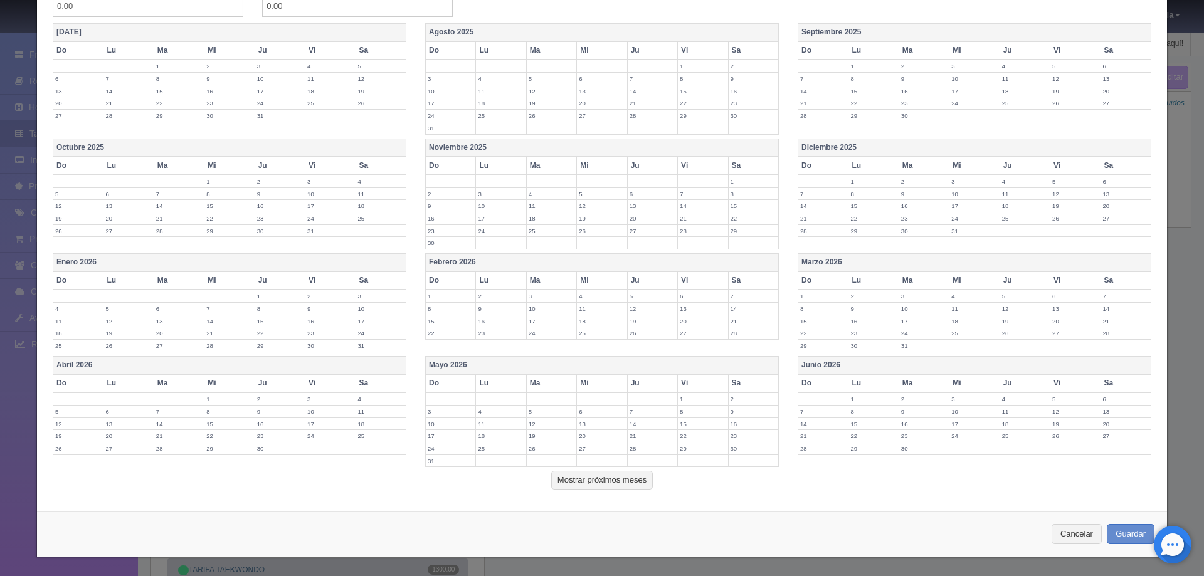
click at [960, 207] on label "17" at bounding box center [974, 206] width 50 height 12
click at [1000, 212] on td "18" at bounding box center [1024, 209] width 50 height 19
click at [1051, 209] on label "19" at bounding box center [1075, 206] width 50 height 12
click at [1105, 208] on label "20" at bounding box center [1126, 206] width 50 height 12
click at [822, 226] on label "21" at bounding box center [823, 225] width 50 height 12
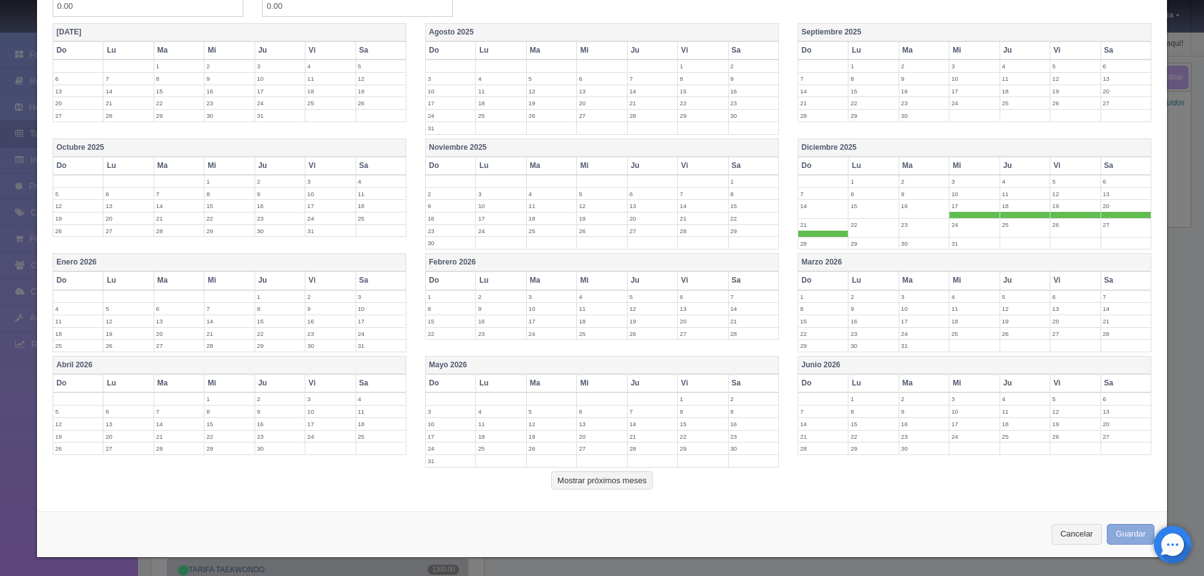
click at [1120, 530] on button "Guardar" at bounding box center [1130, 534] width 48 height 21
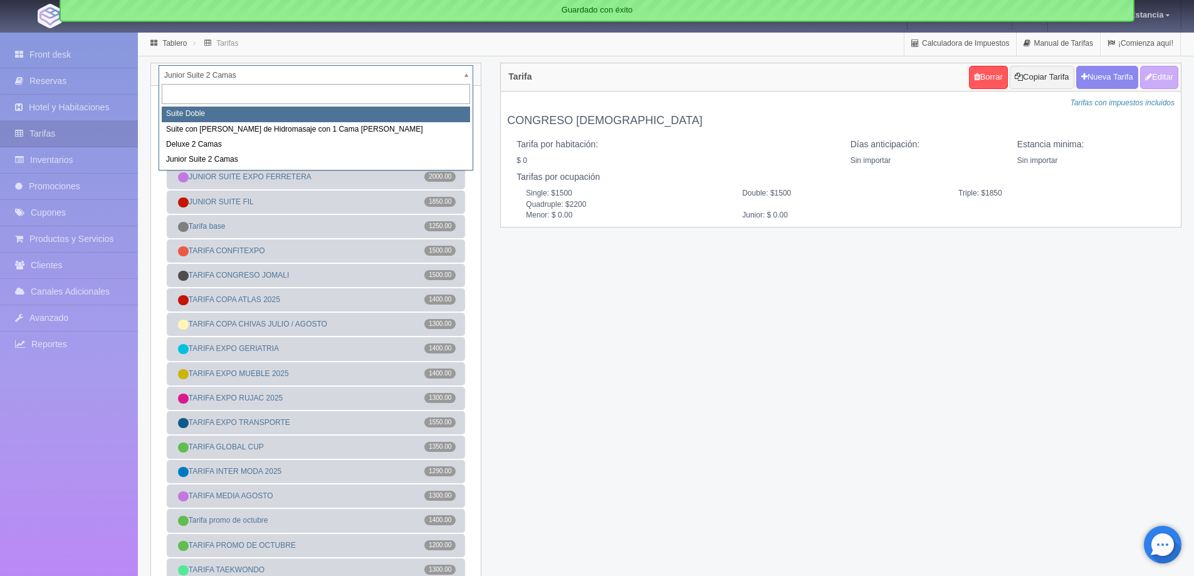
select select "546"
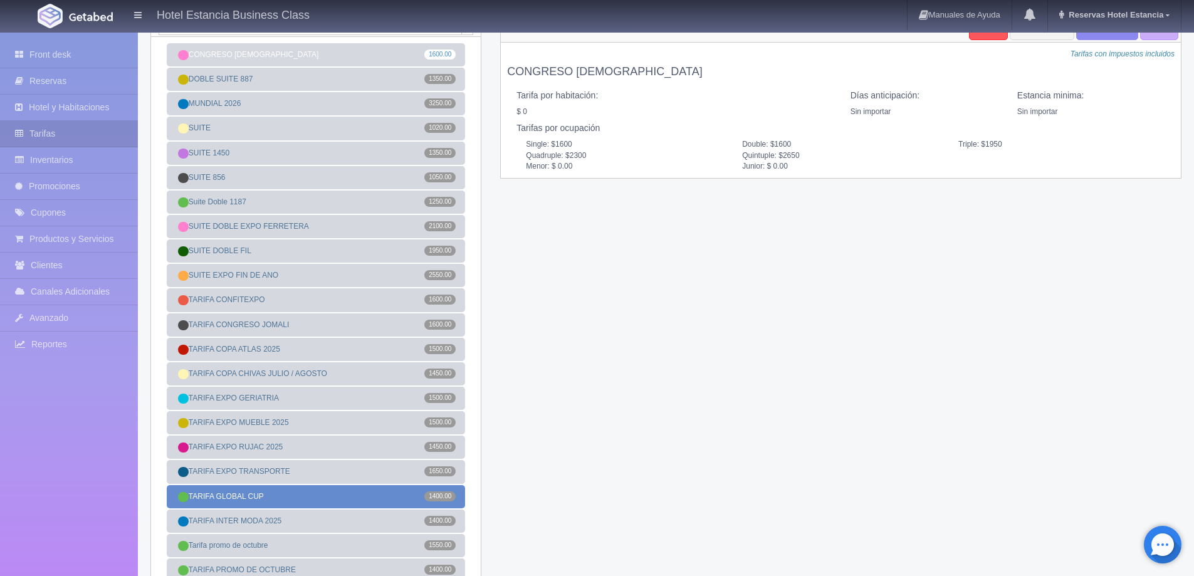
scroll to position [63, 0]
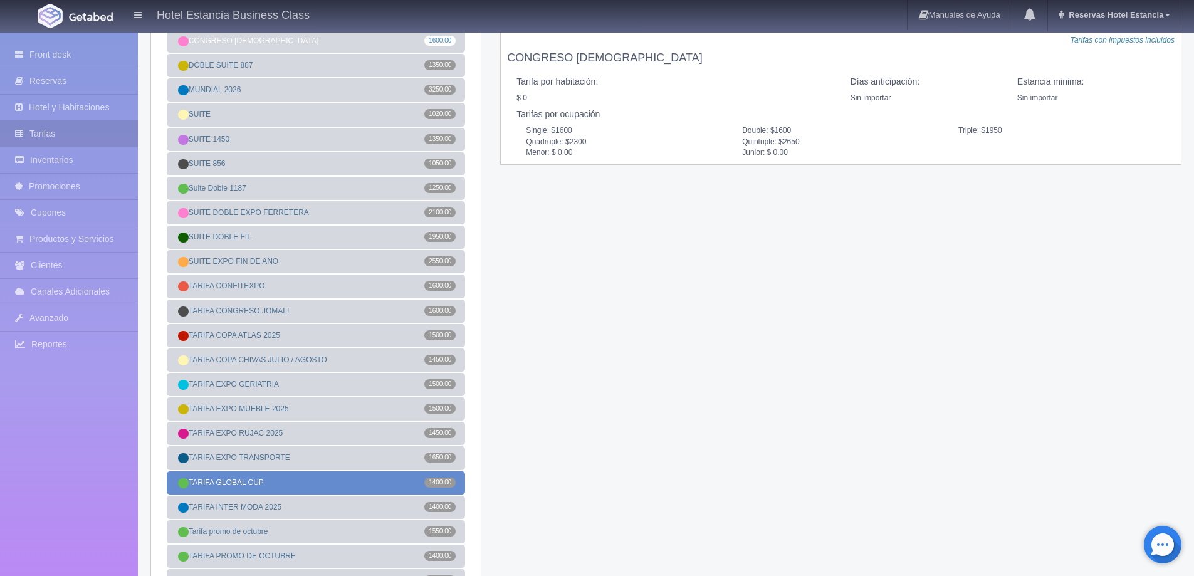
click at [288, 480] on link "TARIFA GLOBAL CUP 1400.00" at bounding box center [316, 482] width 298 height 23
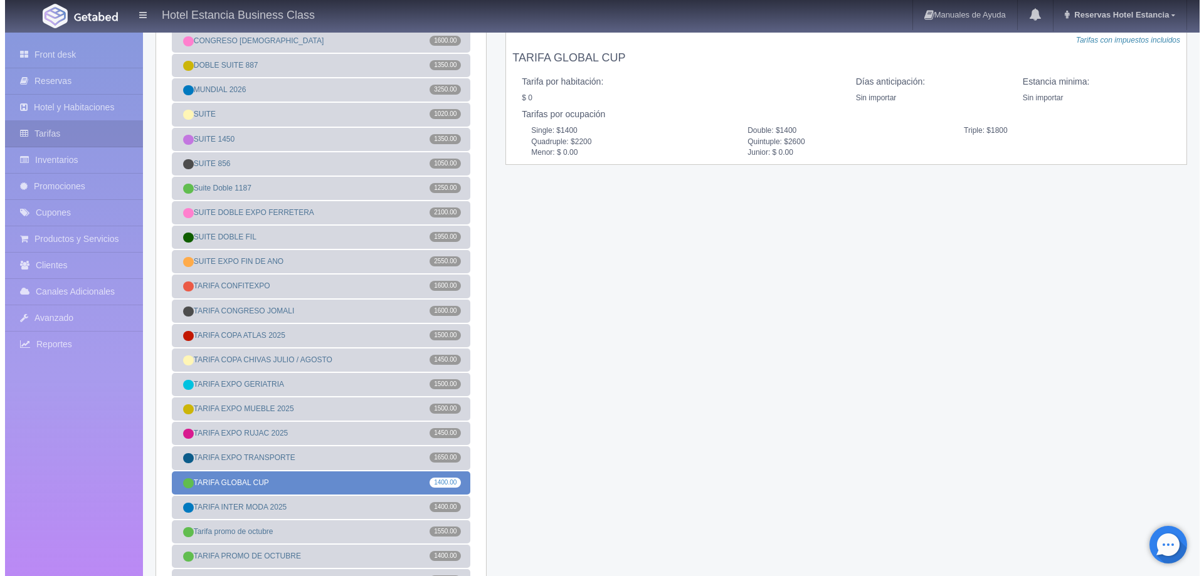
scroll to position [0, 0]
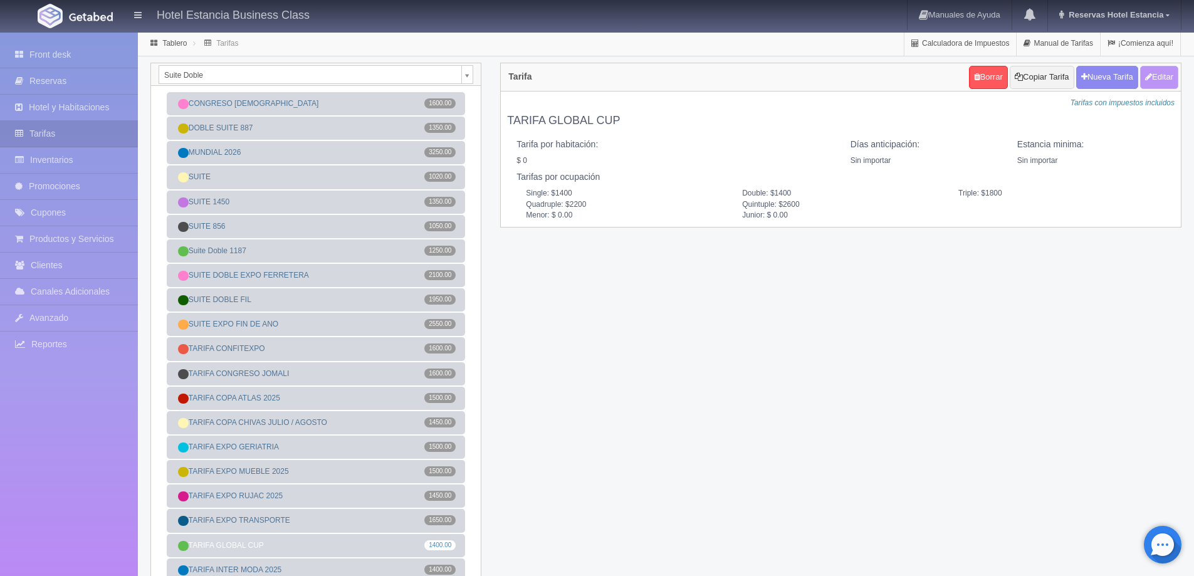
click at [1148, 79] on icon "button" at bounding box center [1148, 77] width 7 height 8
type input "TARIFA GLOBAL CUP"
select select "0"
type input "0"
checkbox input "false"
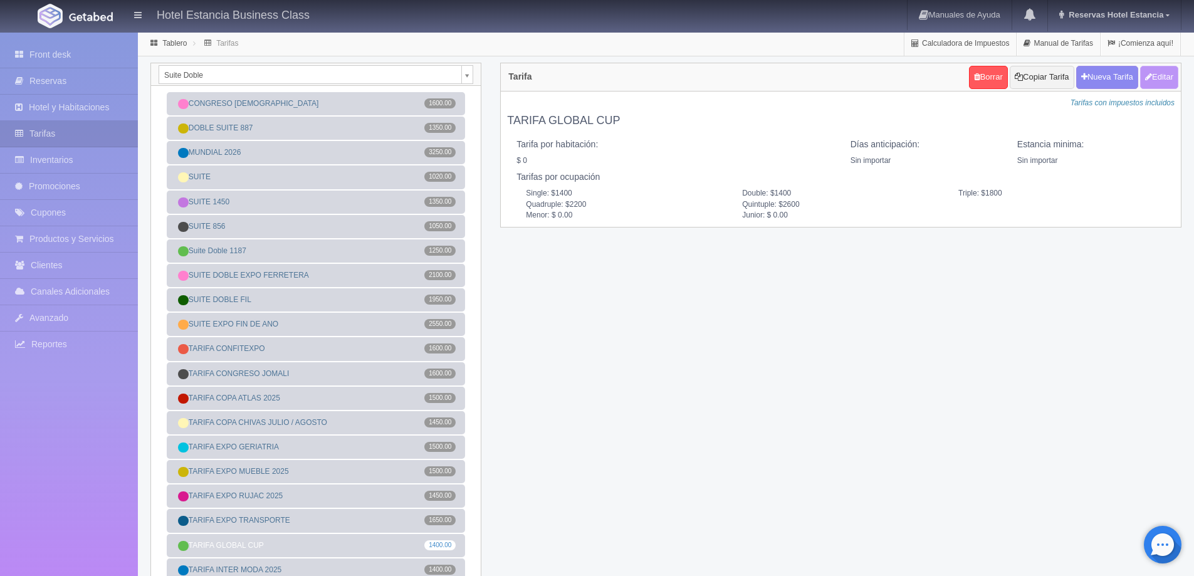
type input "1400"
type input "1800"
type input "2200"
type input "2600"
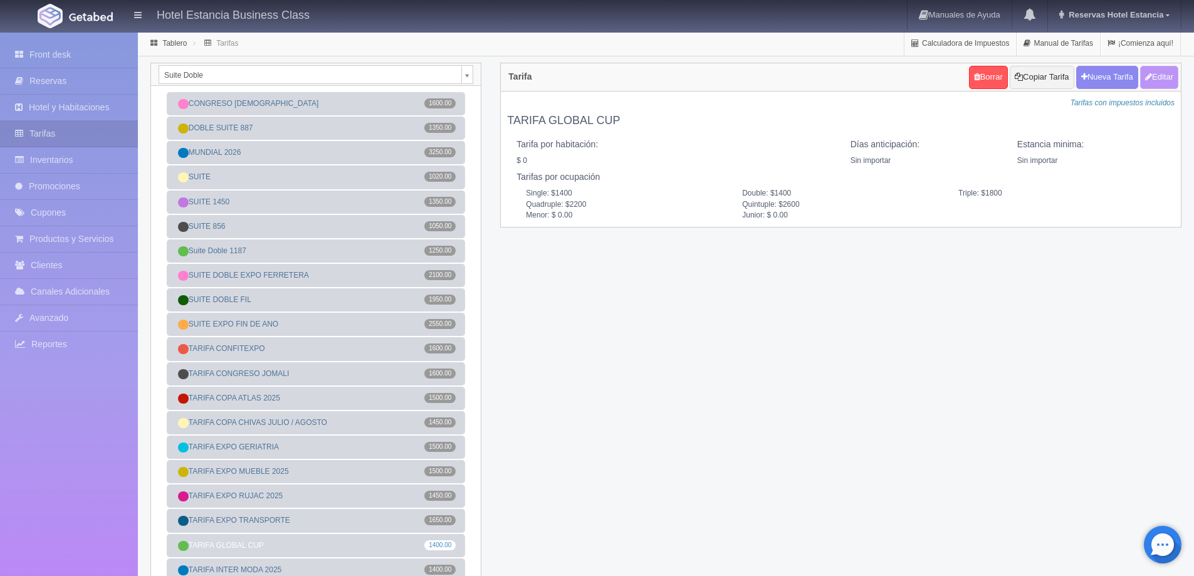
type input "0.00"
checkbox input "true"
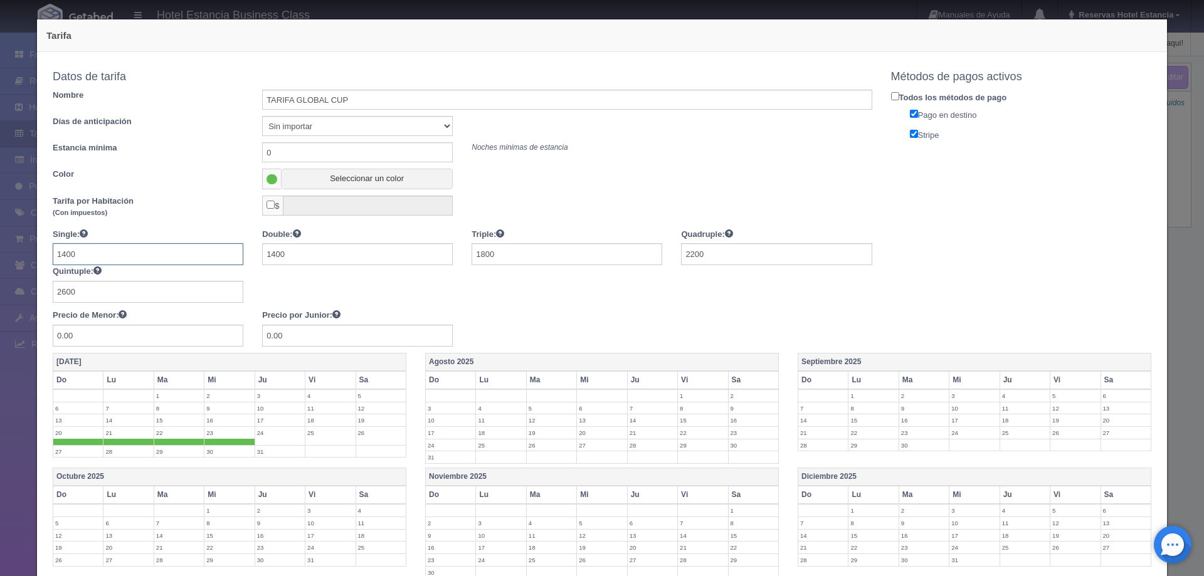
click at [168, 260] on input "1400" at bounding box center [148, 254] width 191 height 22
type input "1450"
type input "1850"
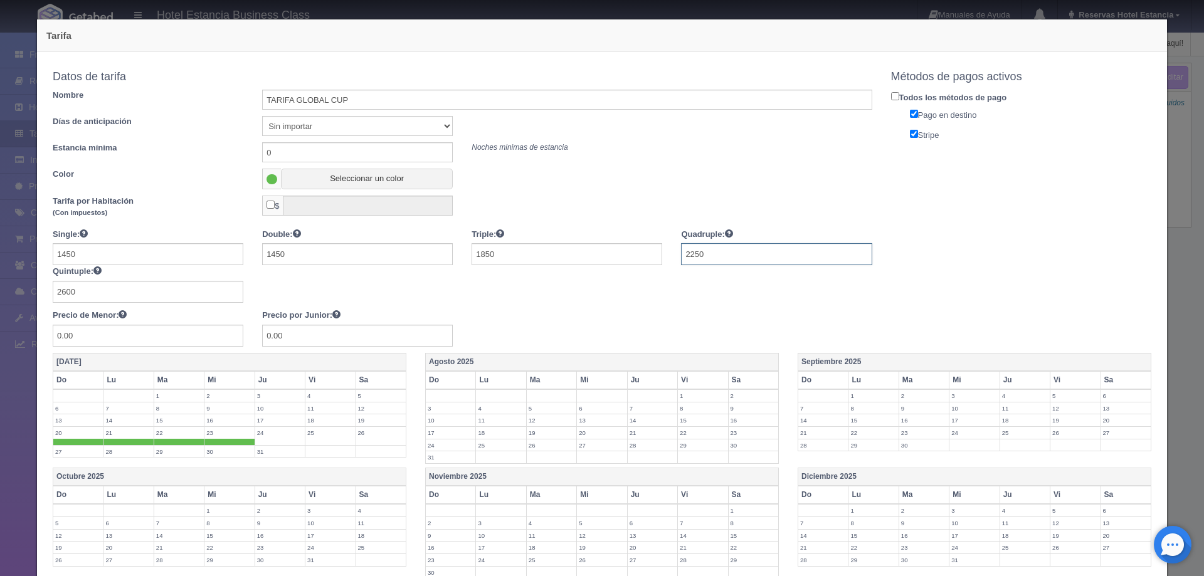
type input "2250"
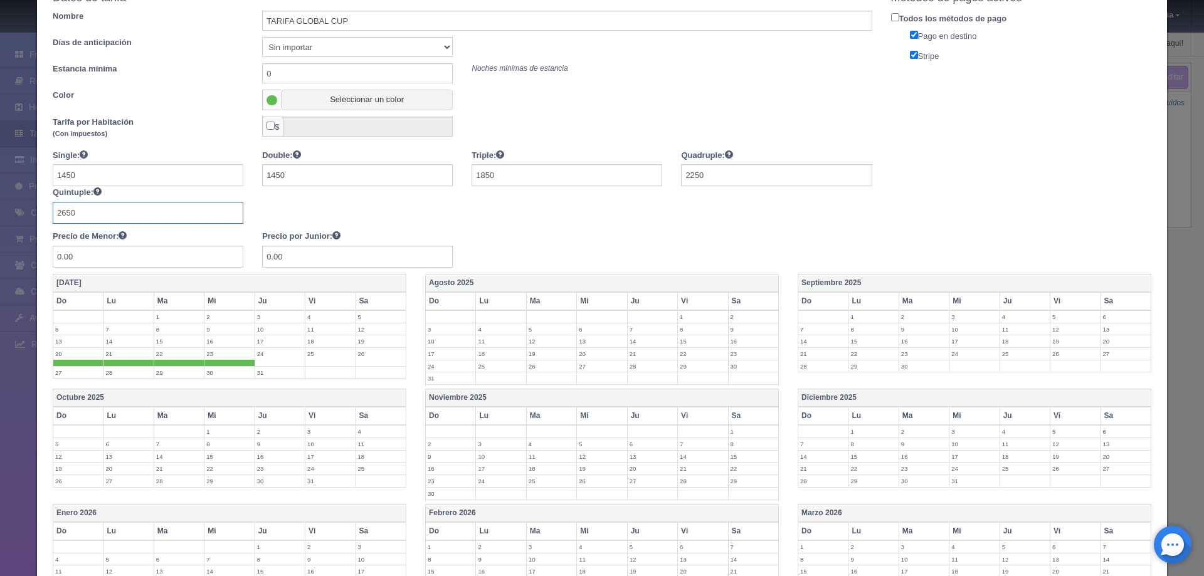
scroll to position [188, 0]
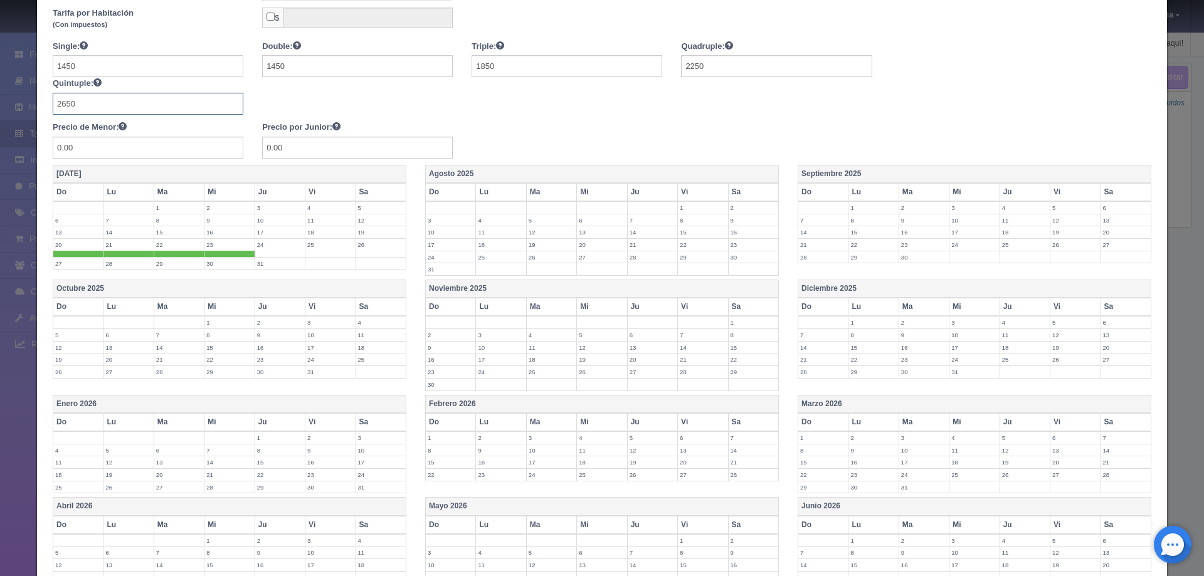
type input "2650"
click at [74, 255] on span at bounding box center [78, 254] width 50 height 6
click at [112, 253] on span at bounding box center [128, 254] width 50 height 6
click at [161, 241] on label "22" at bounding box center [179, 245] width 50 height 12
click at [212, 247] on label "23" at bounding box center [229, 245] width 50 height 12
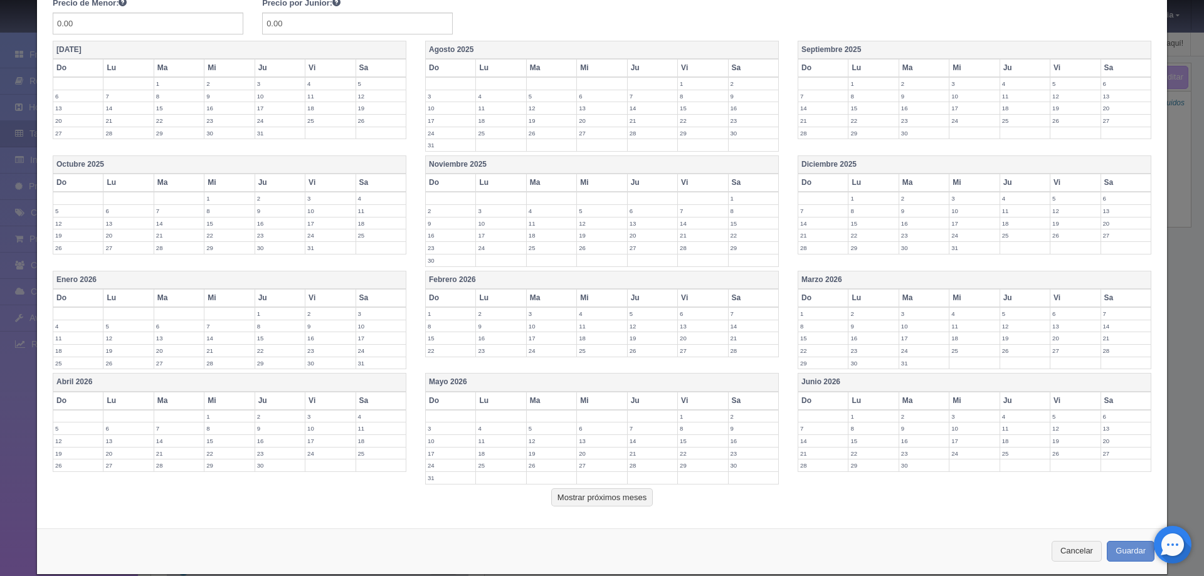
scroll to position [313, 0]
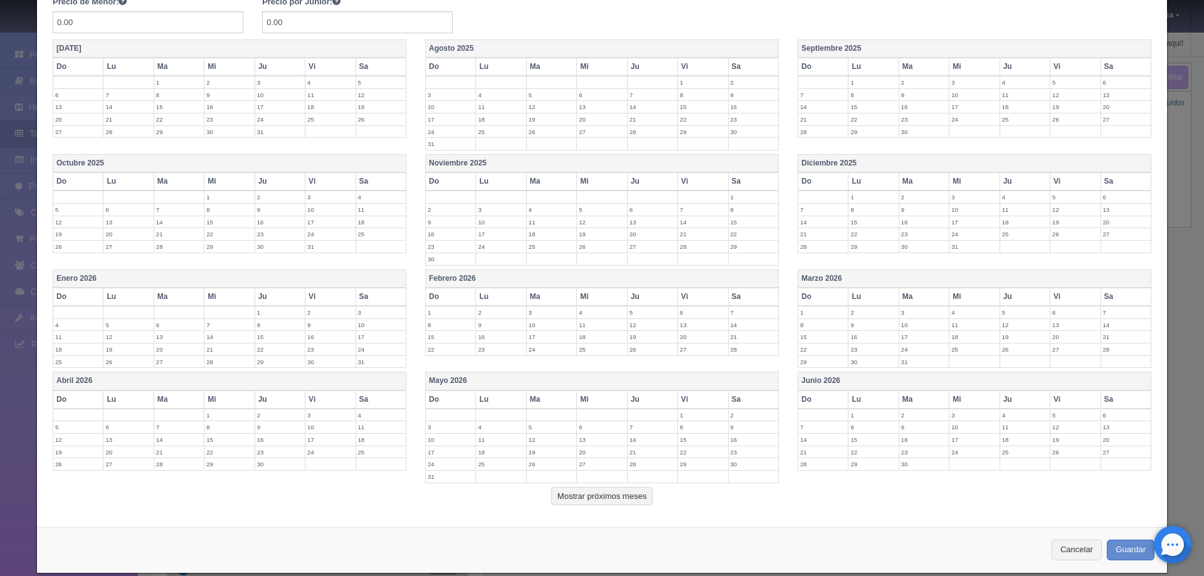
click at [950, 221] on label "17" at bounding box center [974, 222] width 50 height 12
click at [1004, 226] on label "18" at bounding box center [1025, 222] width 50 height 12
click at [1052, 226] on label "19" at bounding box center [1075, 222] width 50 height 12
click at [1116, 228] on td "20" at bounding box center [1125, 225] width 50 height 19
click at [829, 235] on label "21" at bounding box center [823, 240] width 50 height 12
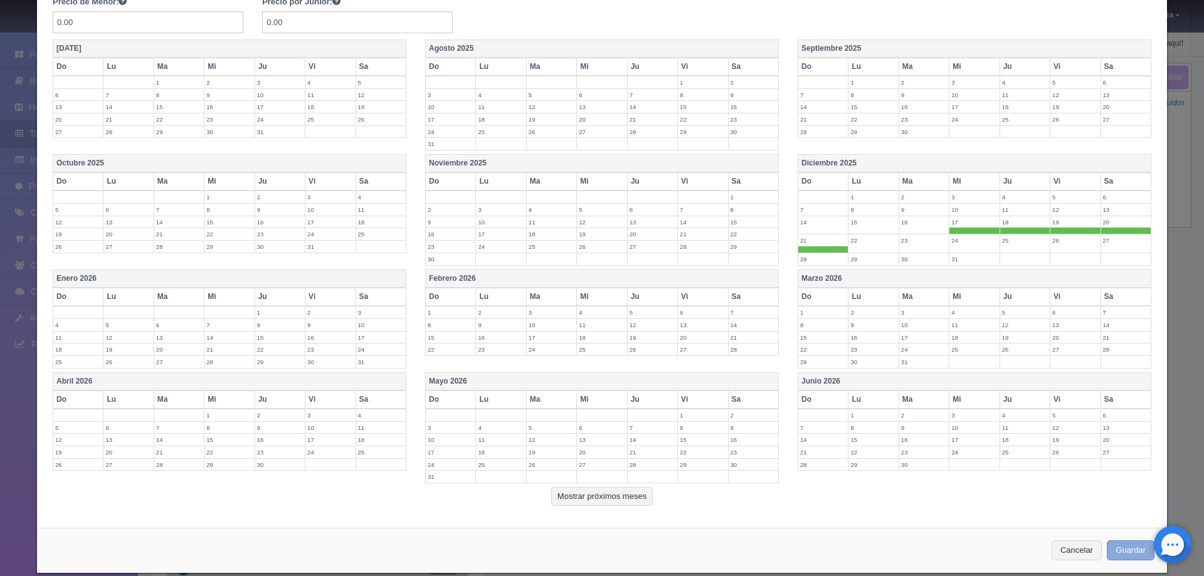
click at [1120, 545] on button "Guardar" at bounding box center [1130, 550] width 48 height 21
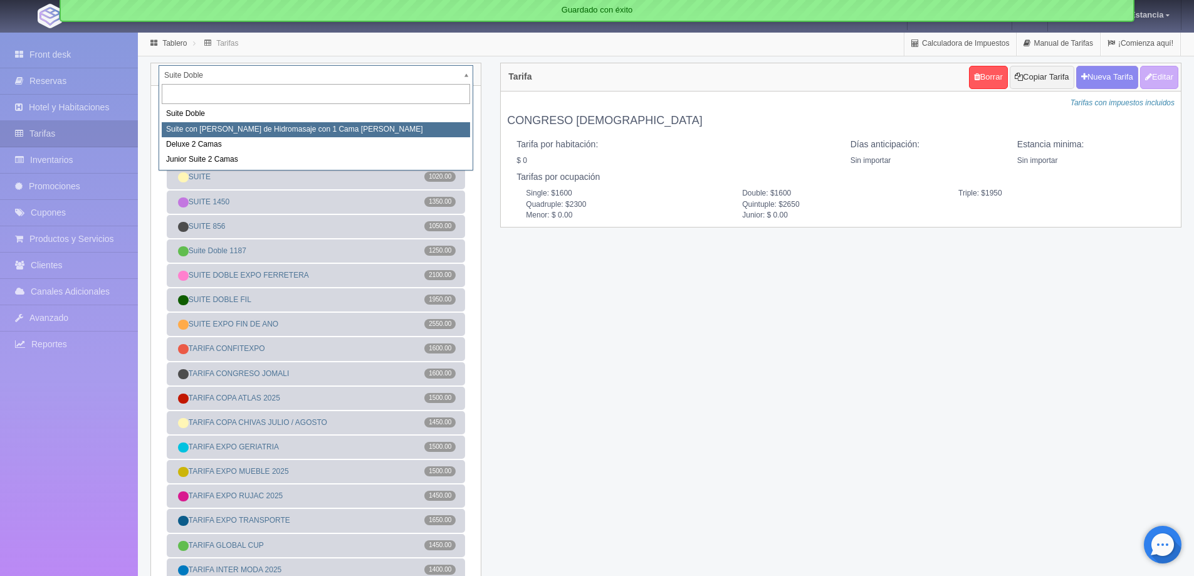
select select "2033"
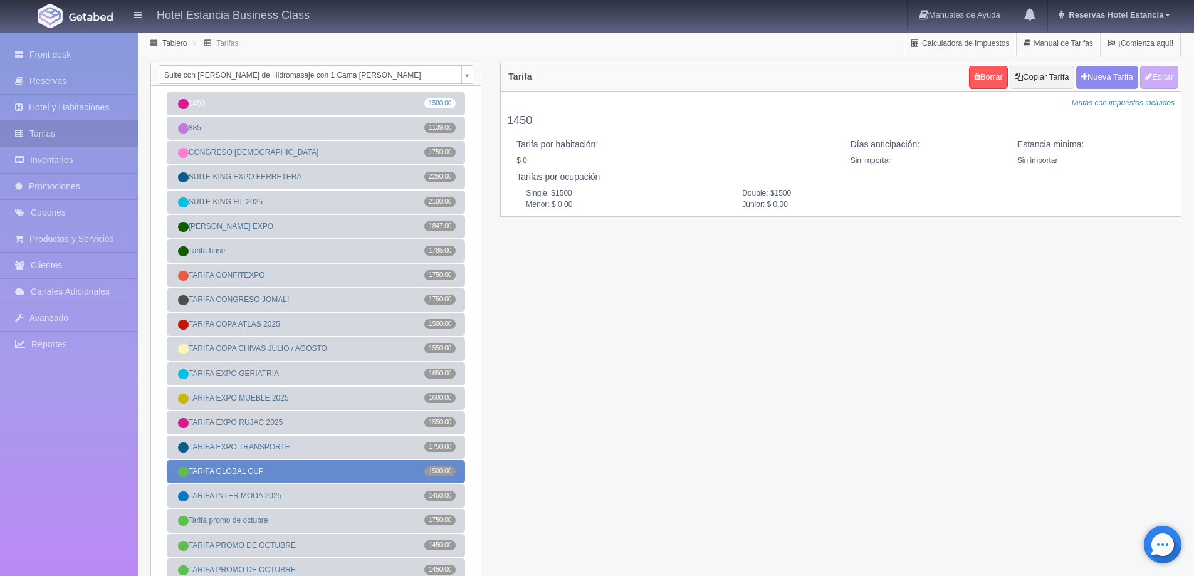
click at [300, 468] on link "TARIFA GLOBAL CUP 1500.00" at bounding box center [316, 471] width 298 height 23
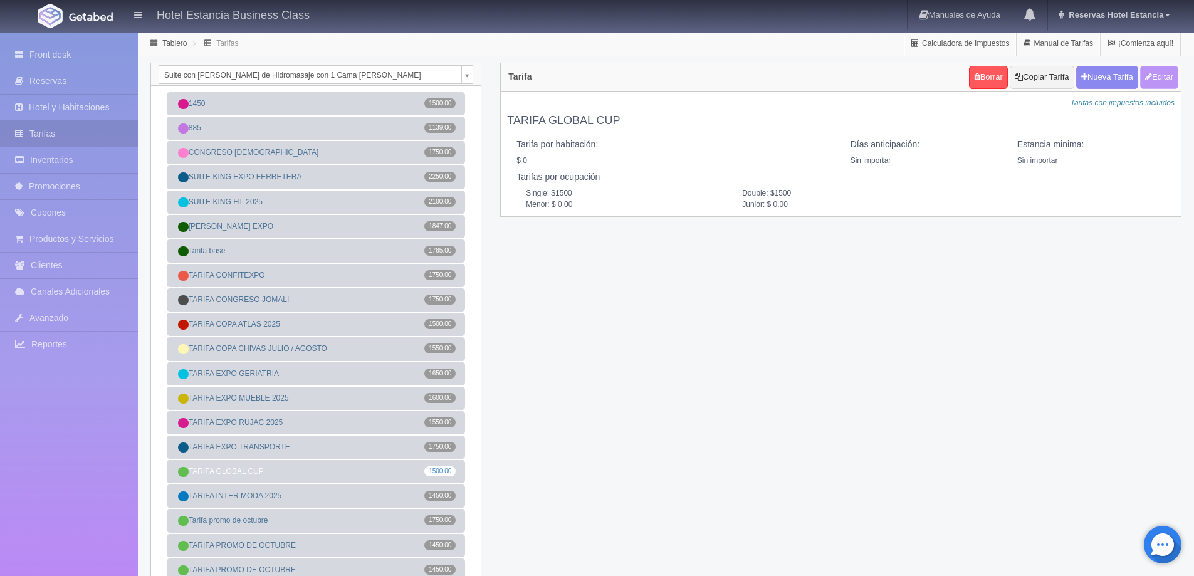
click at [1170, 70] on button "Editar" at bounding box center [1159, 77] width 38 height 23
type input "TARIFA GLOBAL CUP"
select select "0"
type input "0"
checkbox input "false"
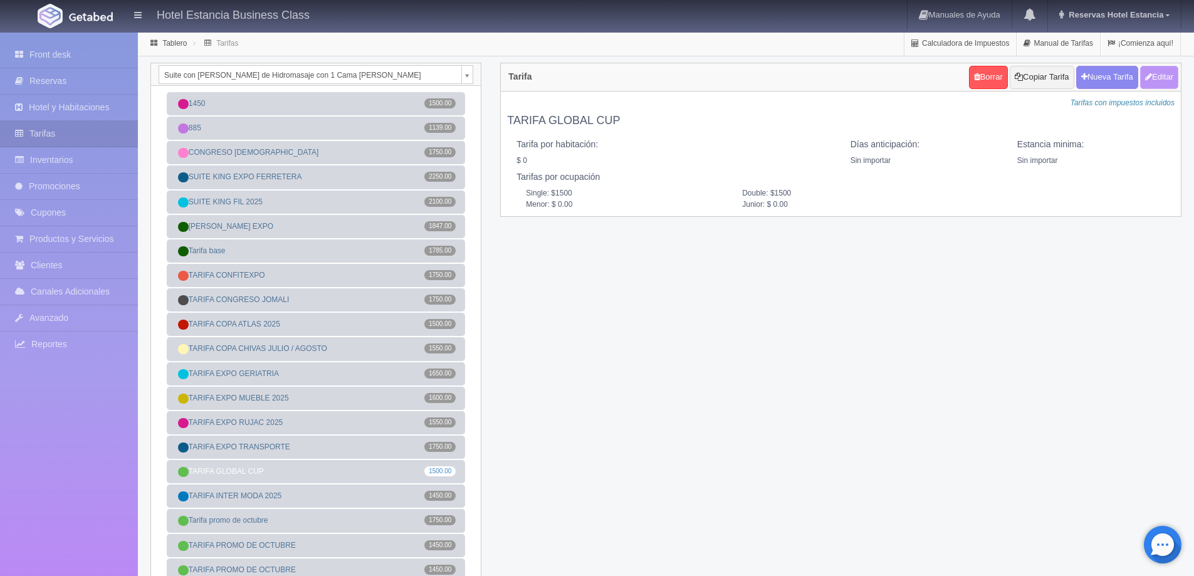
type input "1500"
type input "0.00"
checkbox input "true"
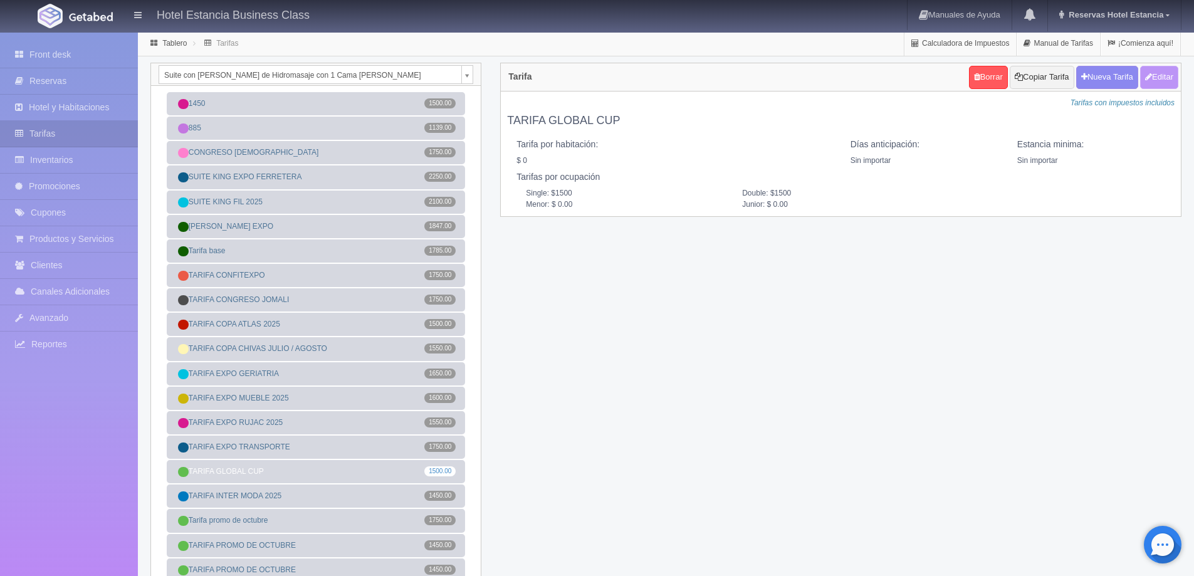
checkbox input "true"
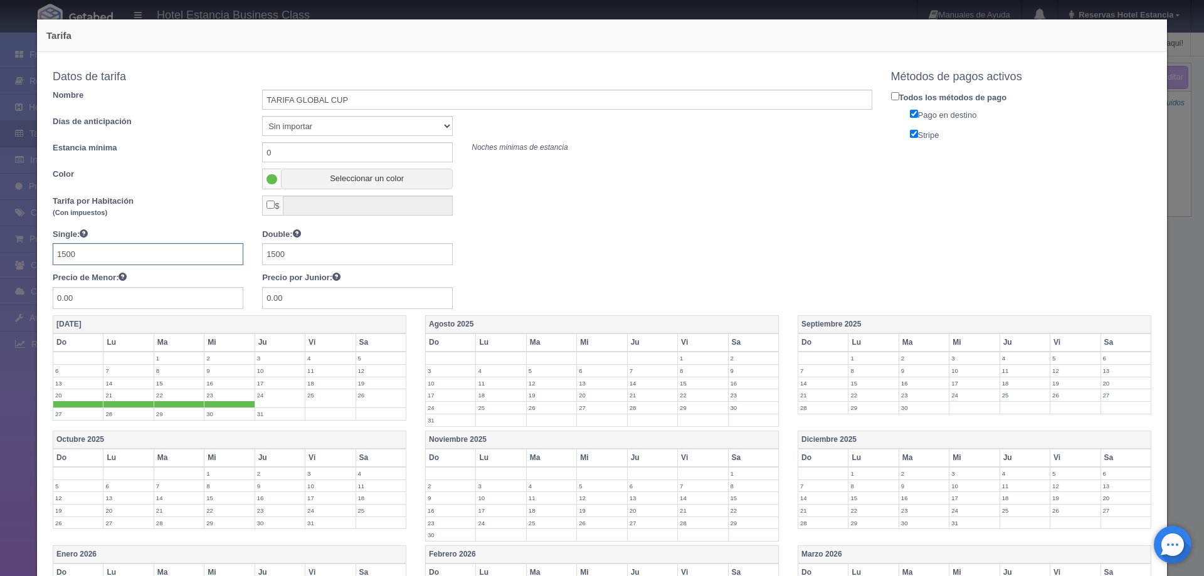
click at [149, 253] on input "1500" at bounding box center [148, 254] width 191 height 22
type input "1550"
click at [57, 394] on label "20" at bounding box center [78, 395] width 50 height 12
click at [114, 393] on label "21" at bounding box center [128, 395] width 50 height 12
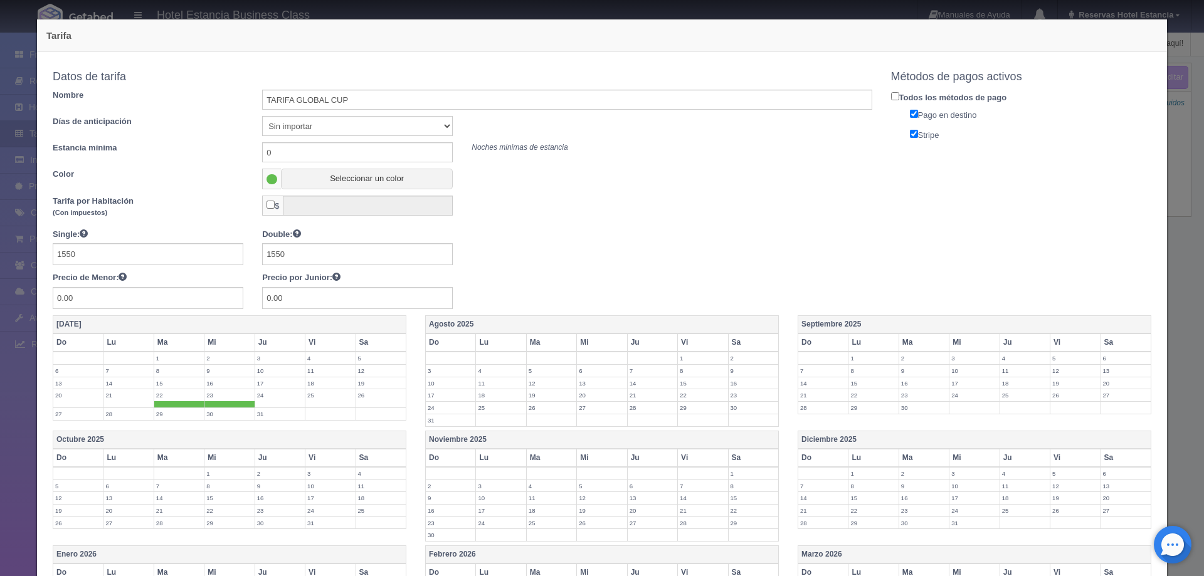
drag, startPoint x: 167, startPoint y: 396, endPoint x: 211, endPoint y: 402, distance: 44.9
click at [168, 397] on label "22" at bounding box center [179, 395] width 50 height 12
click at [211, 402] on span at bounding box center [229, 404] width 50 height 6
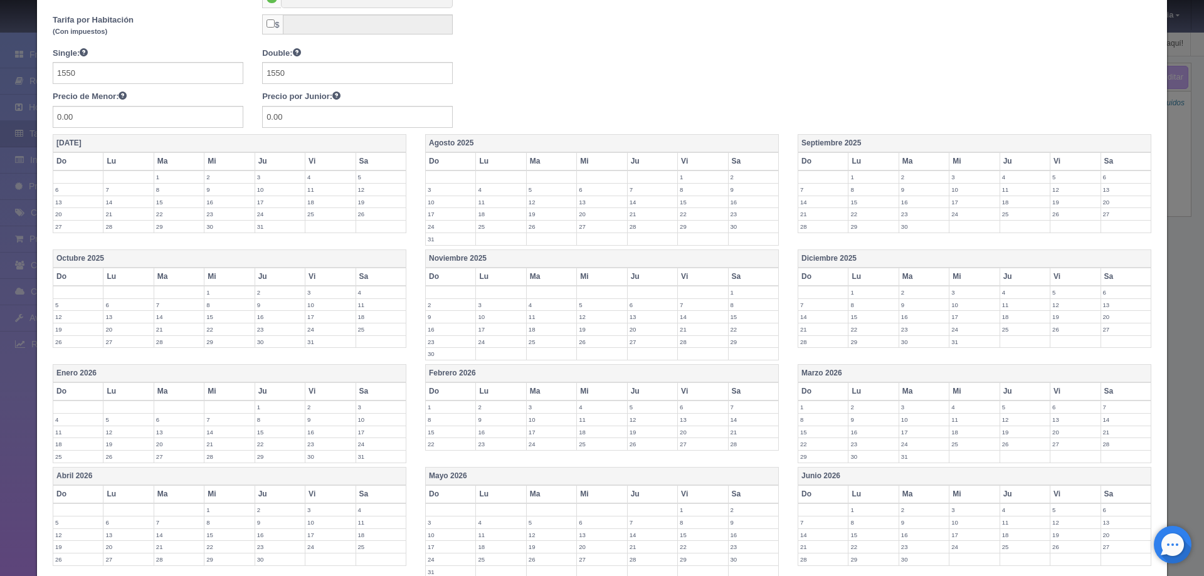
scroll to position [188, 0]
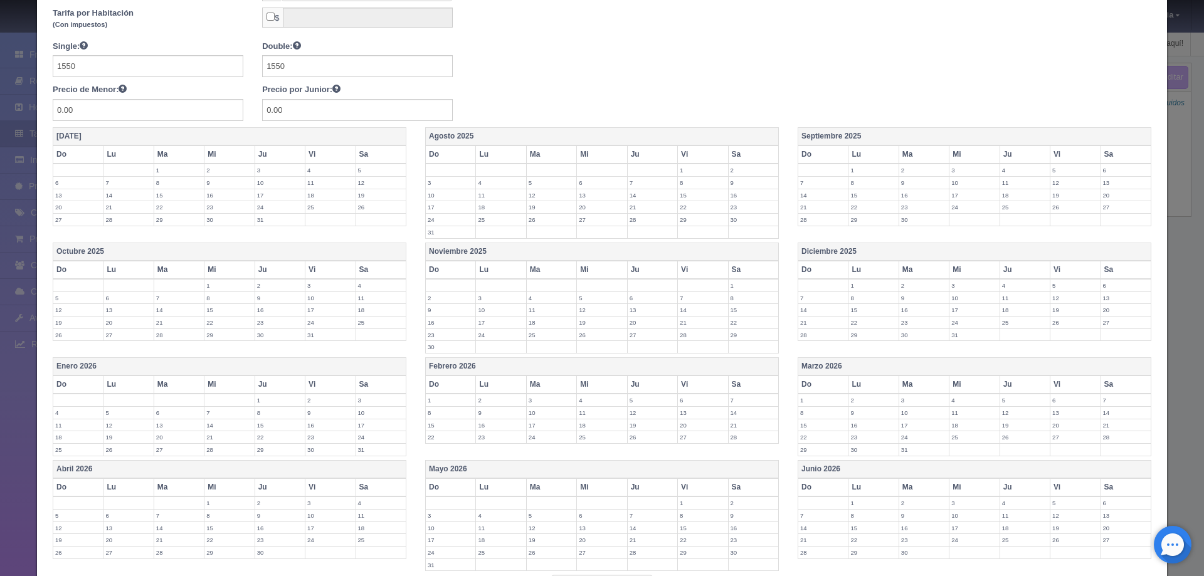
click at [967, 312] on label "17" at bounding box center [974, 310] width 50 height 12
click at [1000, 308] on label "18" at bounding box center [1025, 310] width 50 height 12
click at [1050, 313] on label "19" at bounding box center [1075, 310] width 50 height 12
click at [1101, 312] on label "20" at bounding box center [1126, 310] width 50 height 12
click at [835, 330] on label "21" at bounding box center [823, 329] width 50 height 12
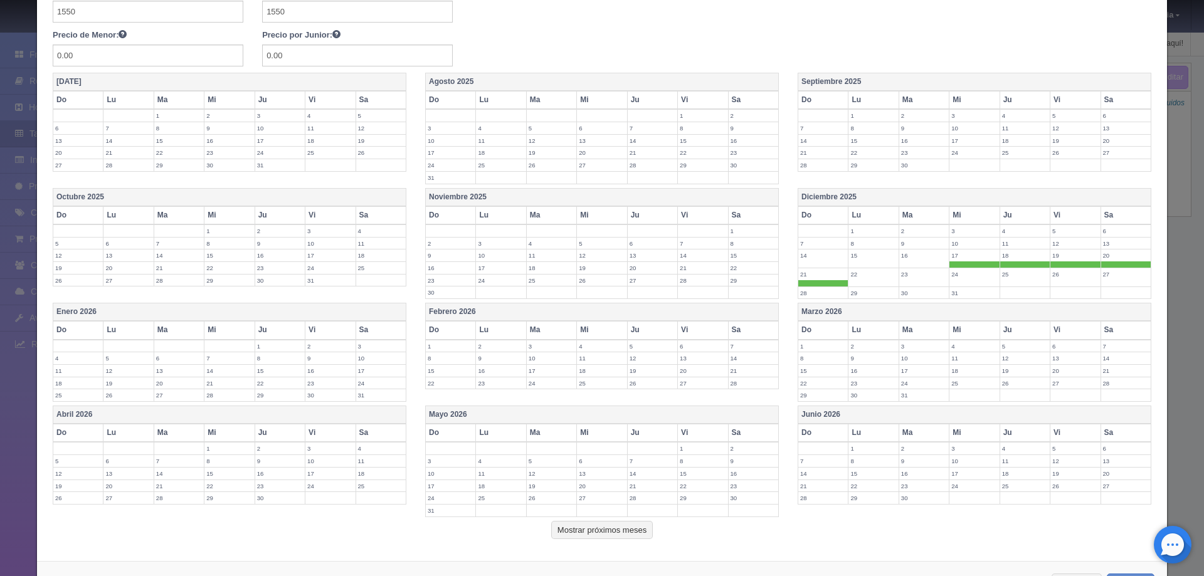
scroll to position [293, 0]
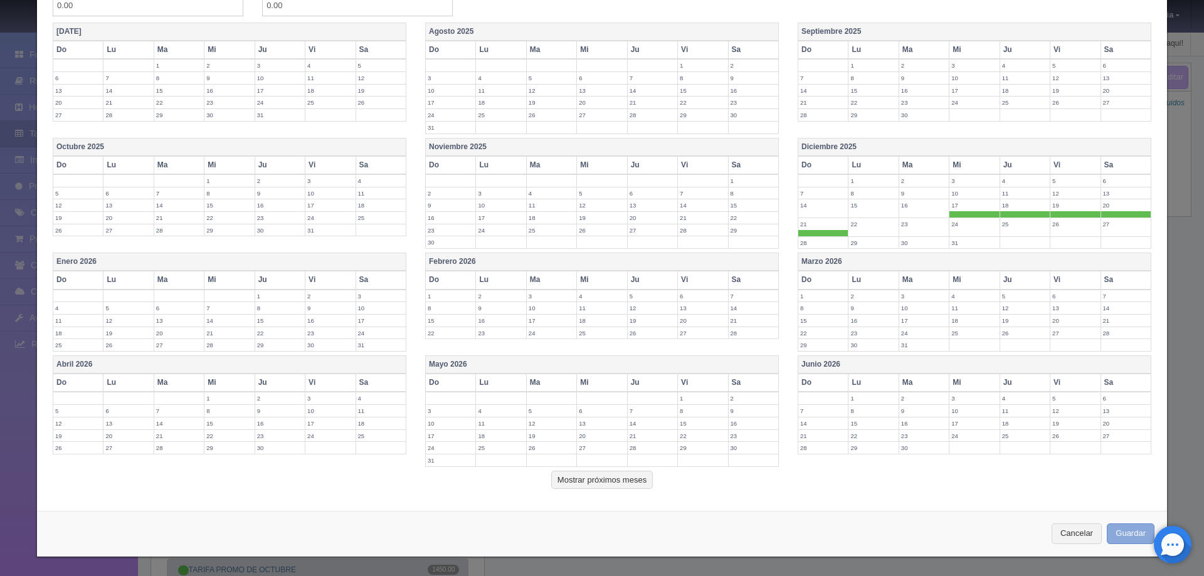
click at [1116, 528] on button "Guardar" at bounding box center [1130, 533] width 48 height 21
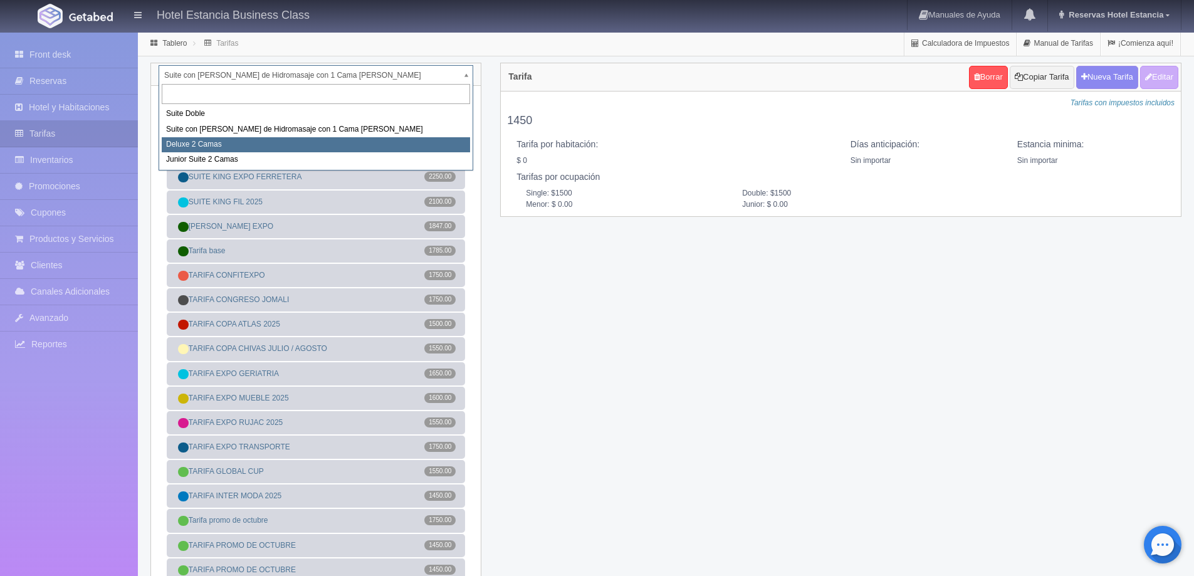
select select "2134"
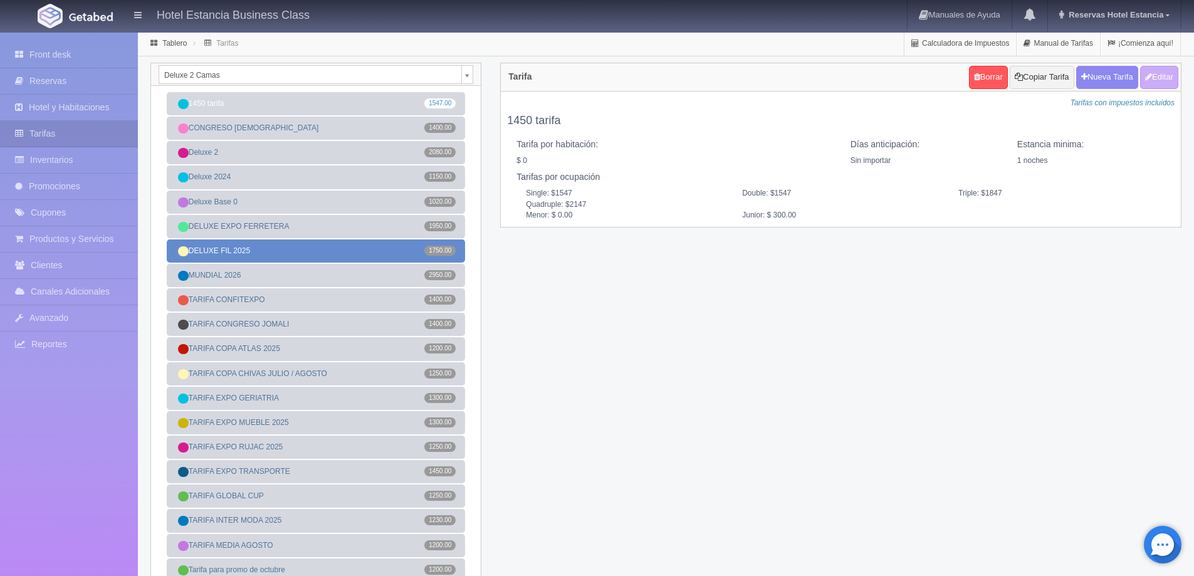
click at [354, 254] on link "DELUXE FIL 2025 1750.00" at bounding box center [316, 250] width 298 height 23
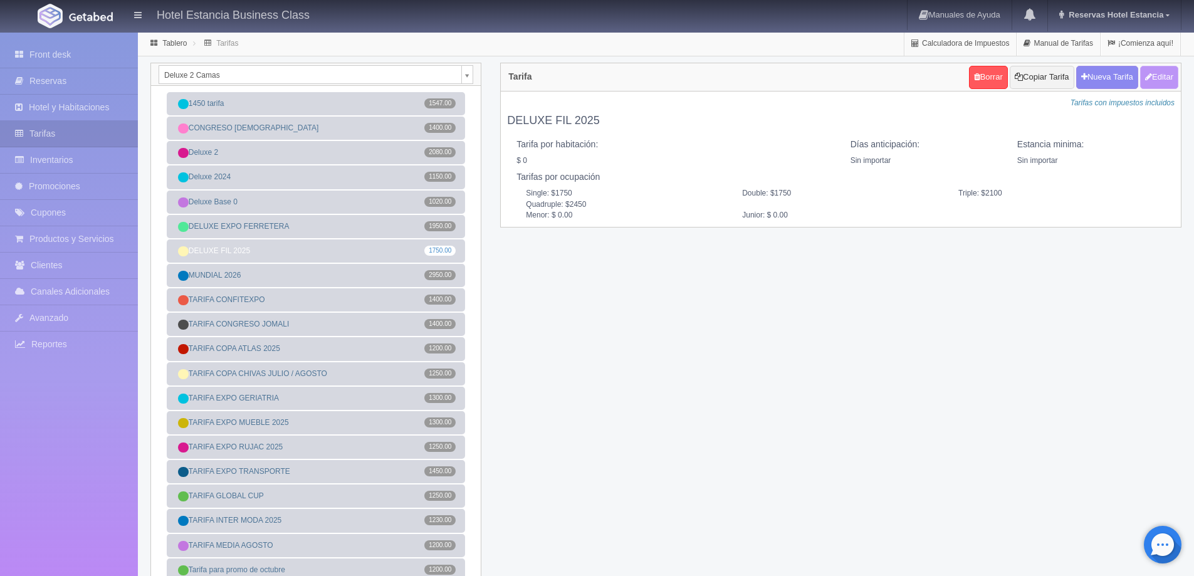
click at [1155, 75] on button "Editar" at bounding box center [1159, 77] width 38 height 23
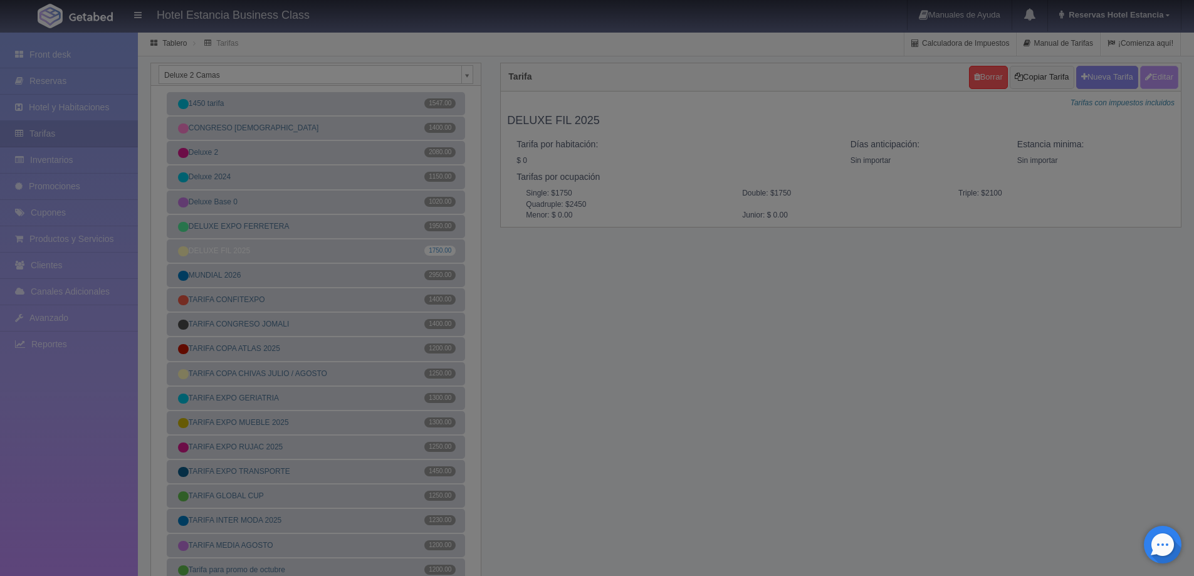
type input "DELUXE FIL 2025"
select select "0"
type input "0"
checkbox input "false"
type input "1750"
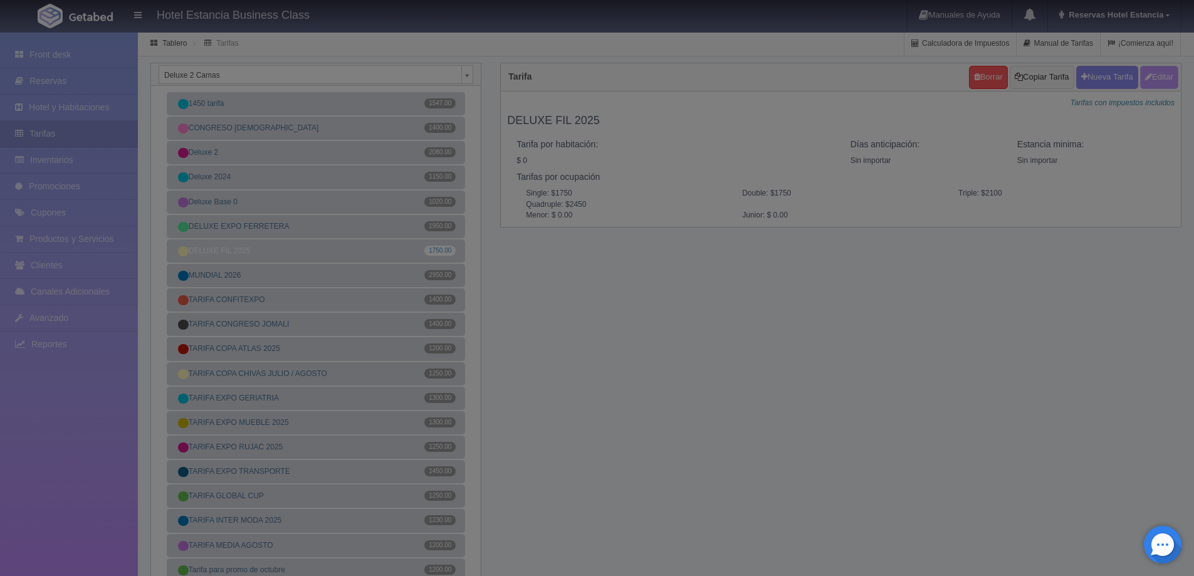
type input "1750"
type input "2100"
type input "2450"
type input "0.00"
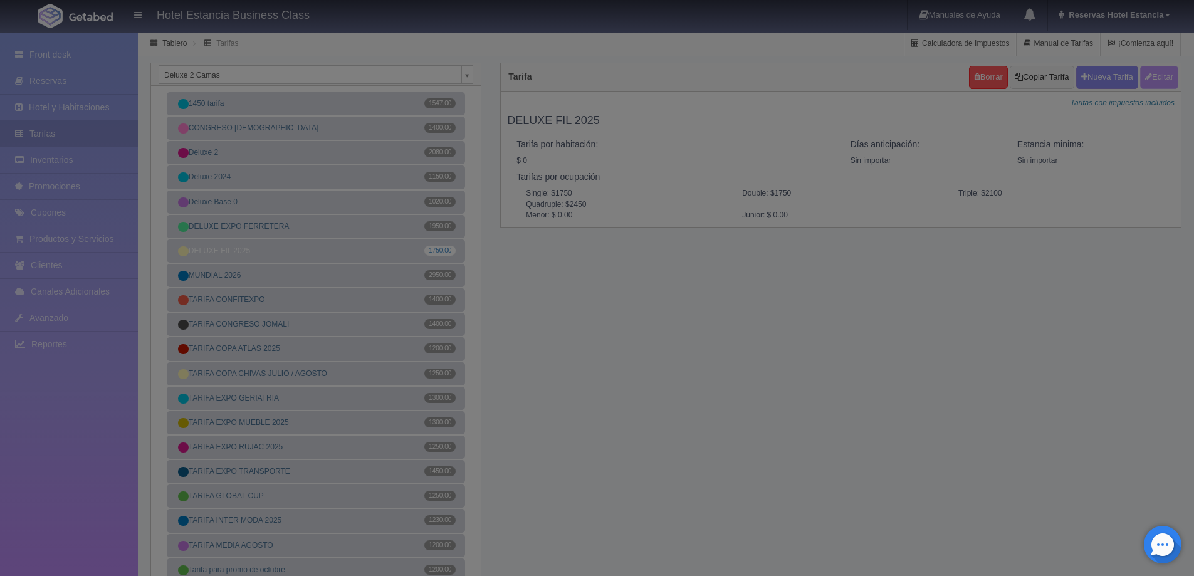
checkbox input "true"
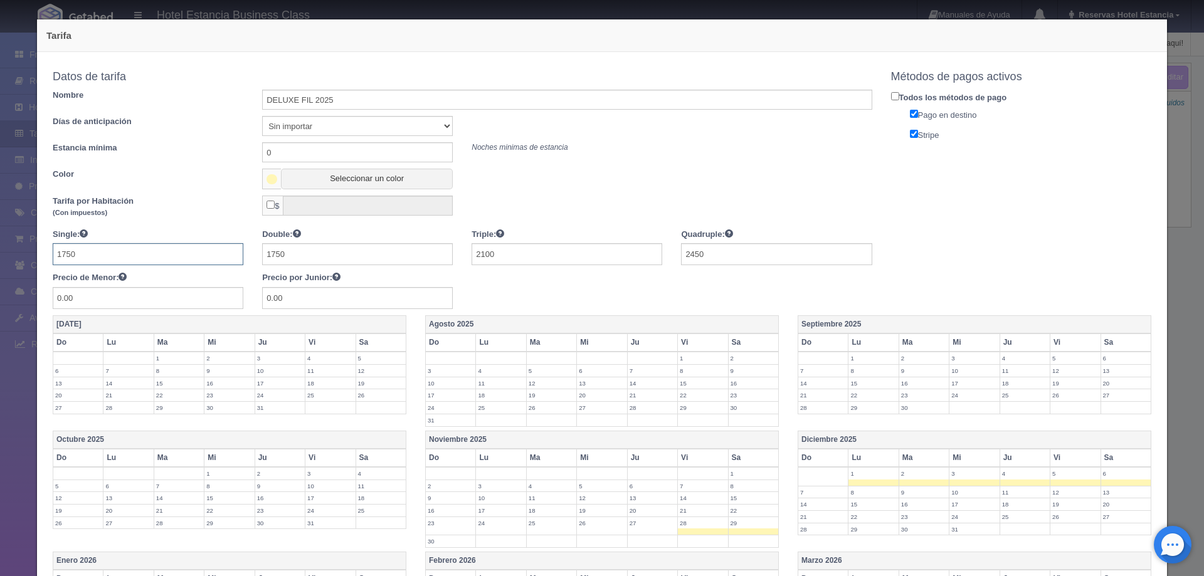
click at [144, 261] on input "1750" at bounding box center [148, 254] width 191 height 22
type input "1900"
type input "2300"
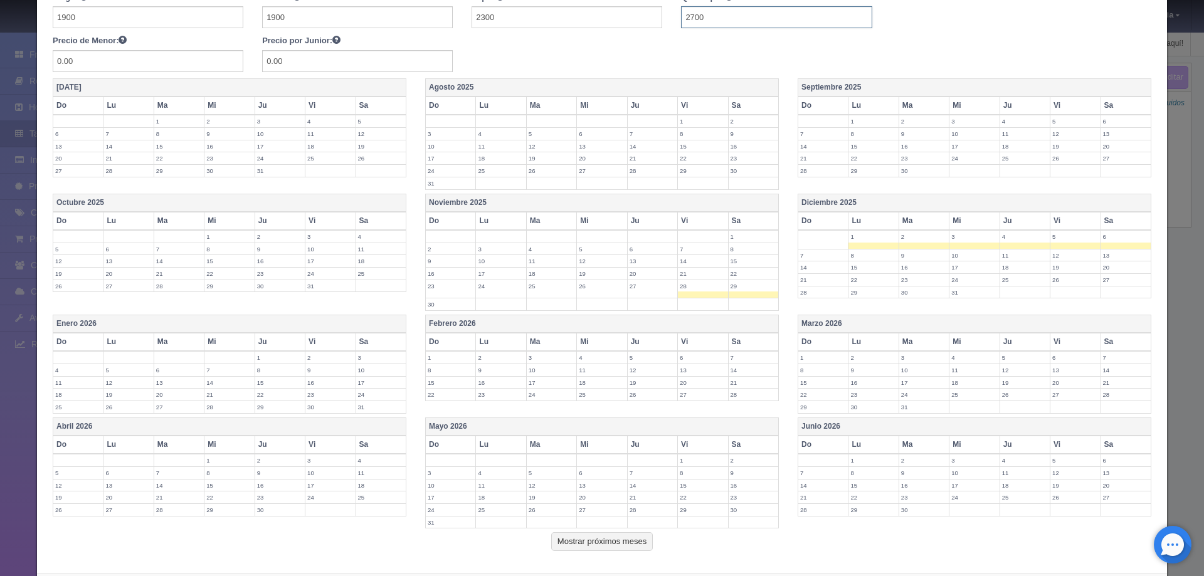
scroll to position [298, 0]
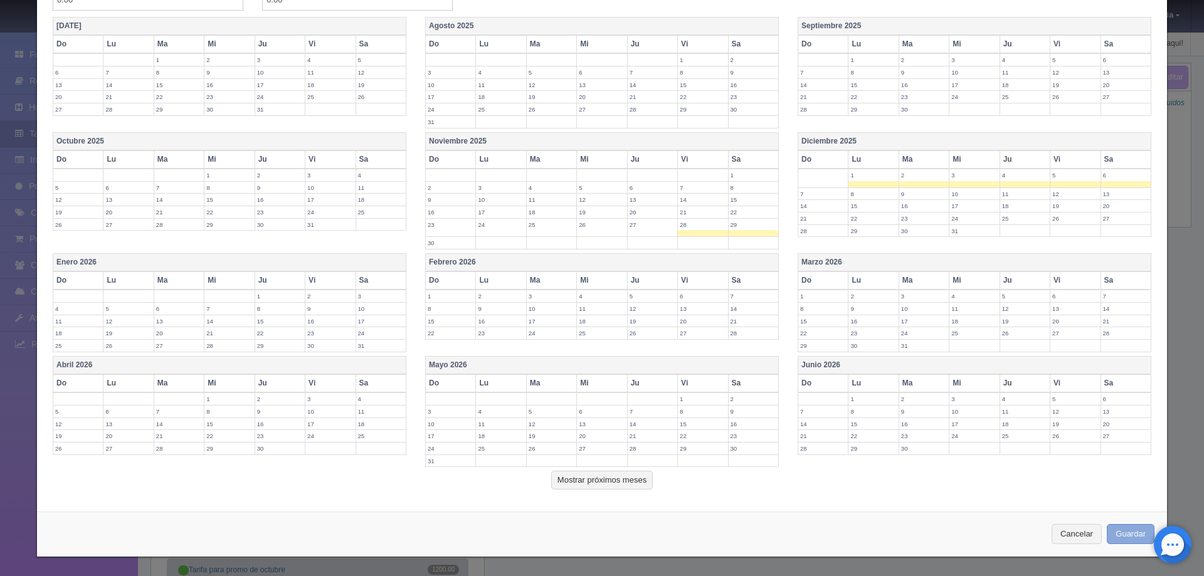
type input "2700"
click at [1133, 531] on button "Guardar" at bounding box center [1130, 534] width 48 height 21
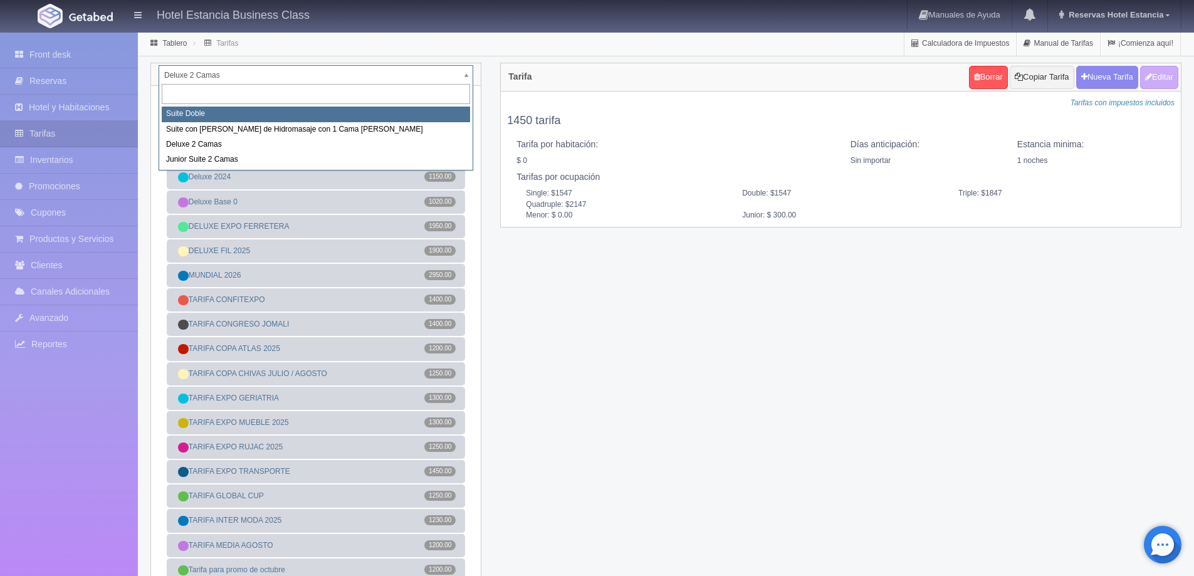
select select "546"
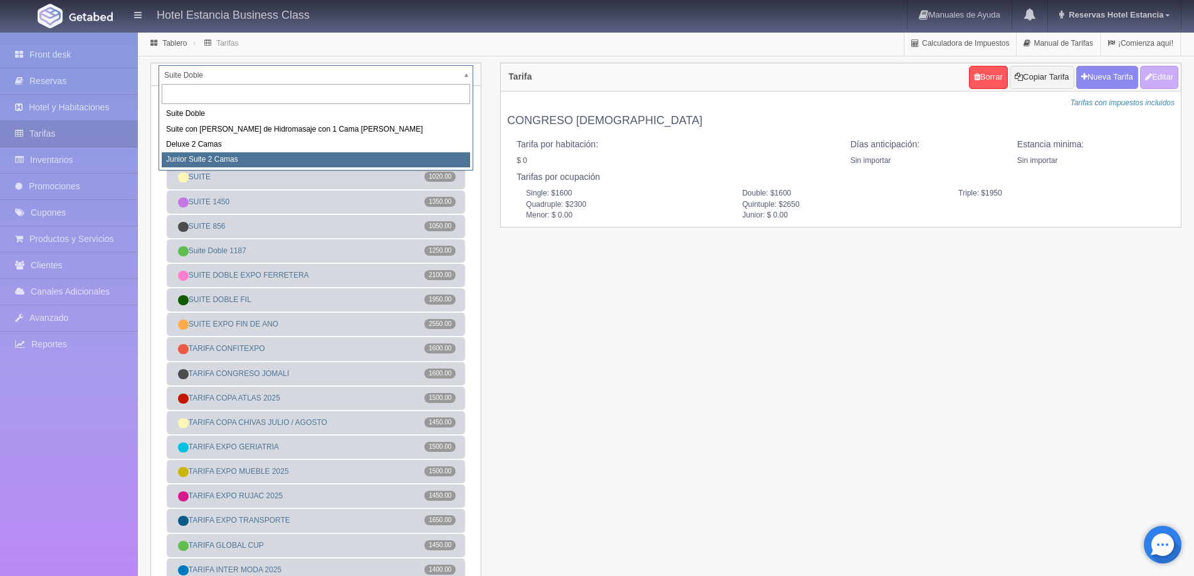
select select "2164"
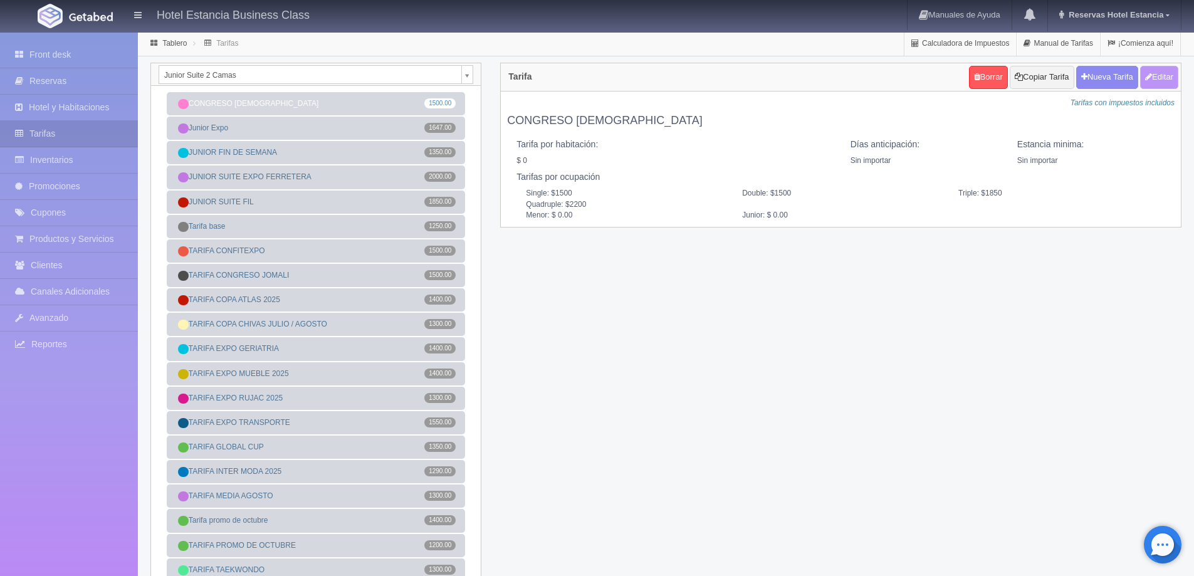
click at [1160, 76] on button "Editar" at bounding box center [1159, 77] width 38 height 23
type input "CONGRESO [DEMOGRAPHIC_DATA]"
select select "0"
type input "0"
checkbox input "false"
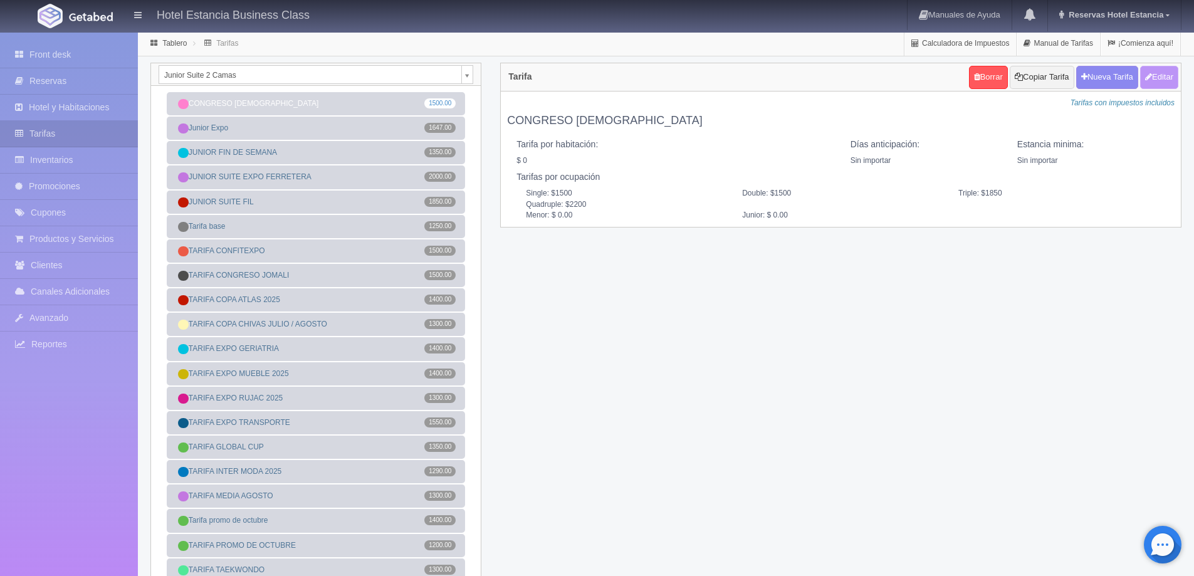
type input "1500"
type input "1850"
type input "2200"
type input "0.00"
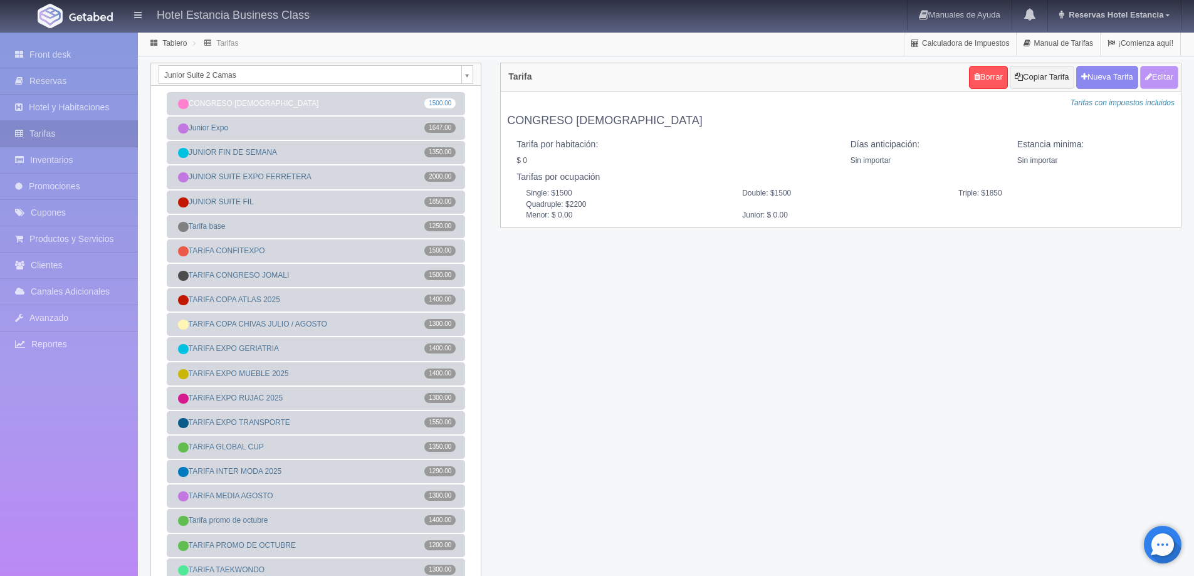
type input "0.00"
checkbox input "true"
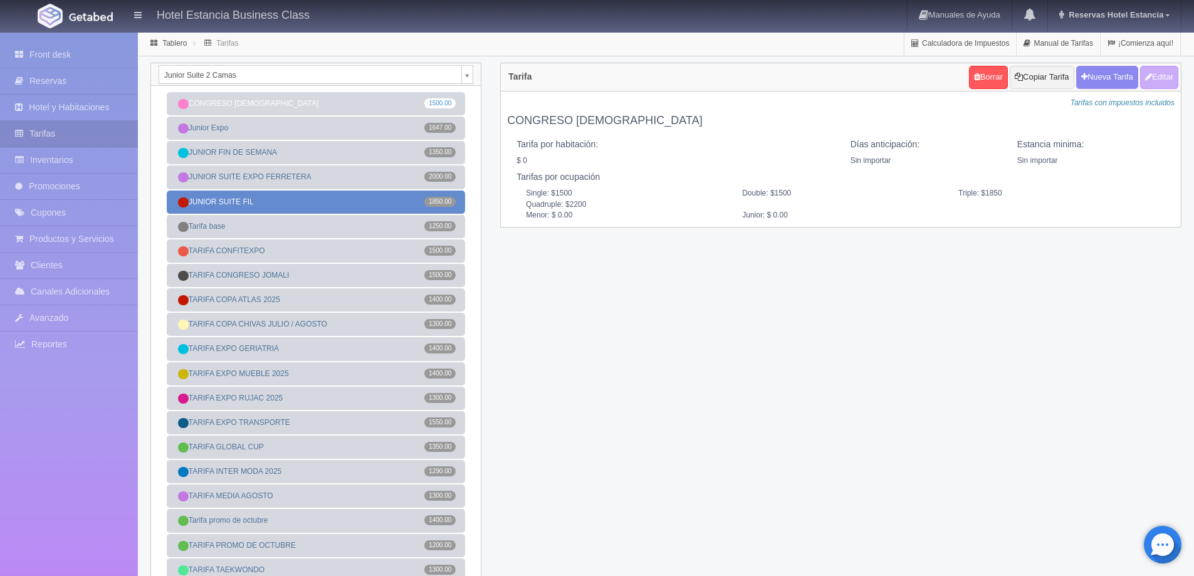
click at [332, 197] on link "JUNIOR SUITE FIL 1850.00" at bounding box center [316, 202] width 298 height 23
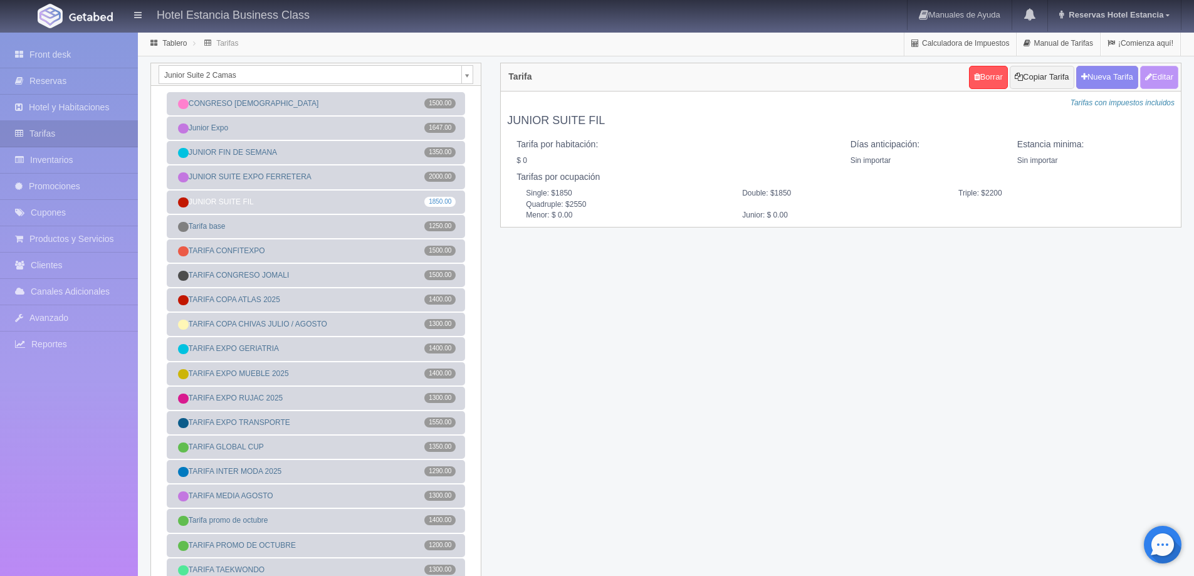
click at [1162, 83] on button "Editar" at bounding box center [1159, 77] width 38 height 23
type input "JUNIOR SUITE FIL"
select select "0"
type input "0"
checkbox input "false"
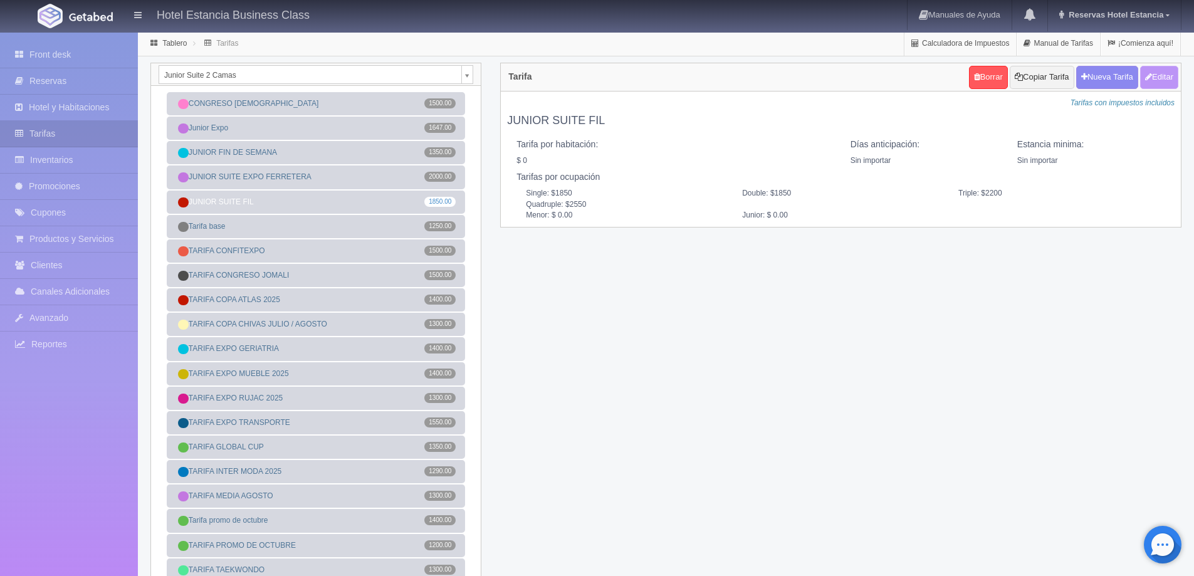
type input "1850"
type input "2200"
type input "2550"
type input "0.00"
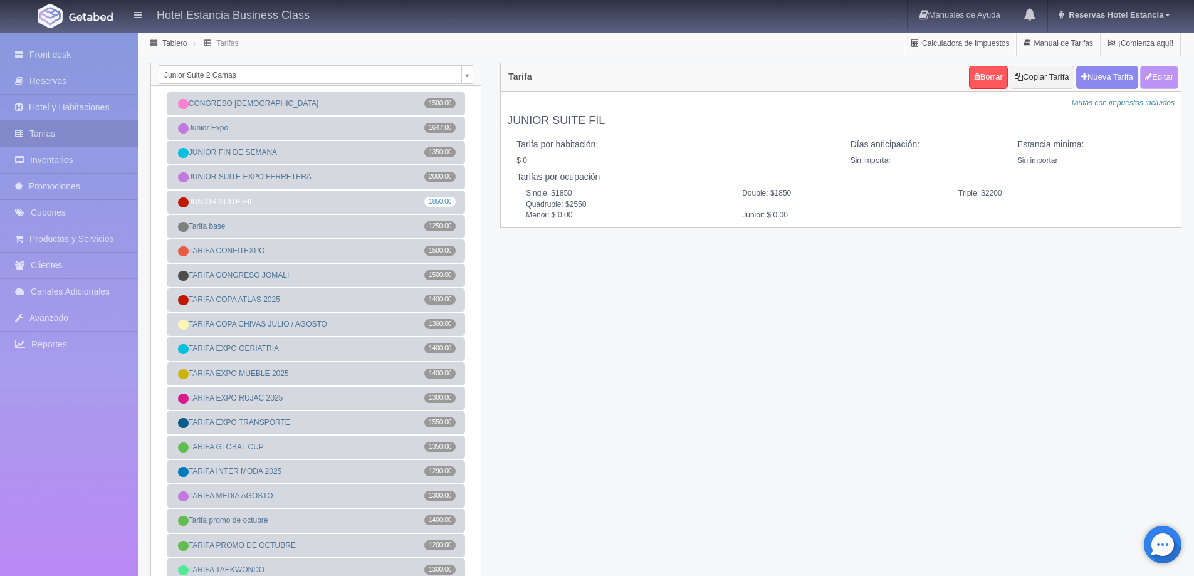
type input "0.00"
checkbox input "true"
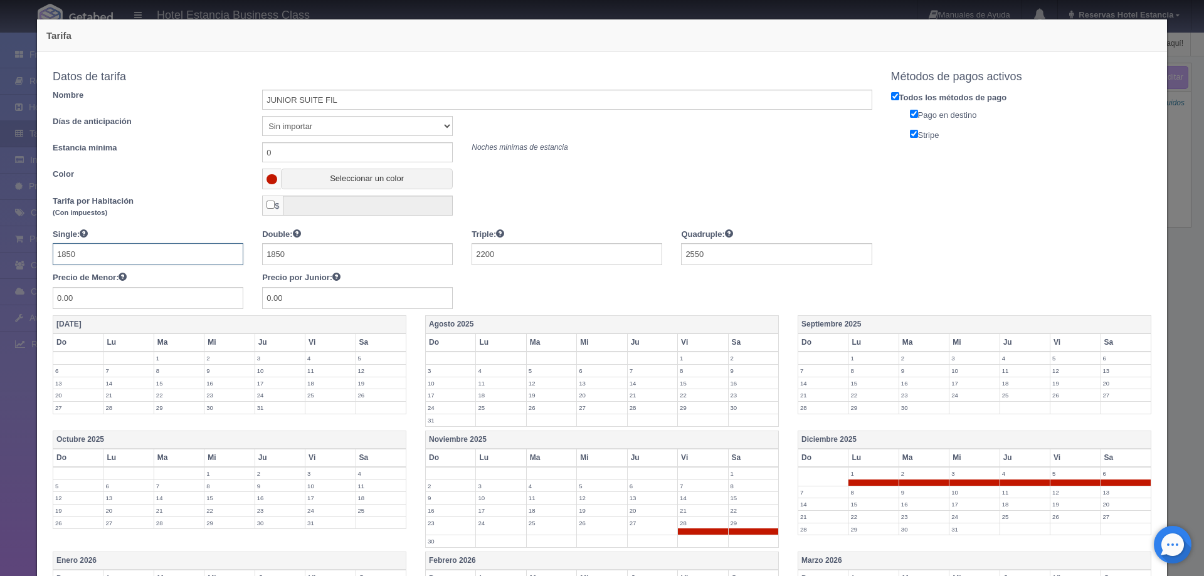
click at [191, 260] on input "1850" at bounding box center [148, 254] width 191 height 22
type input "2000"
type input "2400"
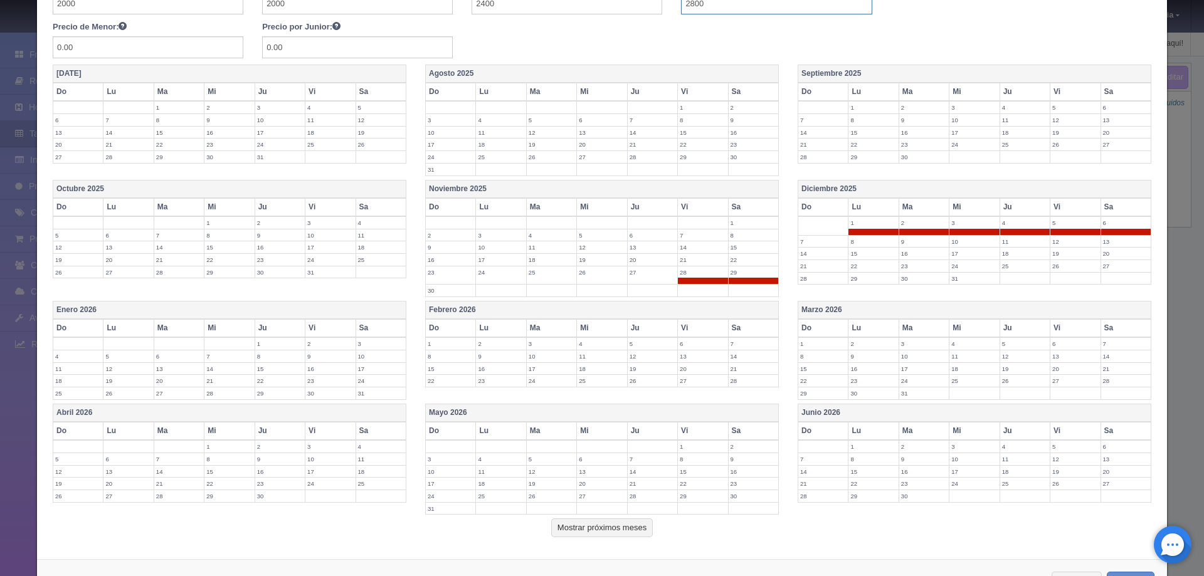
scroll to position [298, 0]
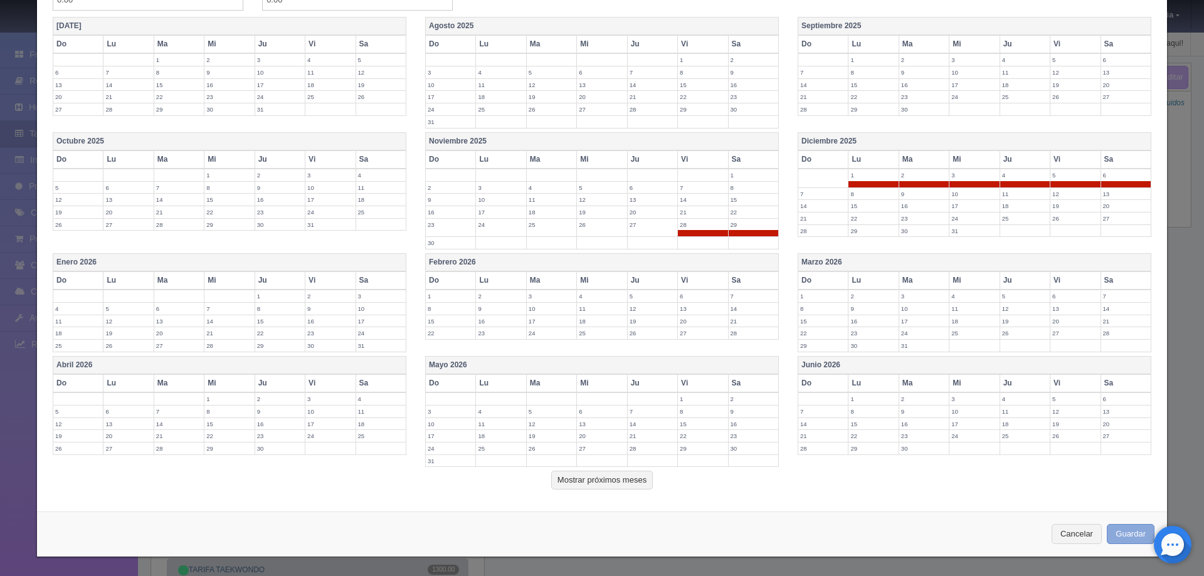
type input "2800"
click at [1134, 537] on button "Guardar" at bounding box center [1130, 534] width 48 height 21
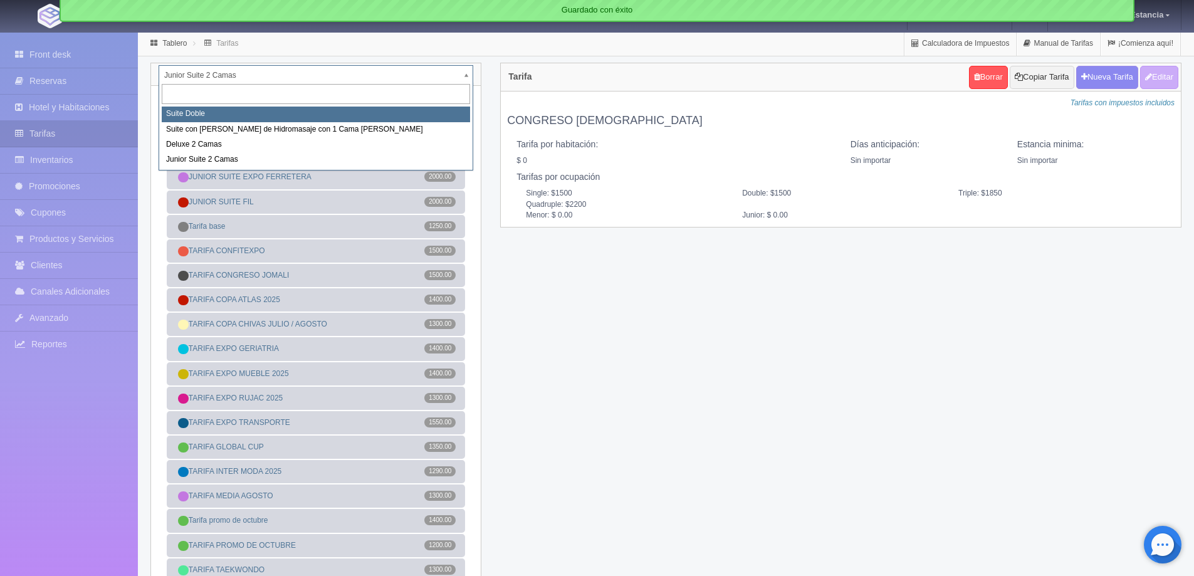
select select "546"
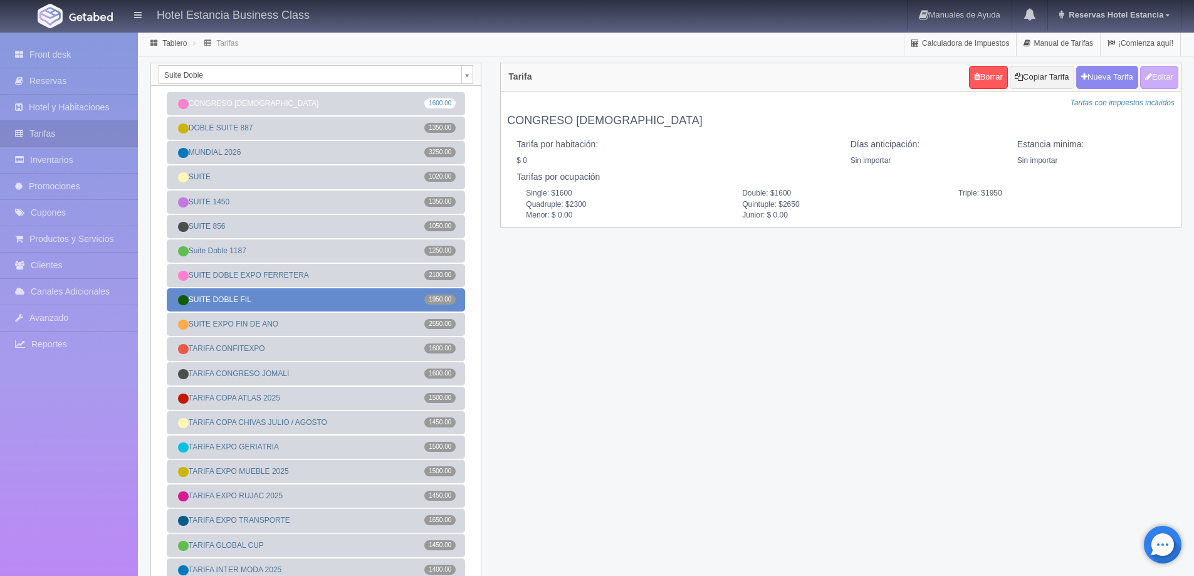
click at [350, 306] on link "SUITE DOBLE FIL 1950.00" at bounding box center [316, 299] width 298 height 23
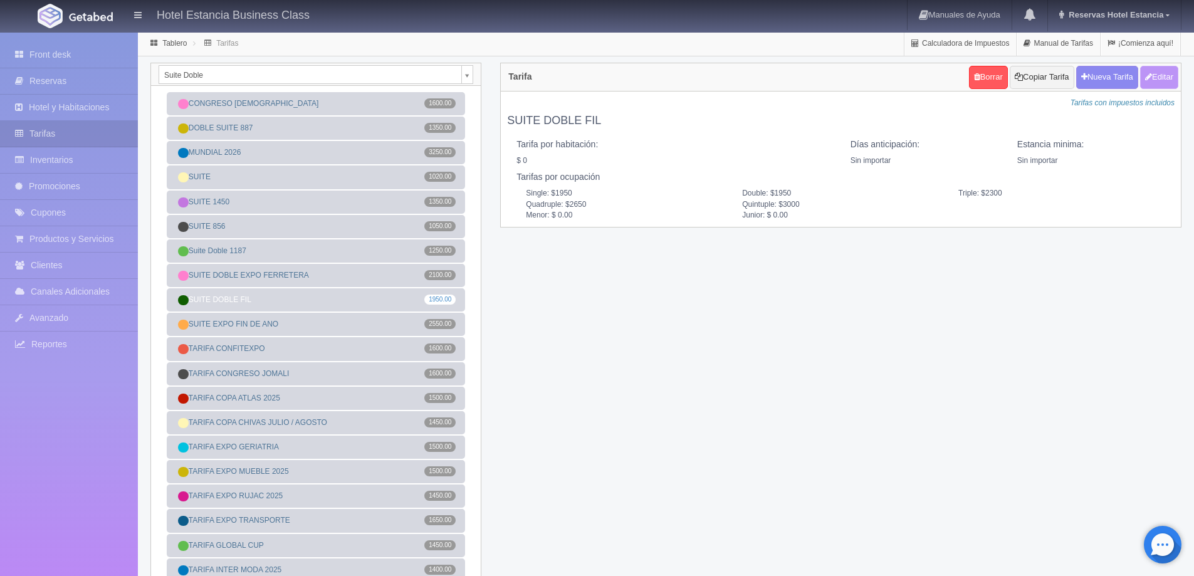
click at [1156, 79] on button "Editar" at bounding box center [1159, 77] width 38 height 23
type input "SUITE DOBLE FIL"
select select "0"
type input "0"
checkbox input "false"
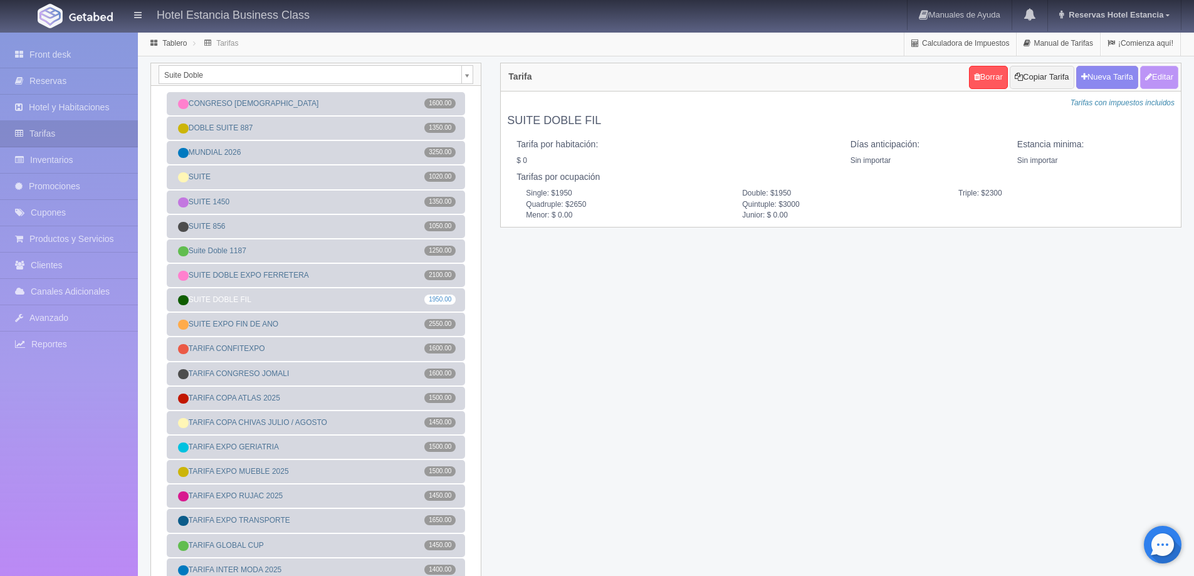
type input "1950"
type input "2300"
type input "2650"
type input "3000"
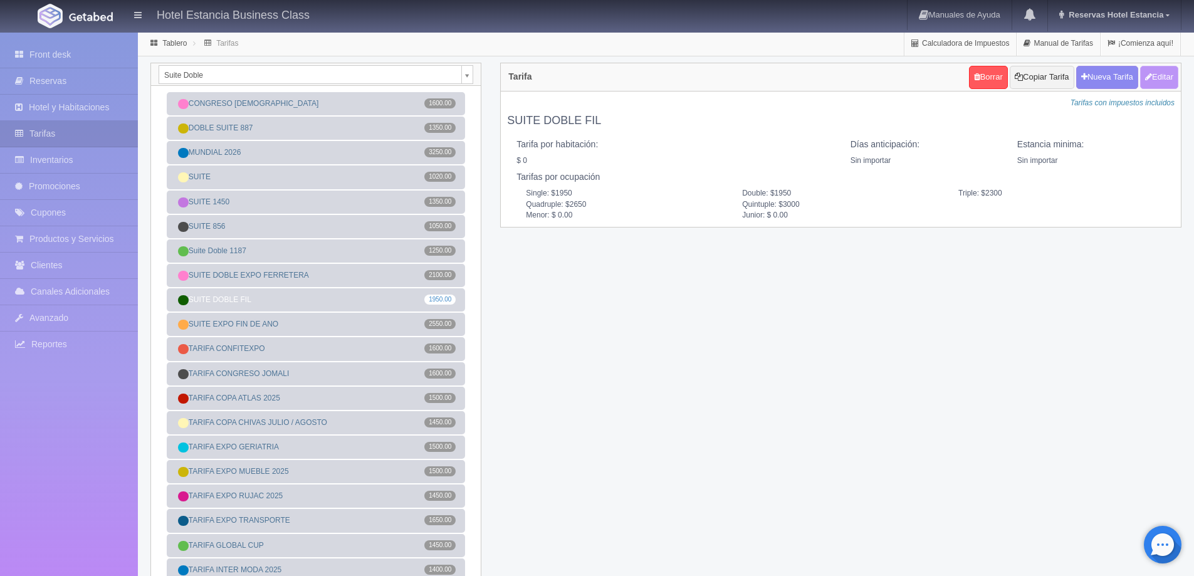
type input "0.00"
checkbox input "true"
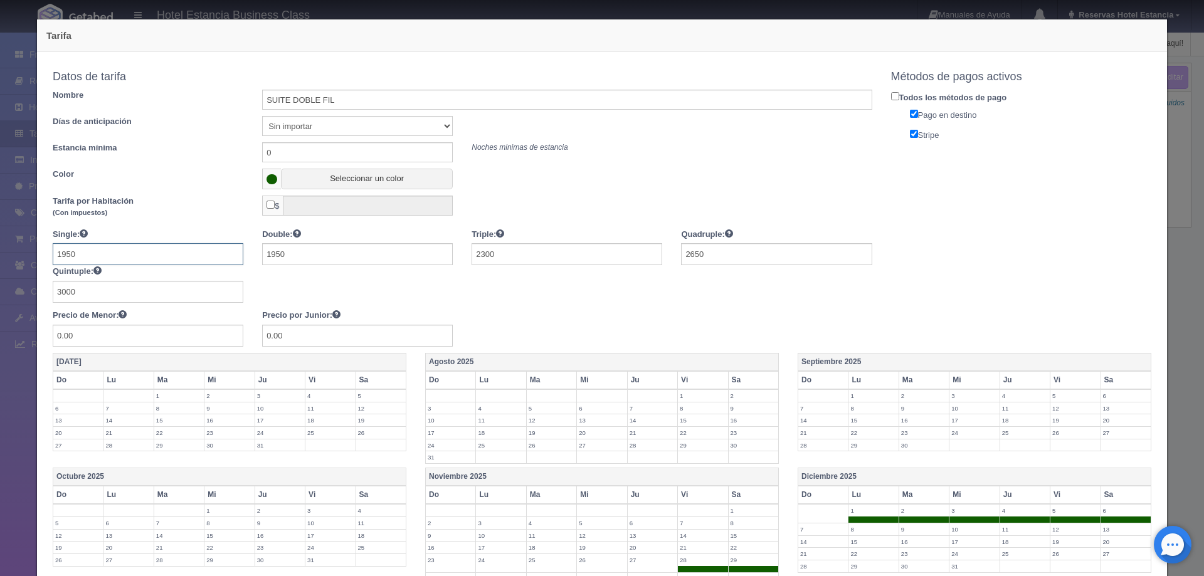
drag, startPoint x: 135, startPoint y: 251, endPoint x: 29, endPoint y: 249, distance: 105.9
click at [30, 249] on div "Tarifa Copiar tarifa a la habitación Suite Doble Suite Doble Suite con Tina de …" at bounding box center [601, 456] width 1143 height 912
type input "2100"
type input "2500"
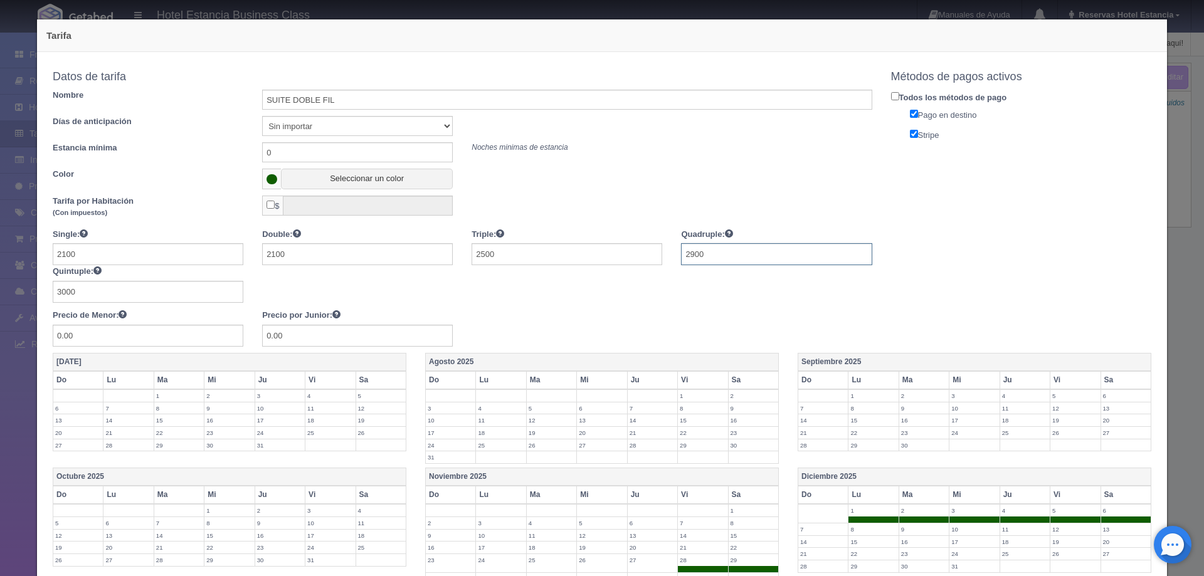
type input "2900"
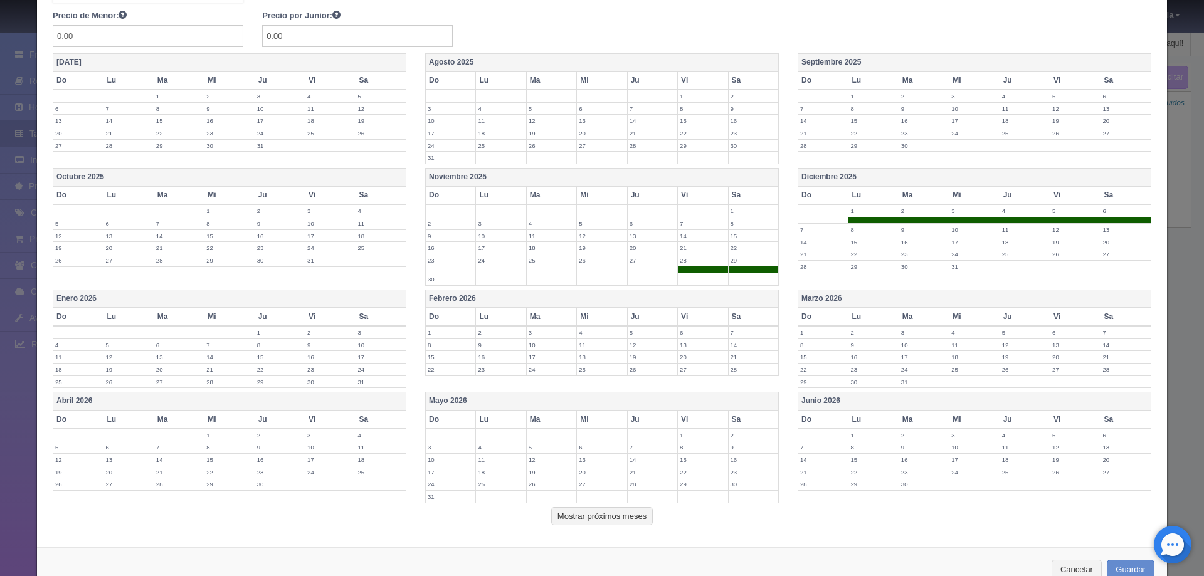
scroll to position [336, 0]
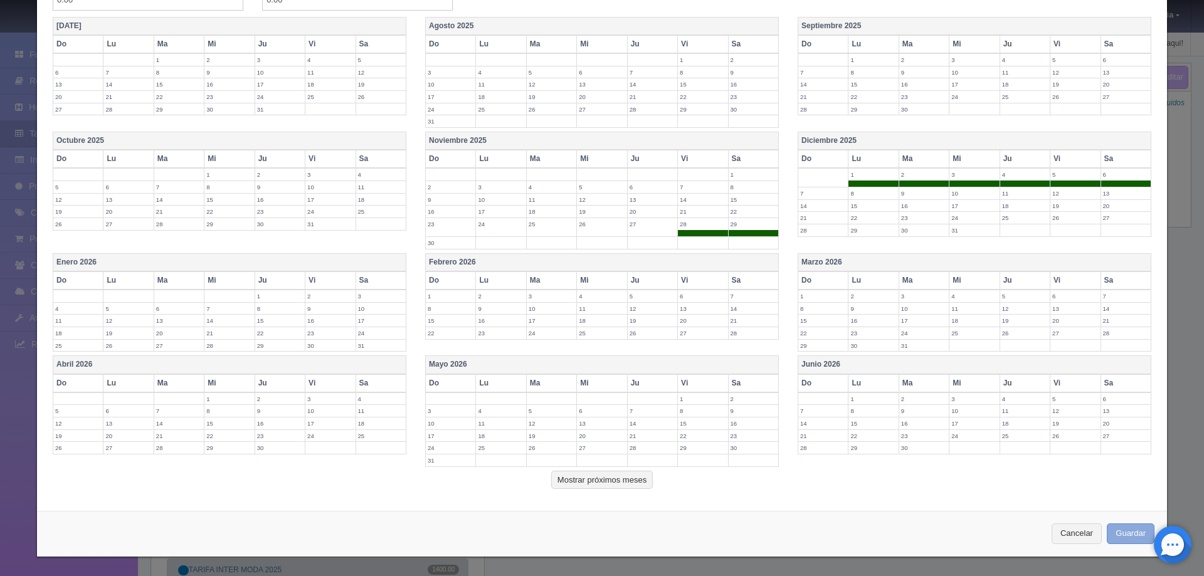
type input "3300"
click at [1136, 528] on button "Guardar" at bounding box center [1130, 533] width 48 height 21
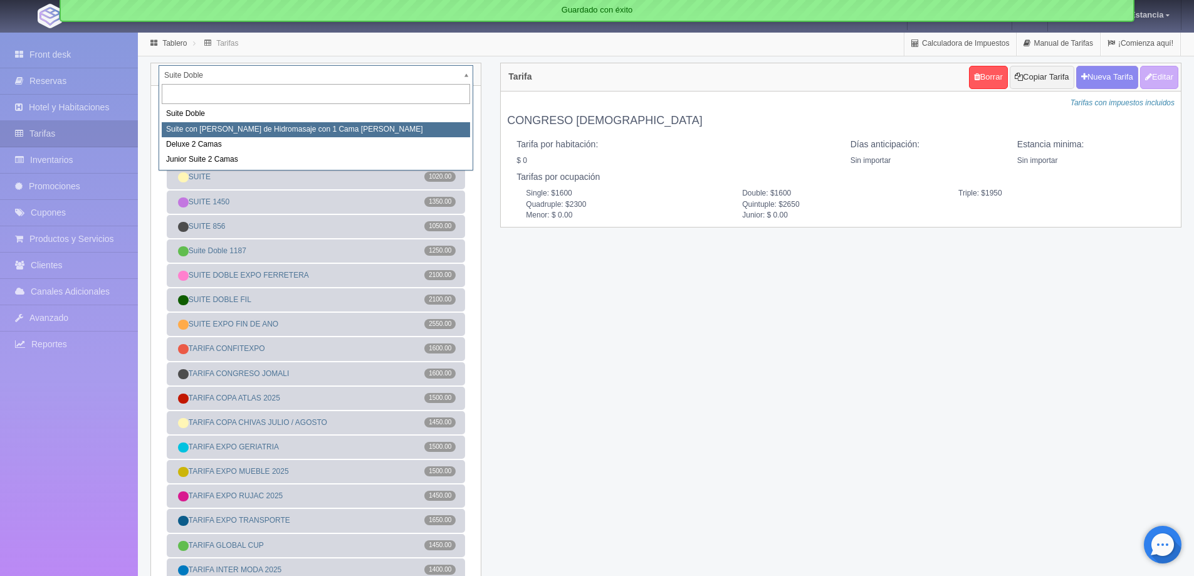
select select "2033"
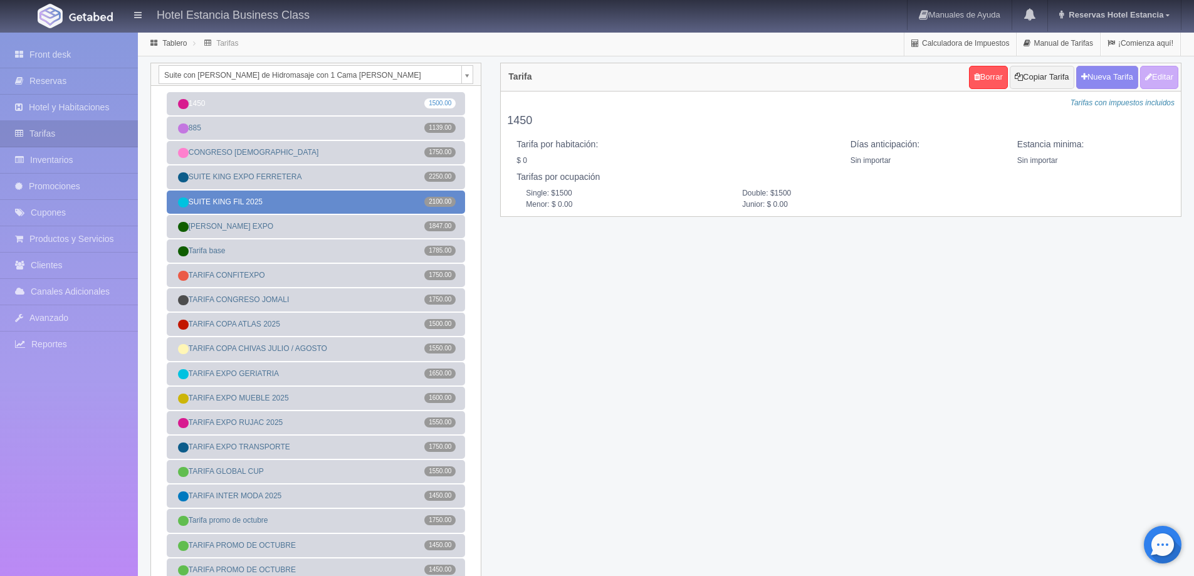
click at [300, 201] on link "SUITE [PERSON_NAME] FIL 2025 2100.00" at bounding box center [316, 202] width 298 height 23
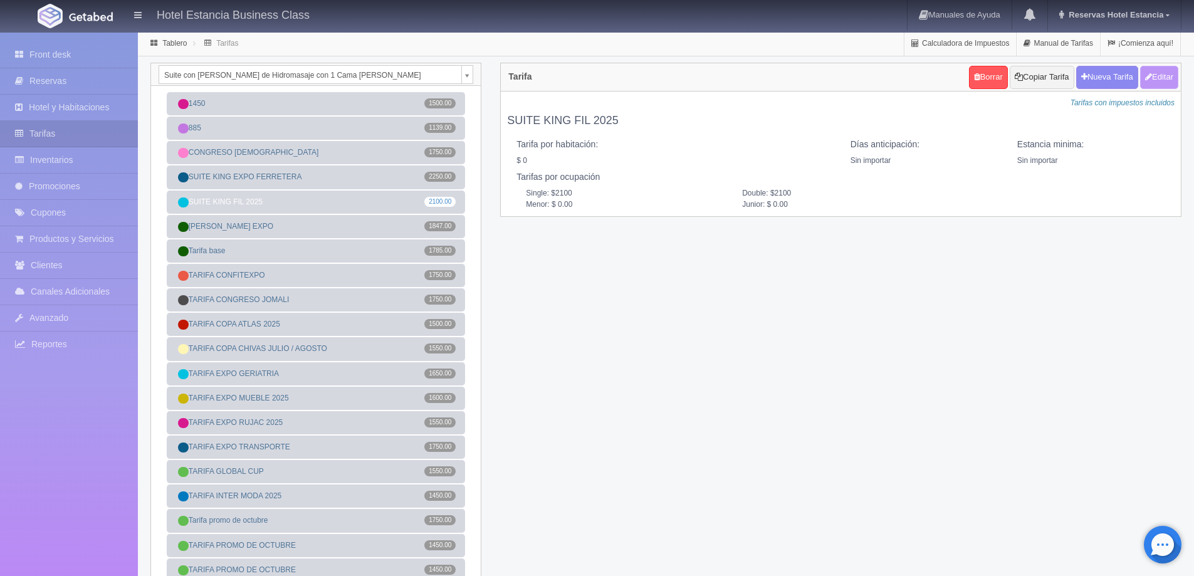
click at [1155, 81] on button "Editar" at bounding box center [1159, 77] width 38 height 23
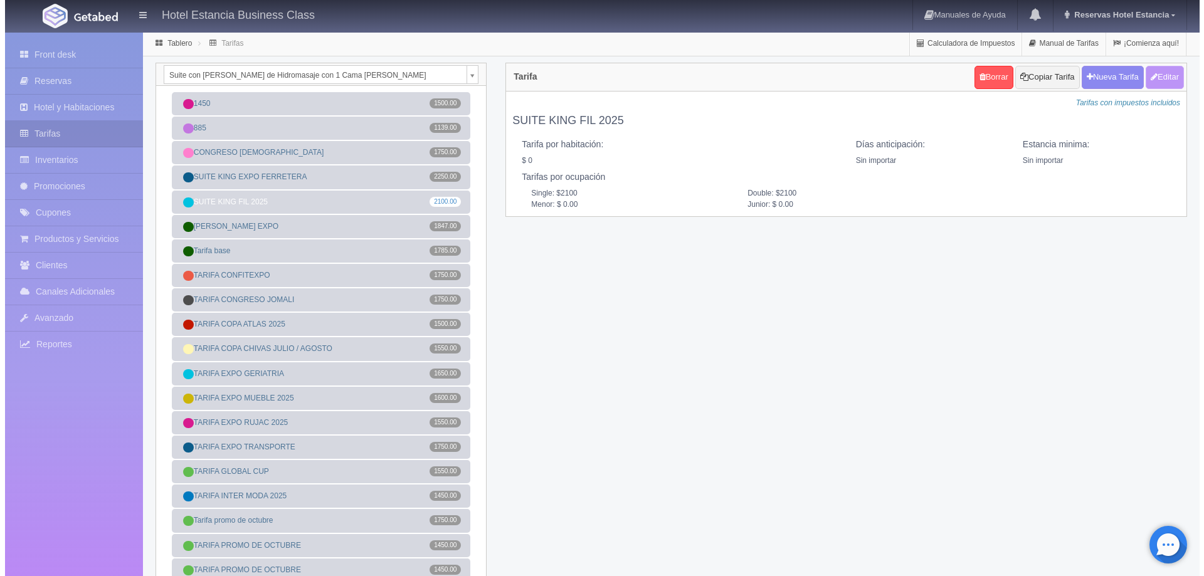
type input "SUITE KING FIL 2025"
select select "0"
type input "0"
checkbox input "false"
type input "2100"
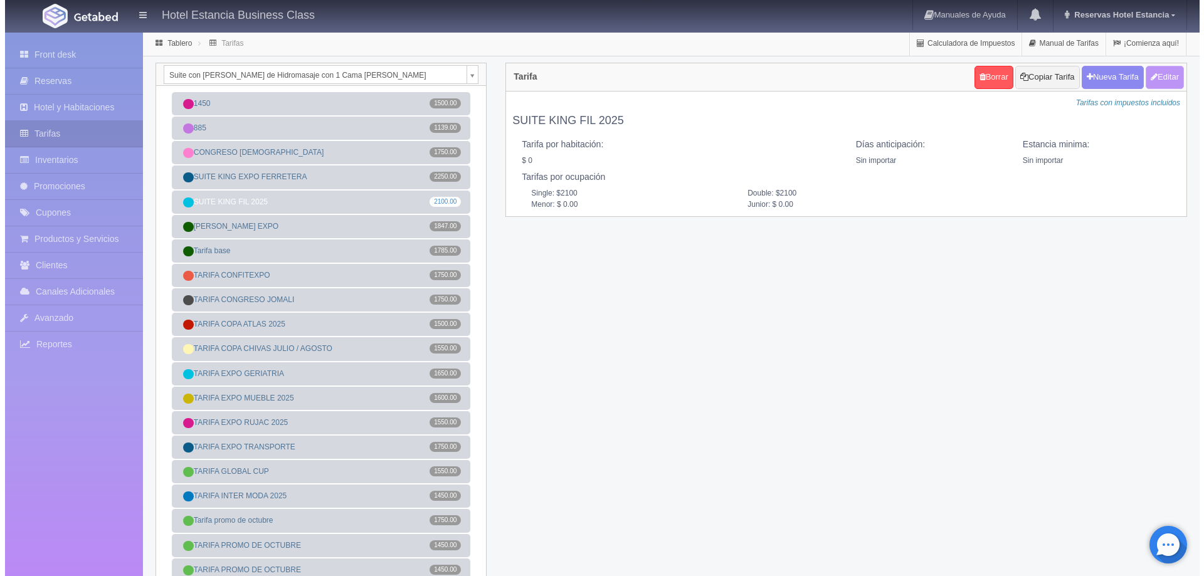
type input "2100"
type input "0.00"
checkbox input "true"
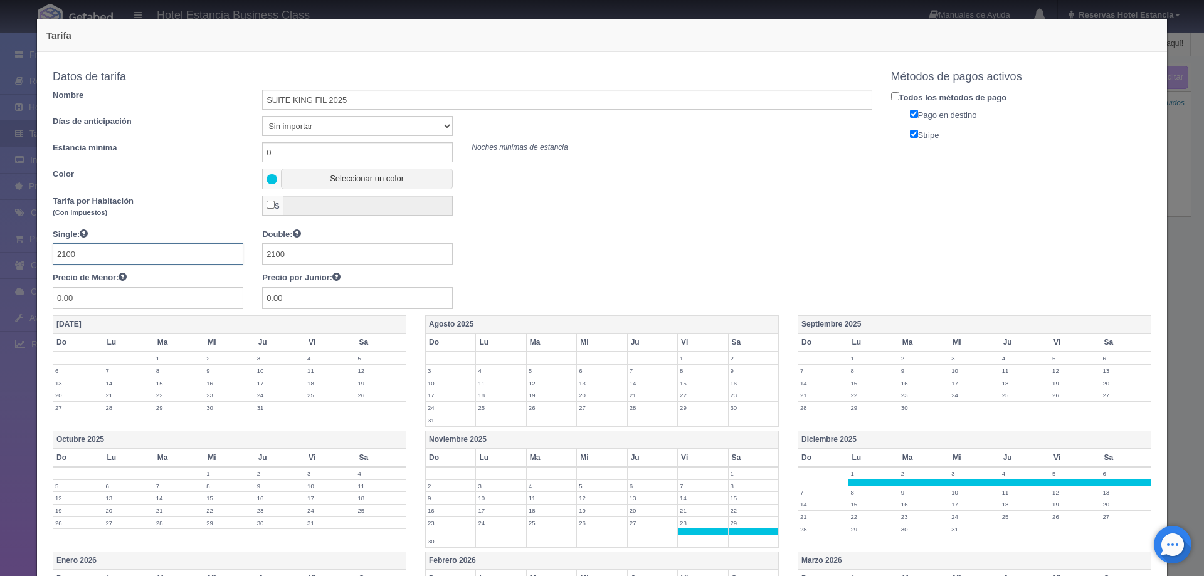
click at [181, 257] on input "2100" at bounding box center [148, 254] width 191 height 22
type input "2250"
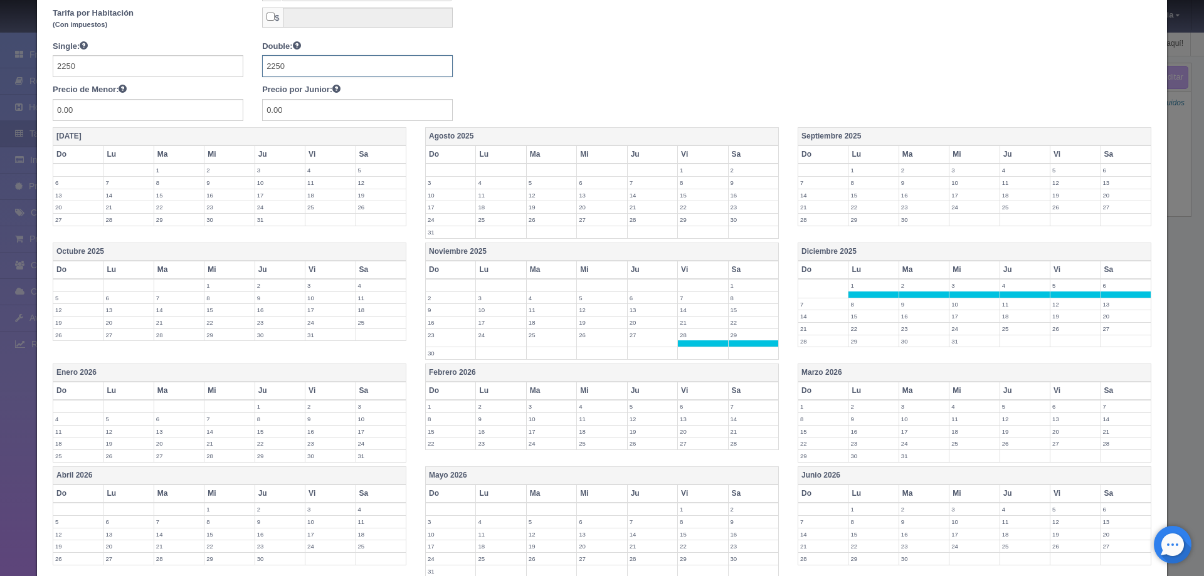
scroll to position [298, 0]
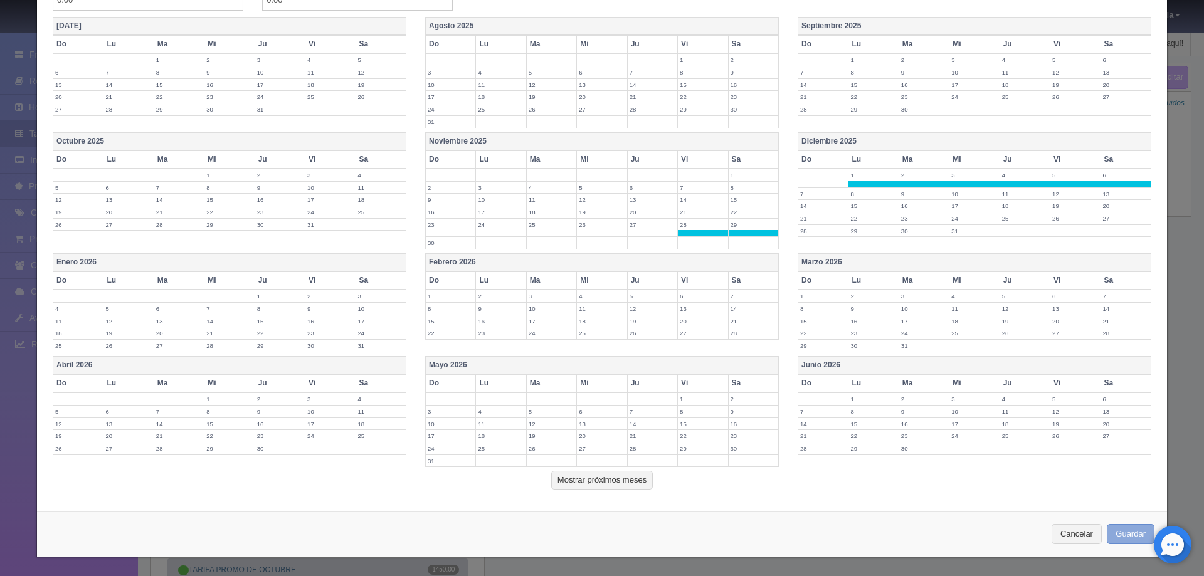
type input "2250"
click at [1130, 528] on button "Guardar" at bounding box center [1130, 534] width 48 height 21
